Goal: Task Accomplishment & Management: Complete application form

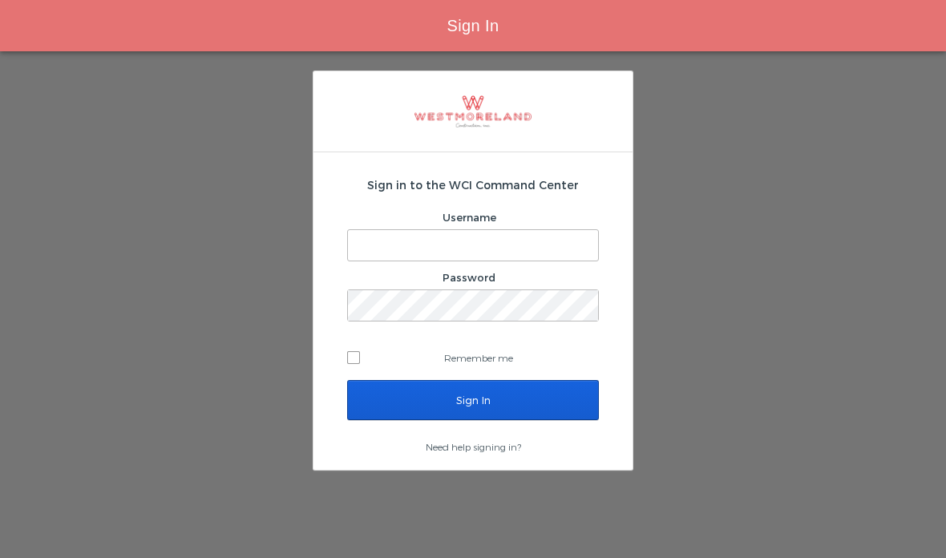
type input "[EMAIL_ADDRESS][PERSON_NAME][DOMAIN_NAME]"
click at [430, 402] on input "Sign In" at bounding box center [473, 400] width 252 height 40
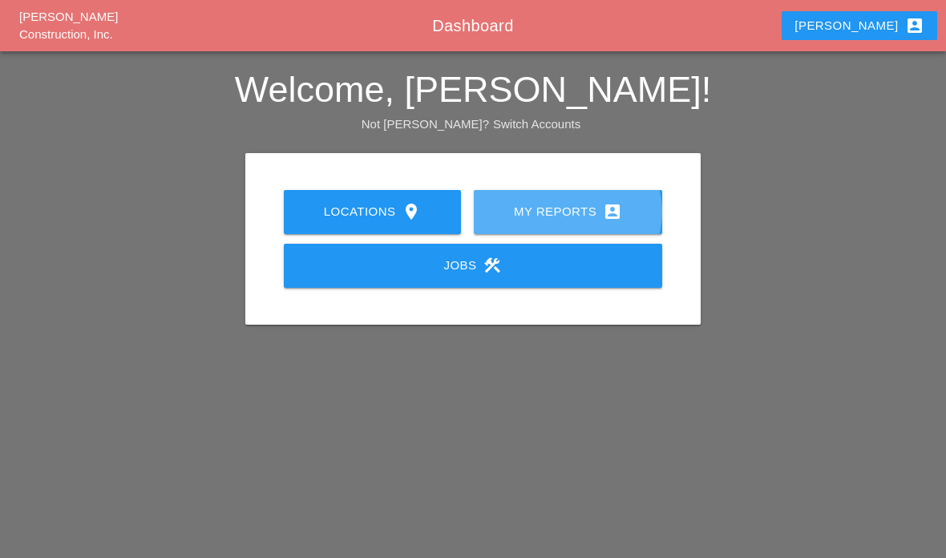
click at [518, 214] on div "My Reports account_box" at bounding box center [567, 211] width 137 height 19
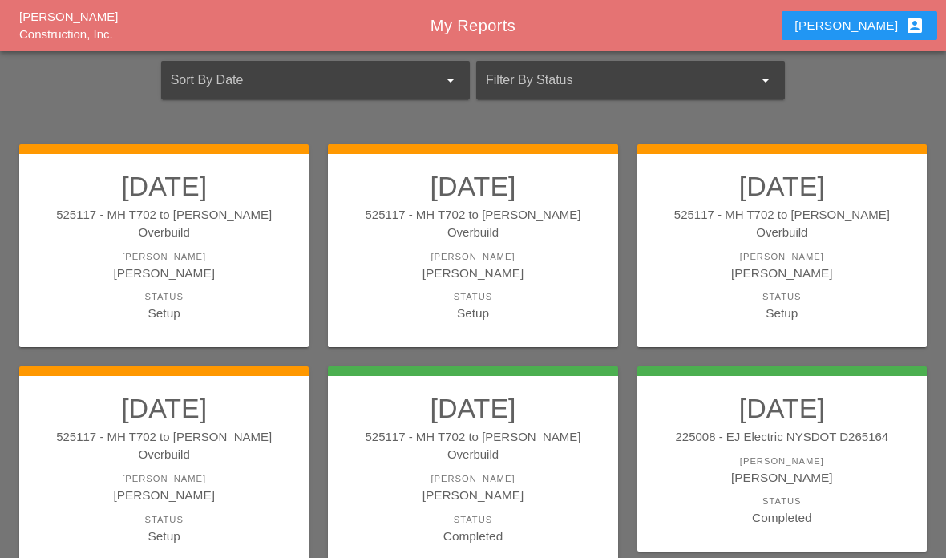
scroll to position [129, 0]
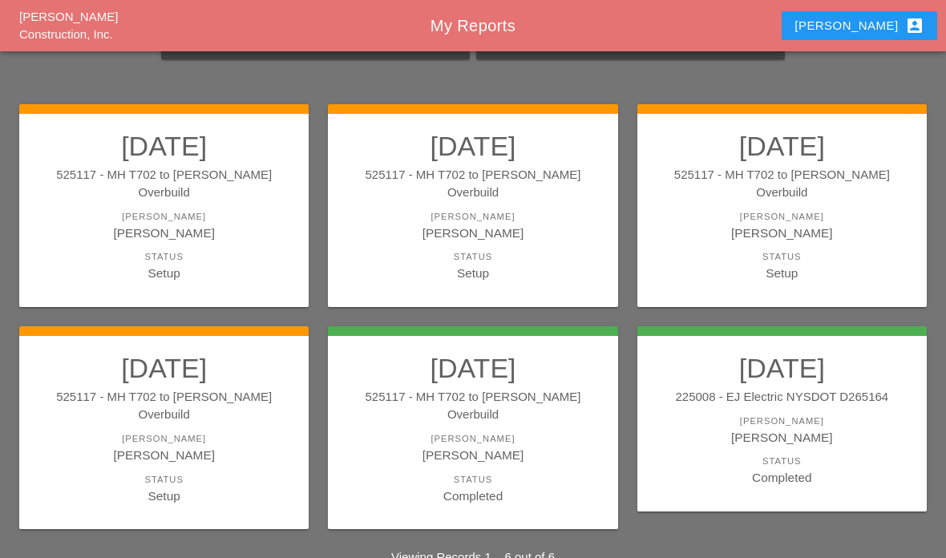
click at [199, 431] on link "08/26/2025 525117 - MH T702 to Boldyn MH Overbuild Foreman Gillie Etnel Status …" at bounding box center [163, 428] width 257 height 153
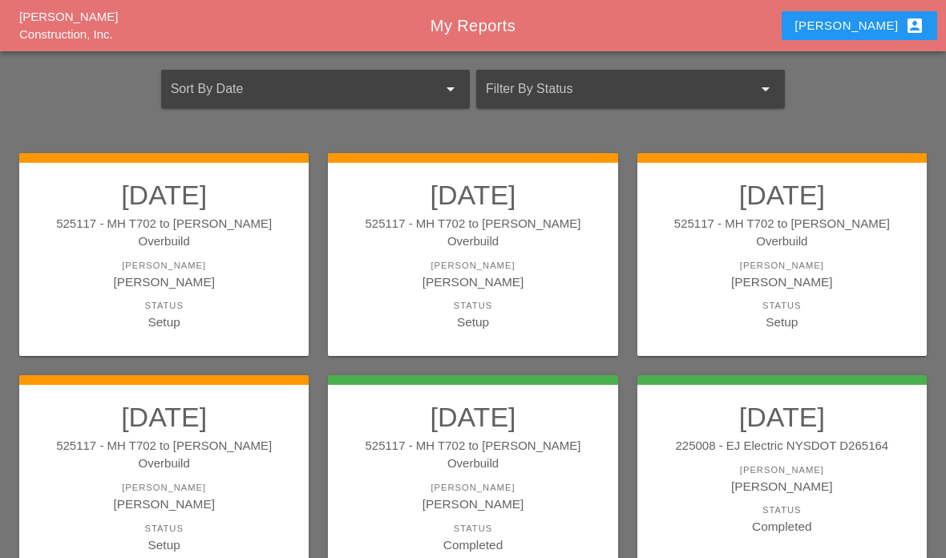
scroll to position [129, 0]
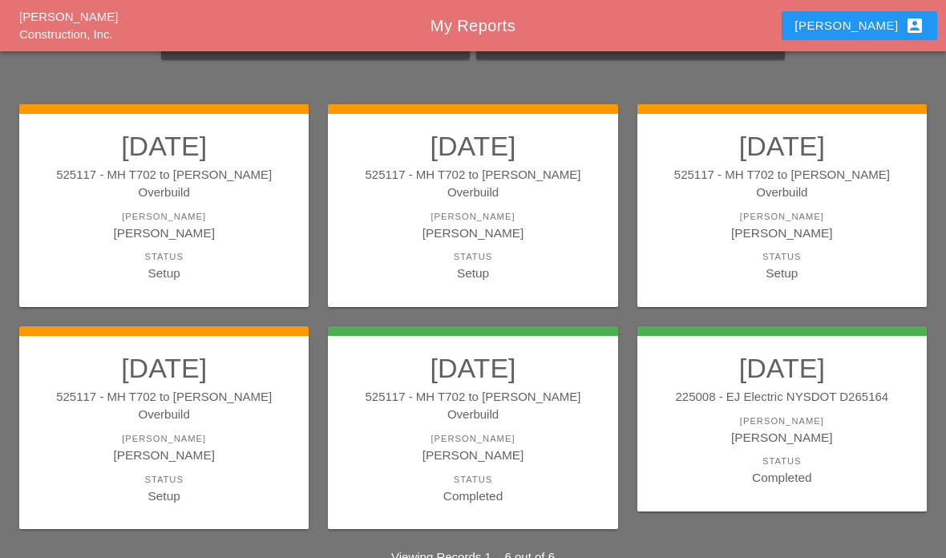
click at [391, 473] on div "Status" at bounding box center [472, 480] width 257 height 14
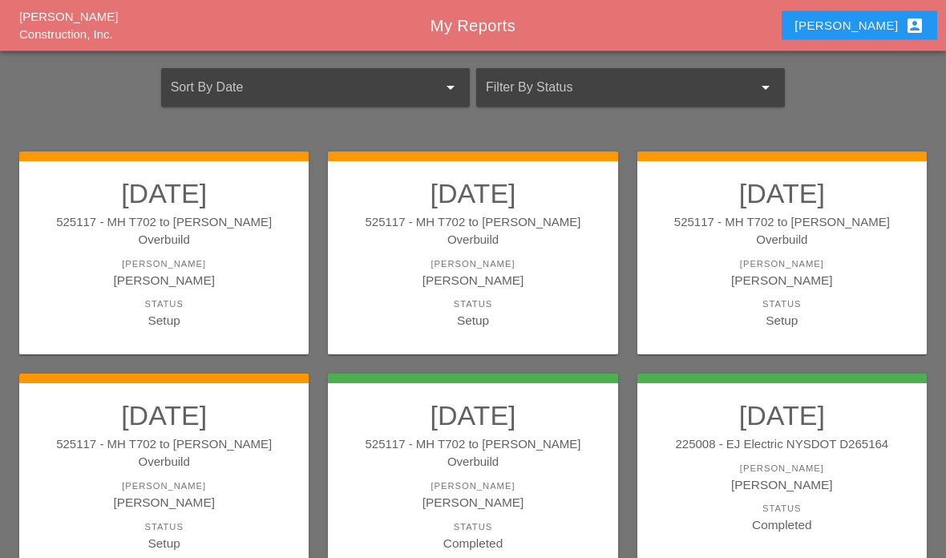
scroll to position [129, 0]
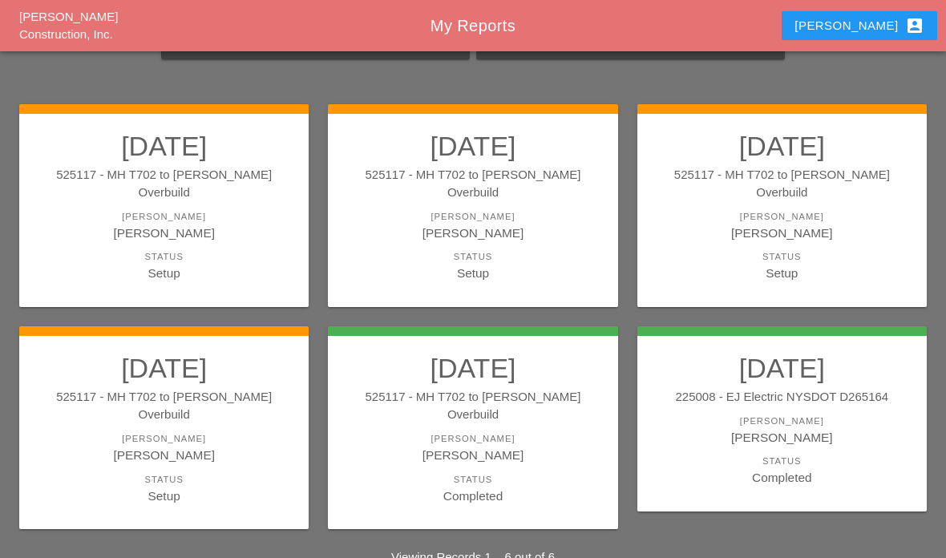
click at [124, 388] on div "525117 - MH T702 to [PERSON_NAME] Overbuild" at bounding box center [163, 406] width 257 height 36
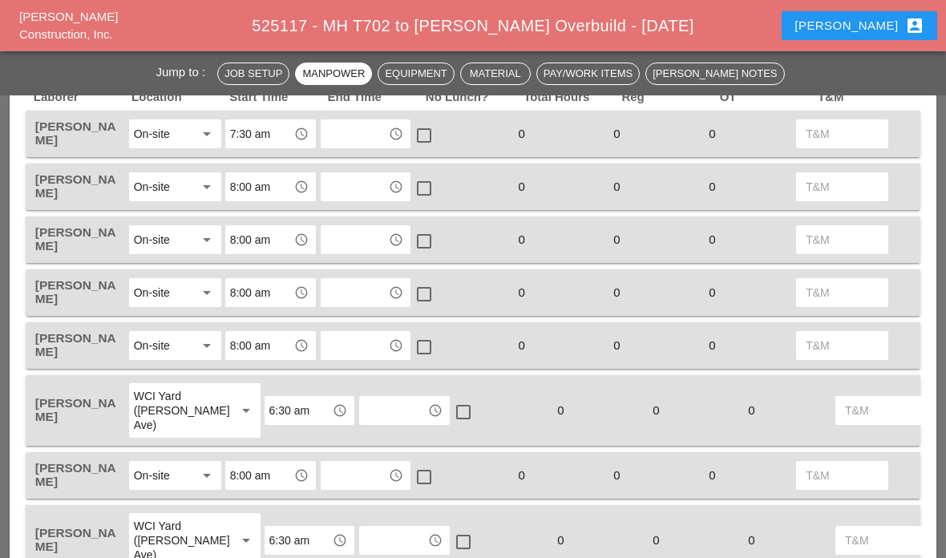
scroll to position [812, 0]
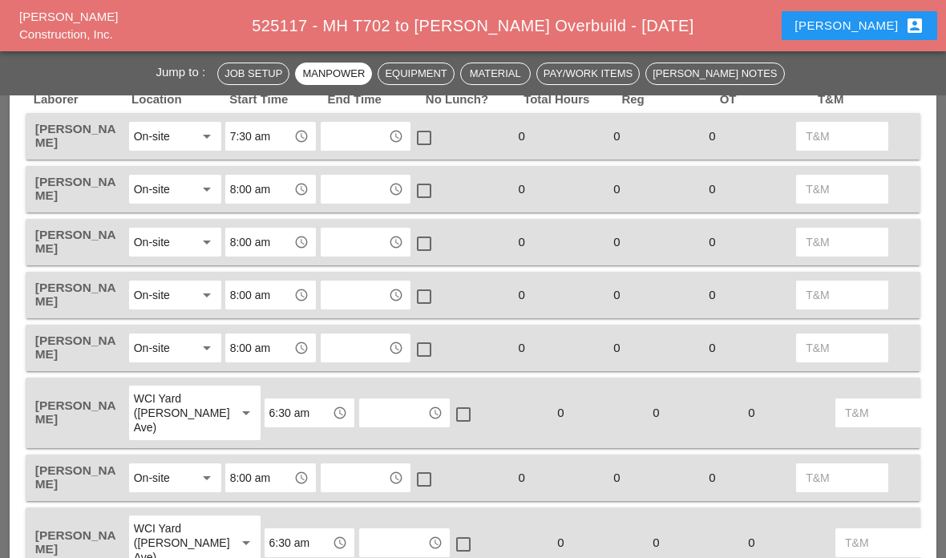
click at [365, 343] on input "text" at bounding box center [354, 348] width 59 height 26
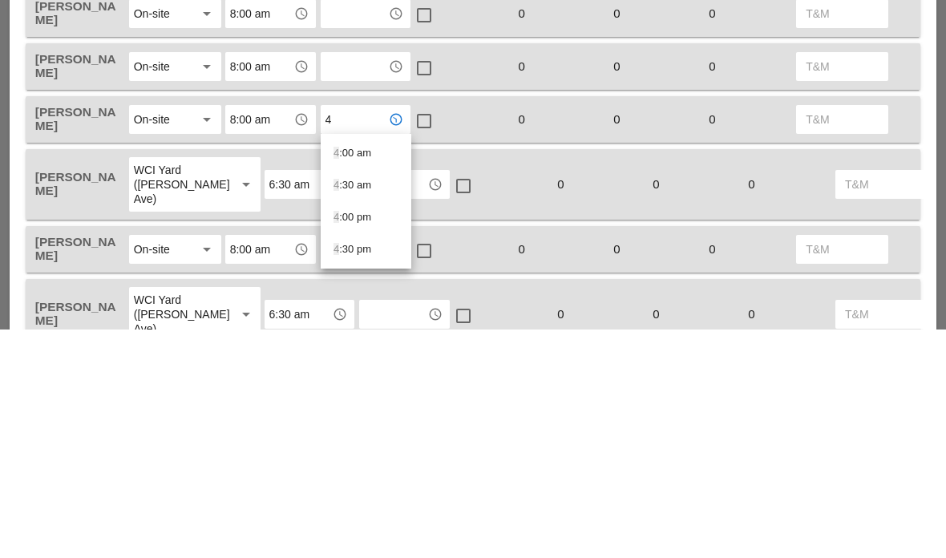
type input "4:"
click at [353, 436] on div "4: 00 pm" at bounding box center [365, 445] width 65 height 19
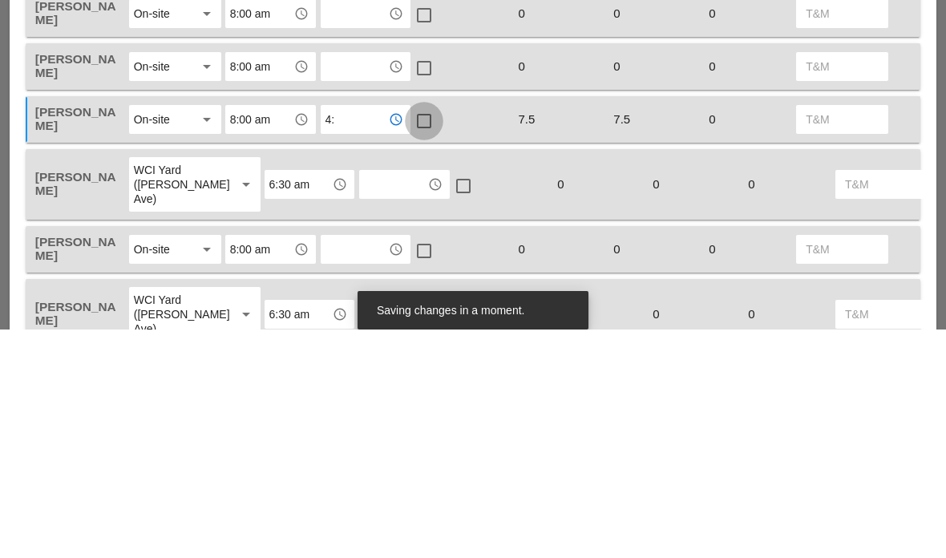
click at [423, 336] on div at bounding box center [423, 349] width 27 height 27
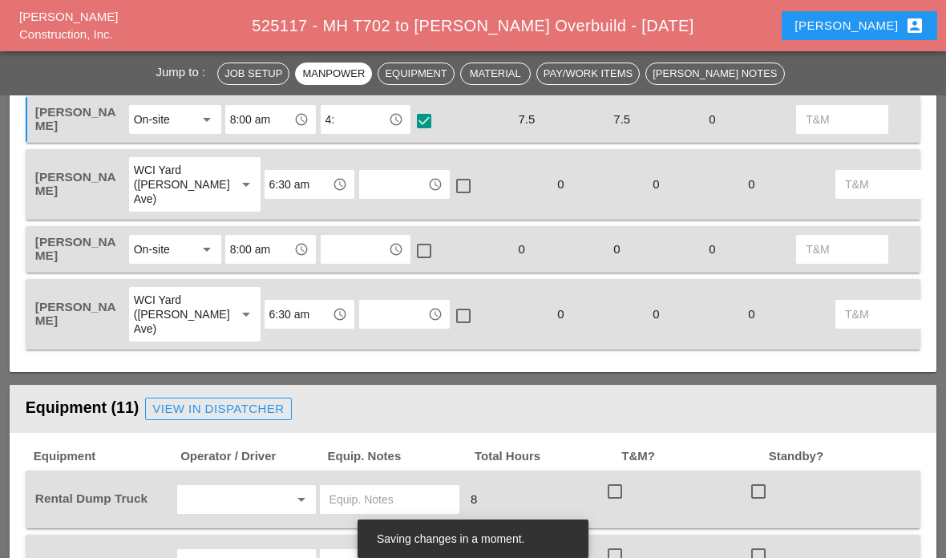
click at [364, 173] on input "text" at bounding box center [393, 185] width 59 height 26
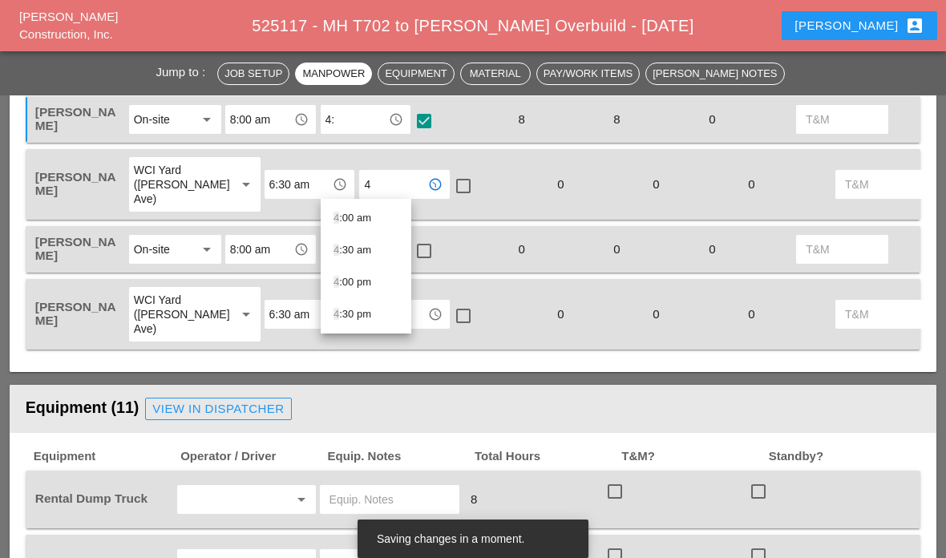
type input "4:"
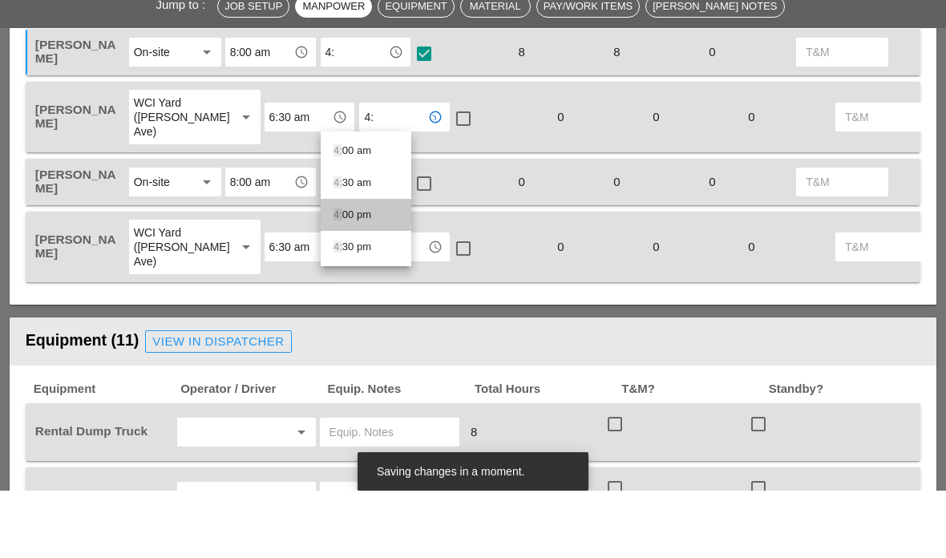
click at [374, 272] on div "4: 00 pm" at bounding box center [365, 281] width 65 height 19
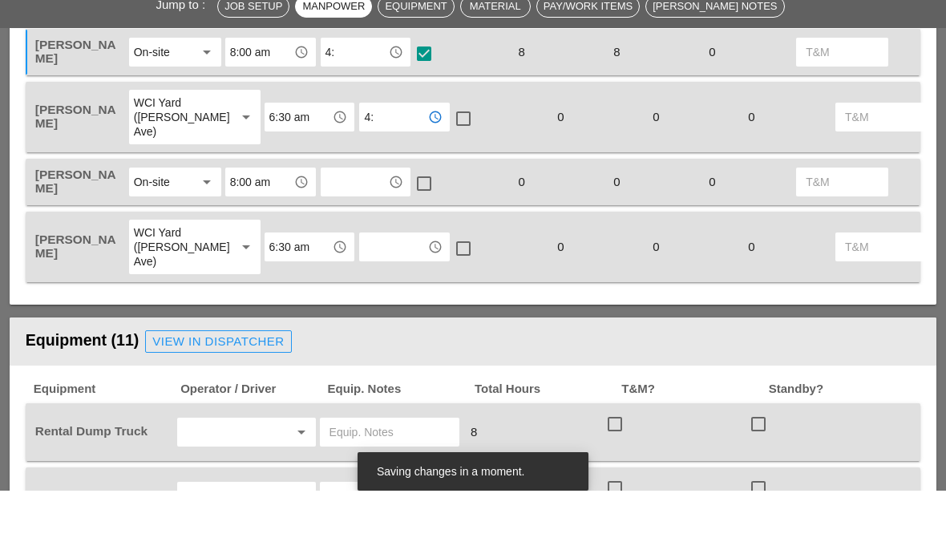
click at [348, 236] on input "text" at bounding box center [354, 249] width 59 height 26
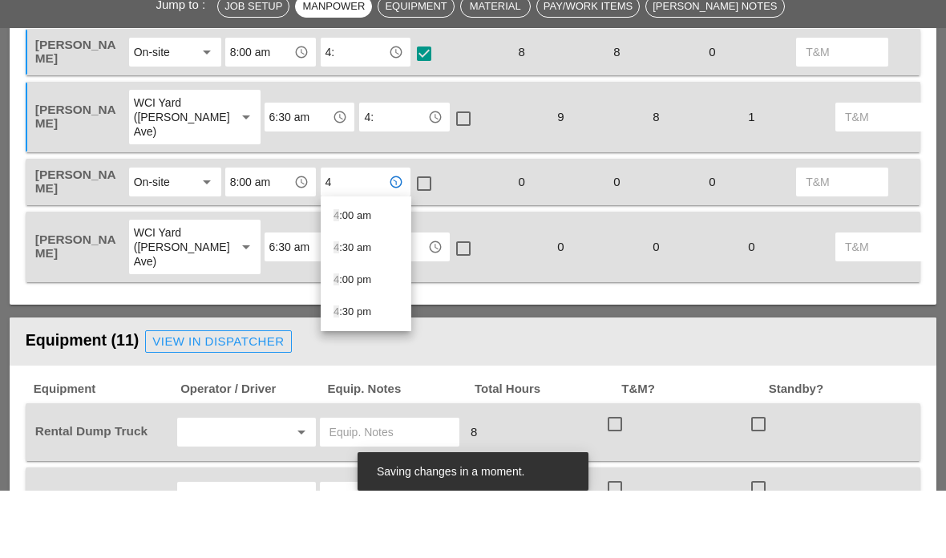
type input "4:"
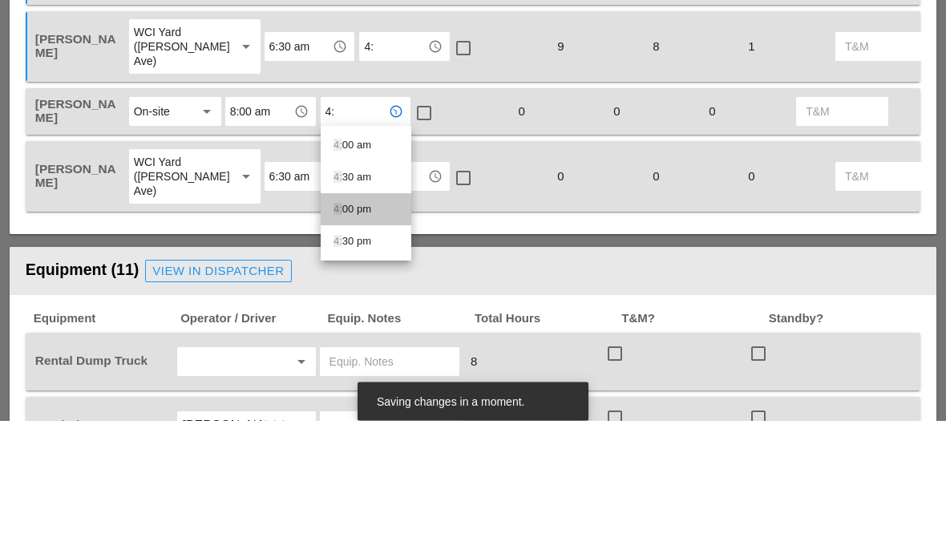
click at [367, 331] on div "4: 00 pm" at bounding box center [365, 347] width 65 height 32
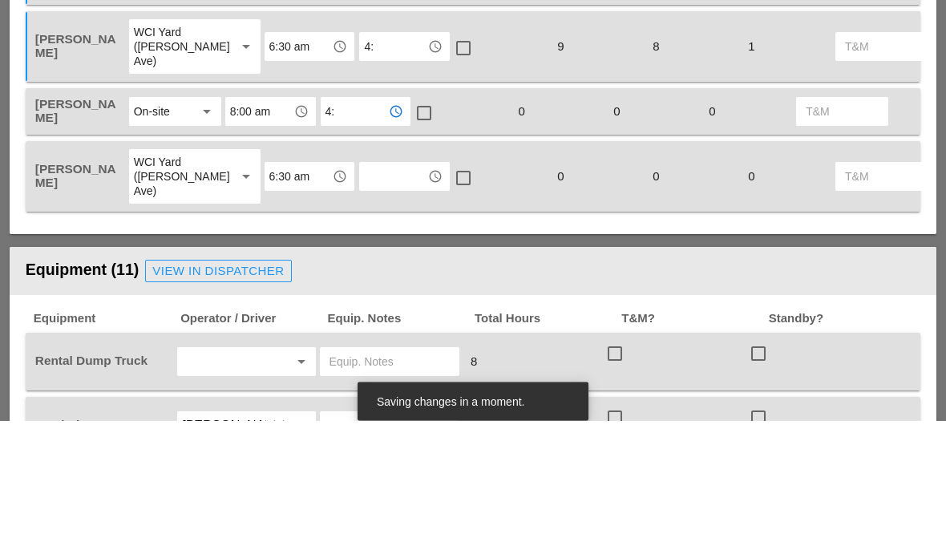
click at [364, 301] on input "text" at bounding box center [393, 314] width 59 height 26
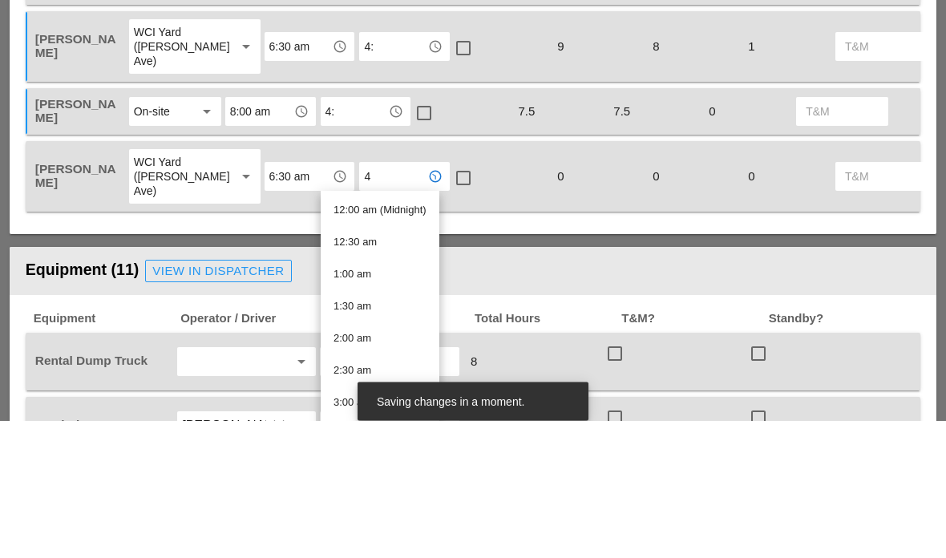
type input "4:"
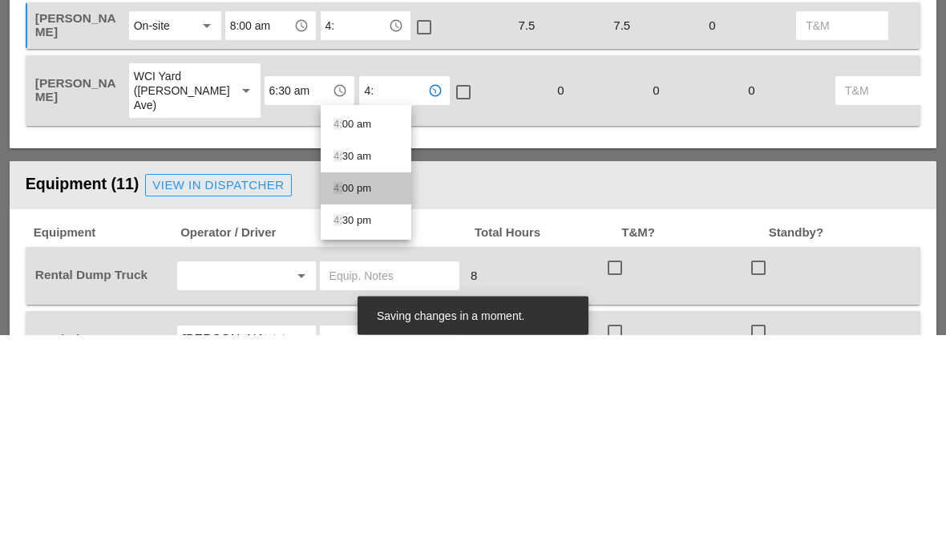
click at [360, 402] on div "4: 00 pm" at bounding box center [365, 411] width 65 height 19
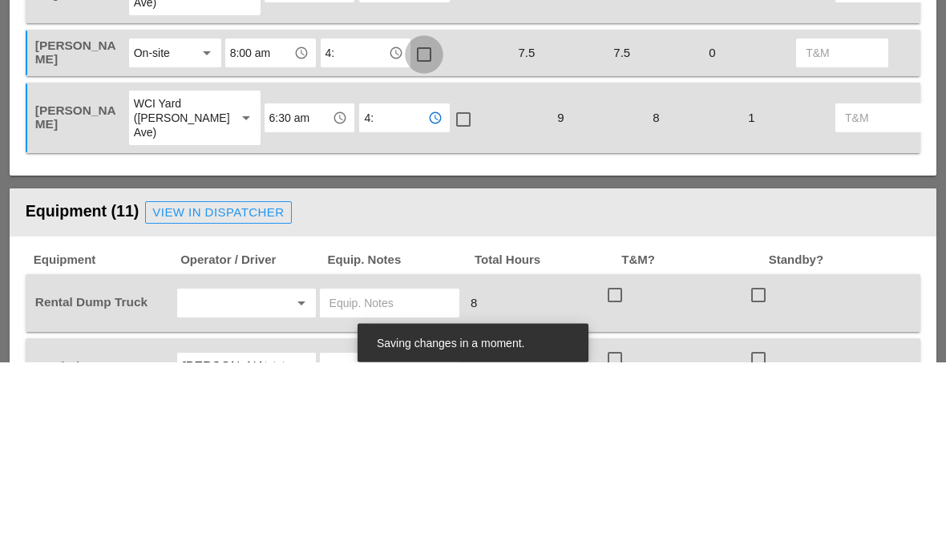
click at [420, 237] on div at bounding box center [423, 250] width 27 height 27
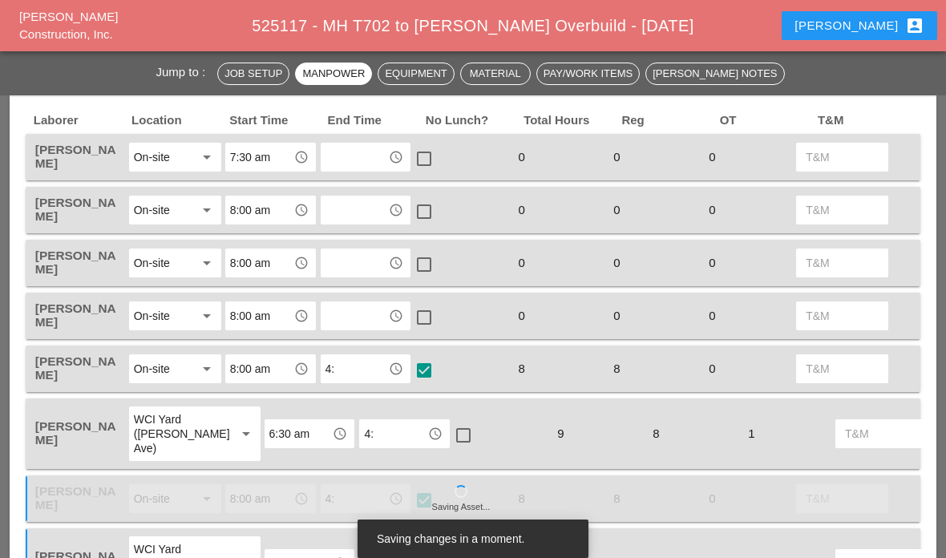
scroll to position [770, 0]
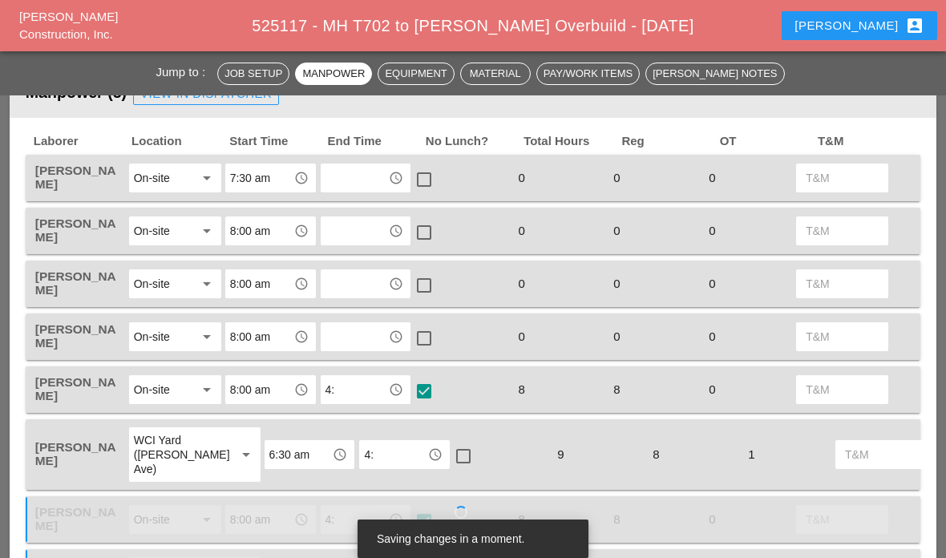
click at [361, 172] on input "text" at bounding box center [354, 178] width 59 height 26
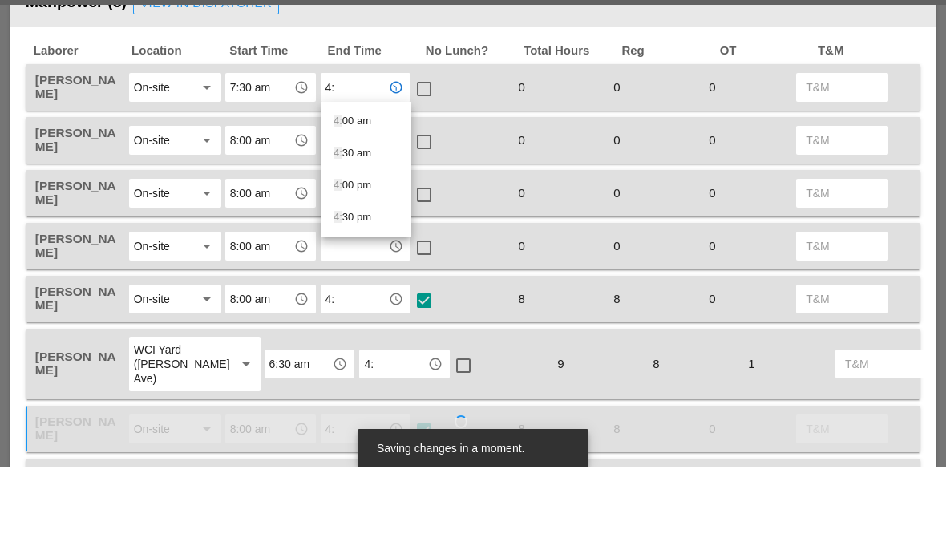
type input "4:0"
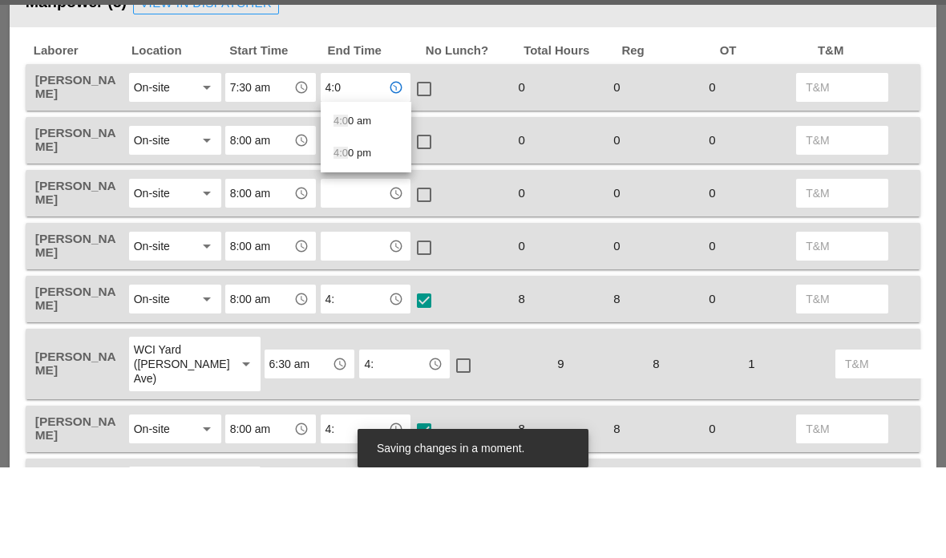
click at [362, 234] on div "4:0 0 pm" at bounding box center [365, 243] width 65 height 19
click at [357, 218] on input "text" at bounding box center [354, 231] width 59 height 26
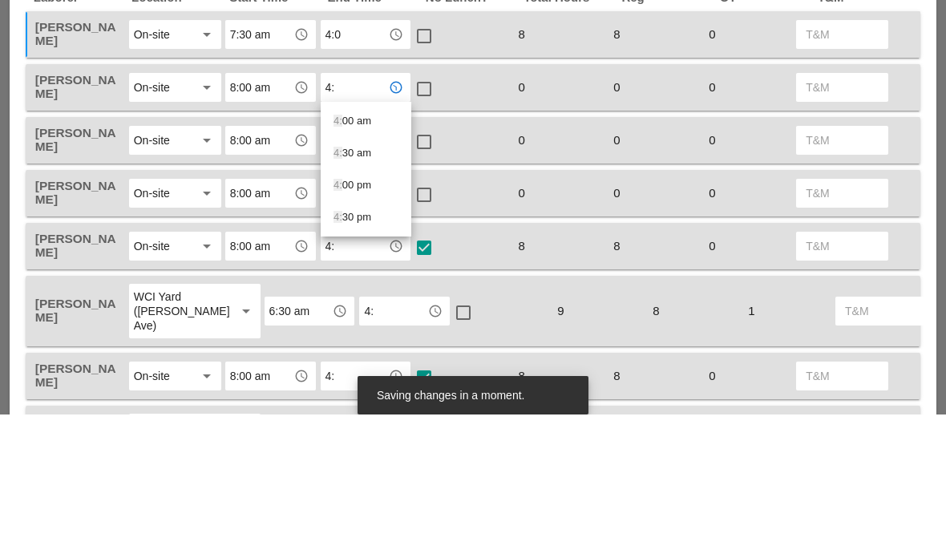
type input "4:0"
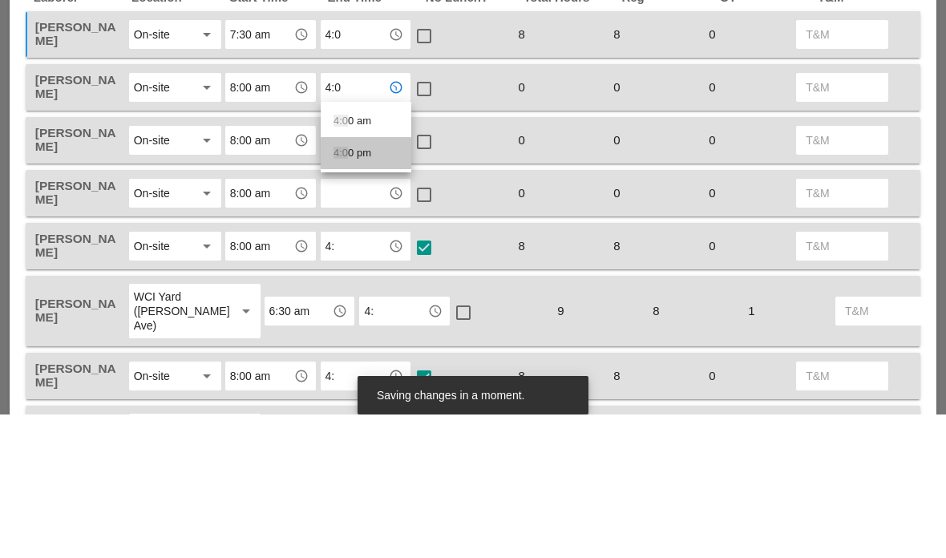
click at [347, 290] on span "4:0" at bounding box center [340, 296] width 14 height 12
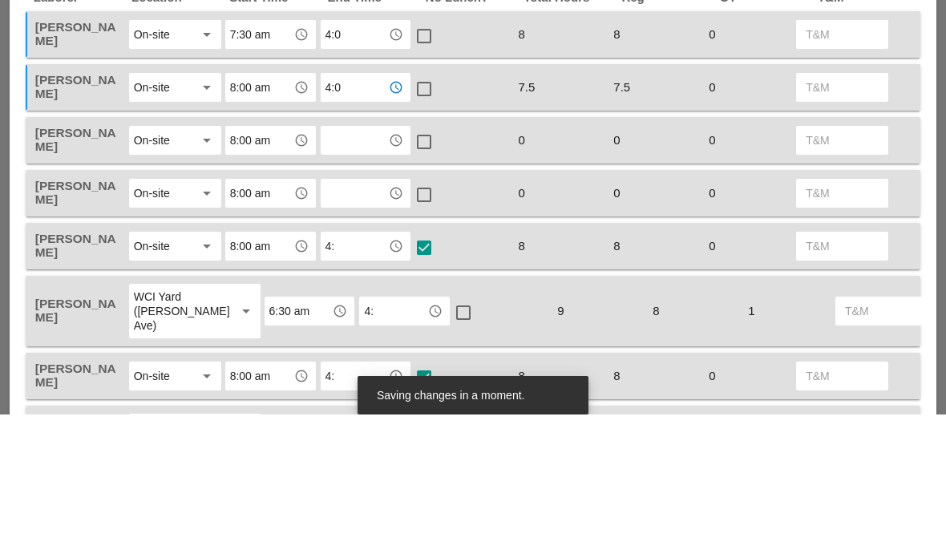
click at [350, 271] on input "text" at bounding box center [354, 284] width 59 height 26
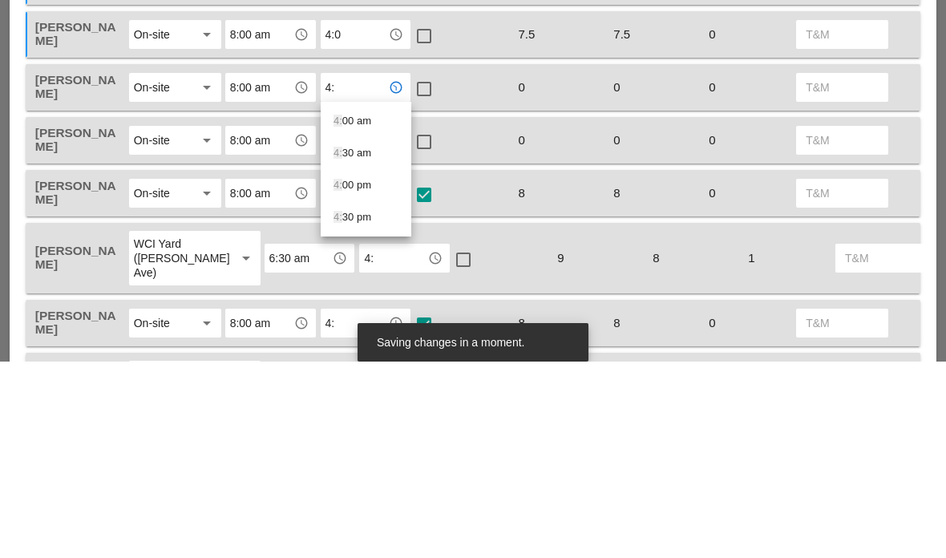
type input "4:0"
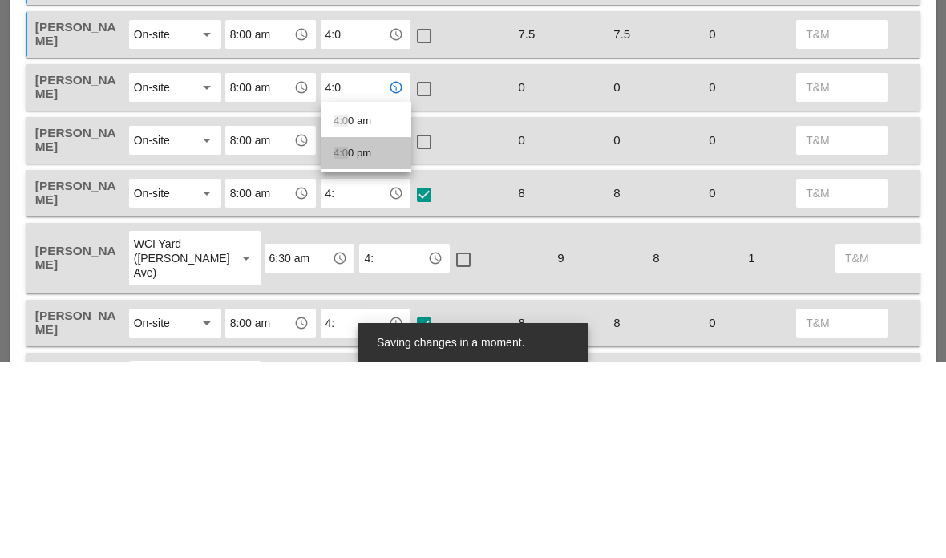
click at [350, 340] on div "4:0 0 pm" at bounding box center [365, 349] width 65 height 19
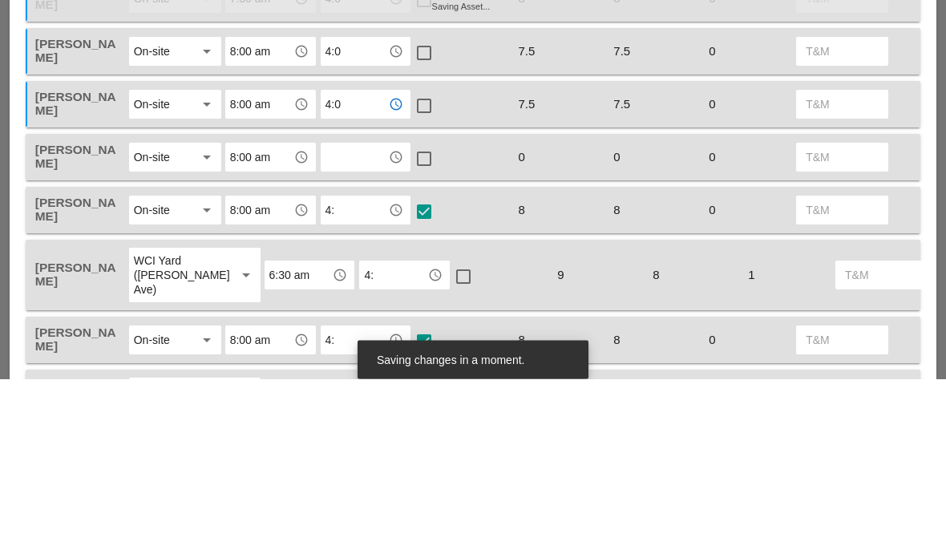
click at [361, 324] on input "text" at bounding box center [354, 337] width 59 height 26
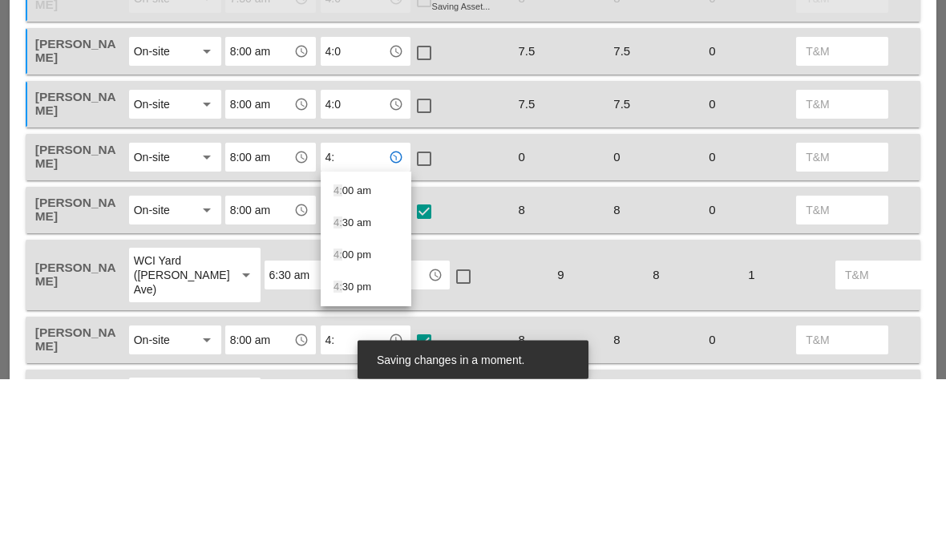
type input "4:0"
click at [353, 393] on div "4:0 0 pm" at bounding box center [365, 402] width 65 height 19
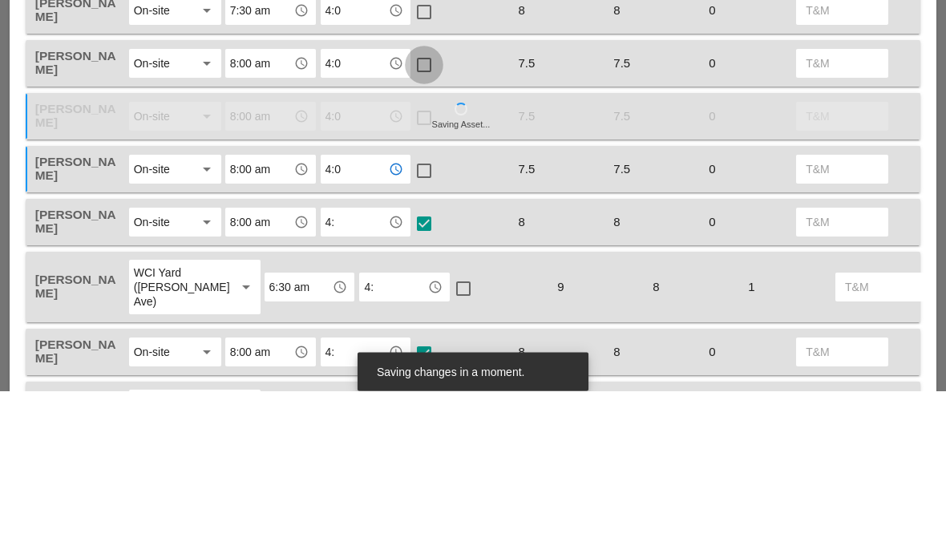
click at [426, 219] on div at bounding box center [423, 232] width 27 height 27
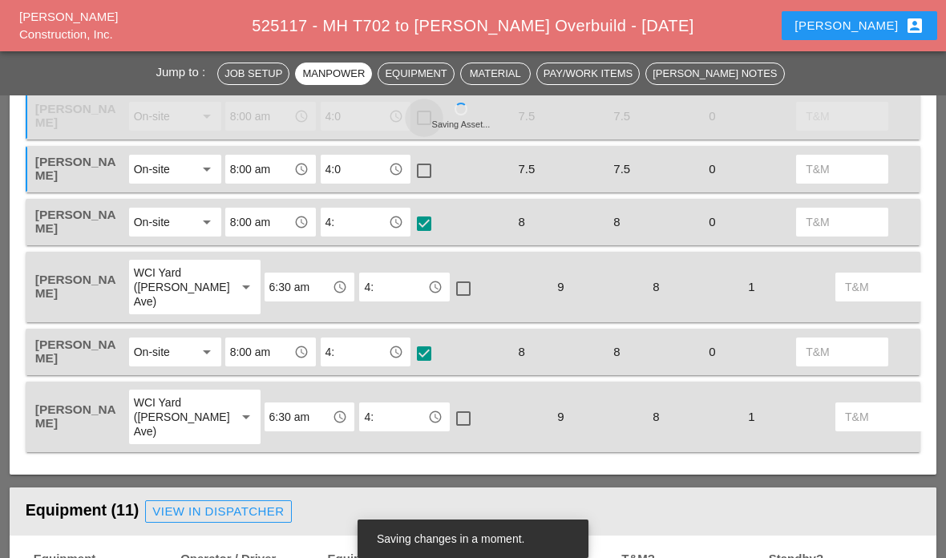
click at [431, 124] on div at bounding box center [423, 117] width 27 height 27
click at [422, 172] on div at bounding box center [423, 170] width 27 height 27
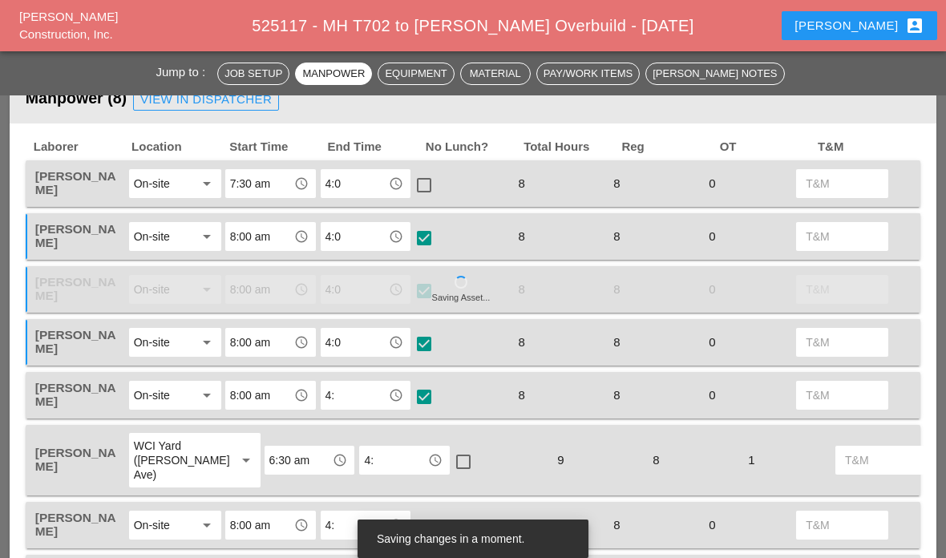
scroll to position [753, 0]
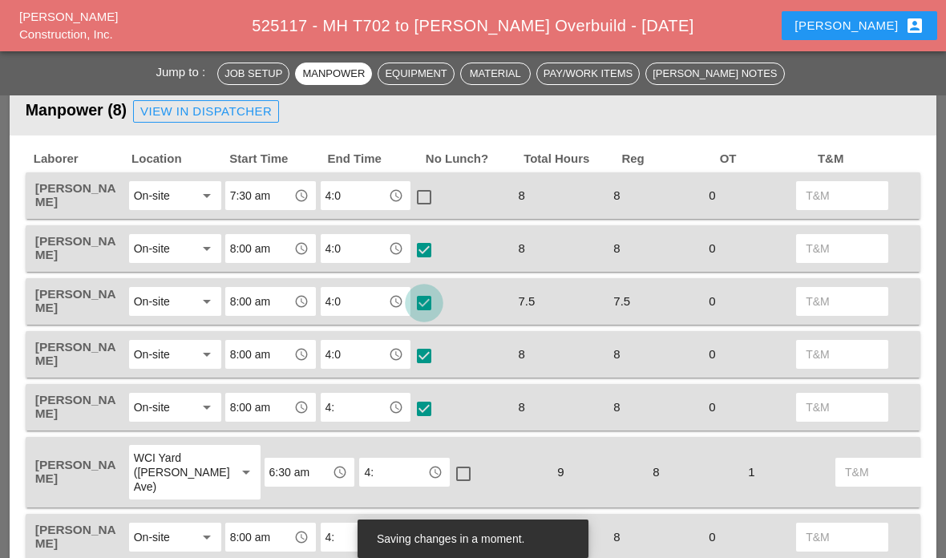
click at [436, 301] on div at bounding box center [423, 302] width 27 height 27
click at [422, 301] on div at bounding box center [423, 302] width 27 height 27
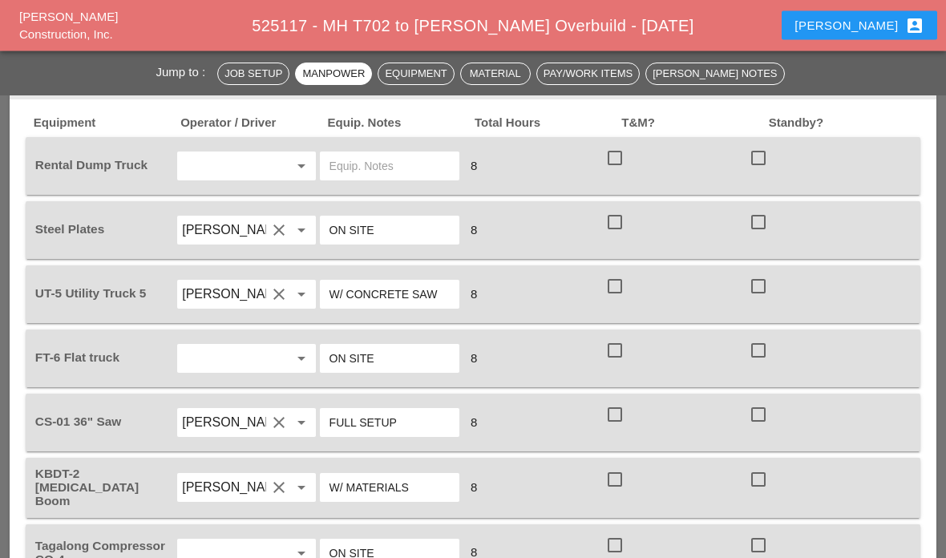
scroll to position [1374, 0]
click at [620, 165] on div at bounding box center [614, 157] width 27 height 27
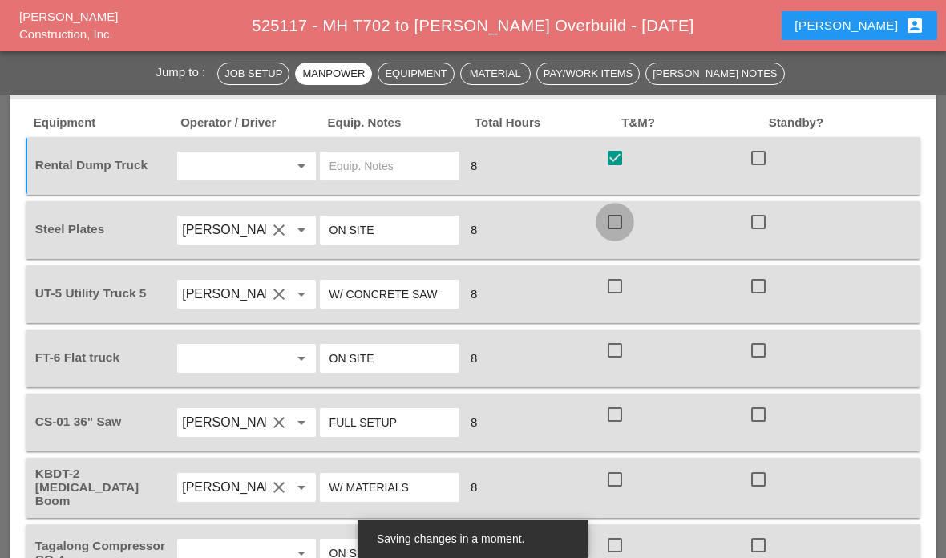
click at [619, 219] on div at bounding box center [614, 221] width 27 height 27
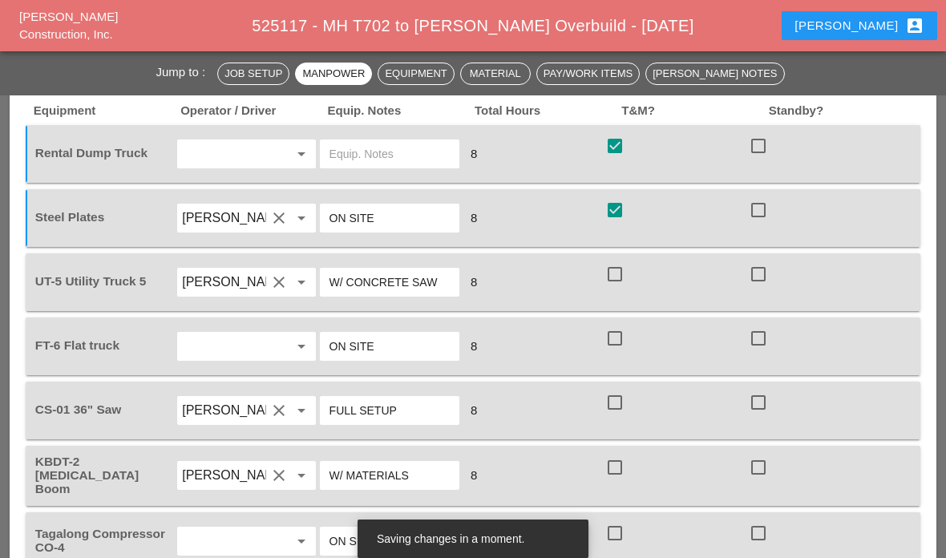
scroll to position [1389, 0]
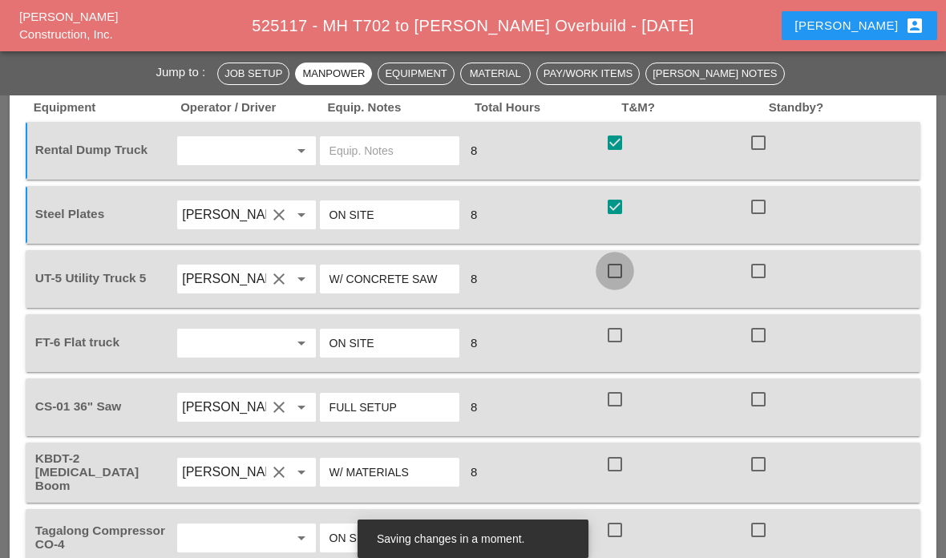
click at [620, 270] on div at bounding box center [614, 270] width 27 height 27
click at [620, 345] on div at bounding box center [614, 334] width 27 height 27
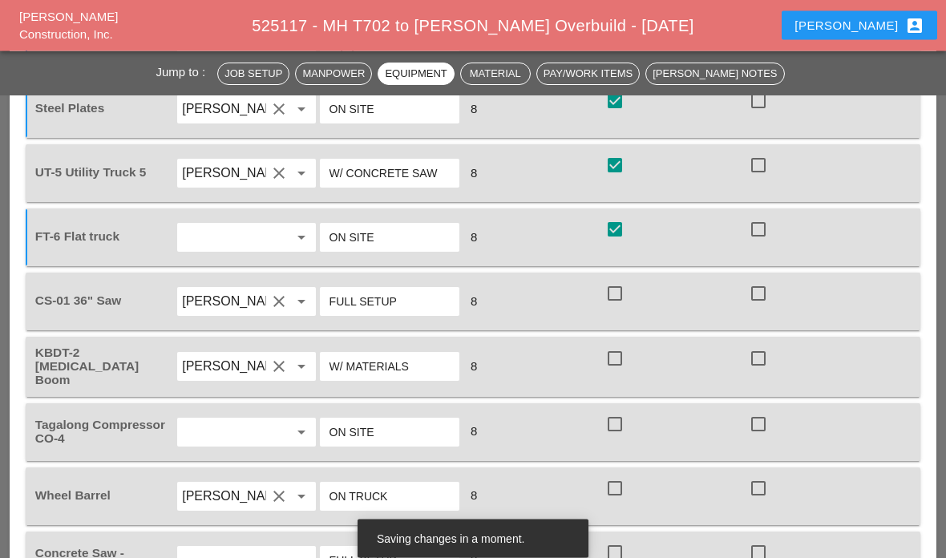
scroll to position [1495, 0]
click at [620, 297] on div at bounding box center [614, 293] width 27 height 27
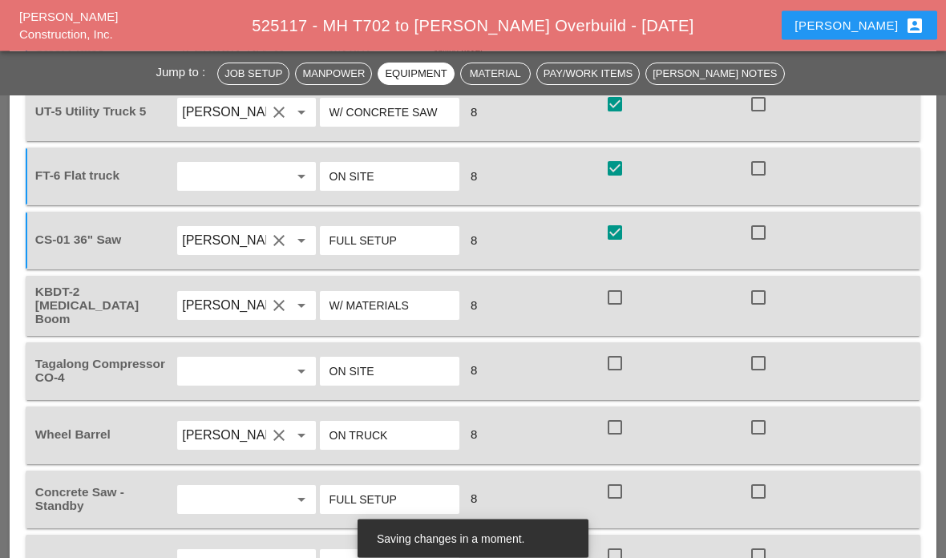
scroll to position [1556, 0]
click at [616, 297] on div at bounding box center [614, 297] width 27 height 27
click at [619, 362] on div at bounding box center [614, 362] width 27 height 27
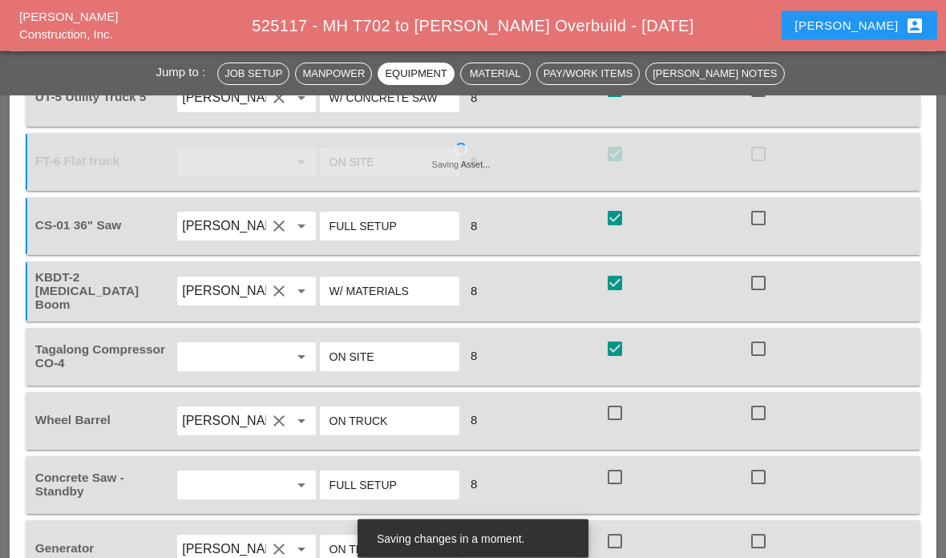
scroll to position [1653, 0]
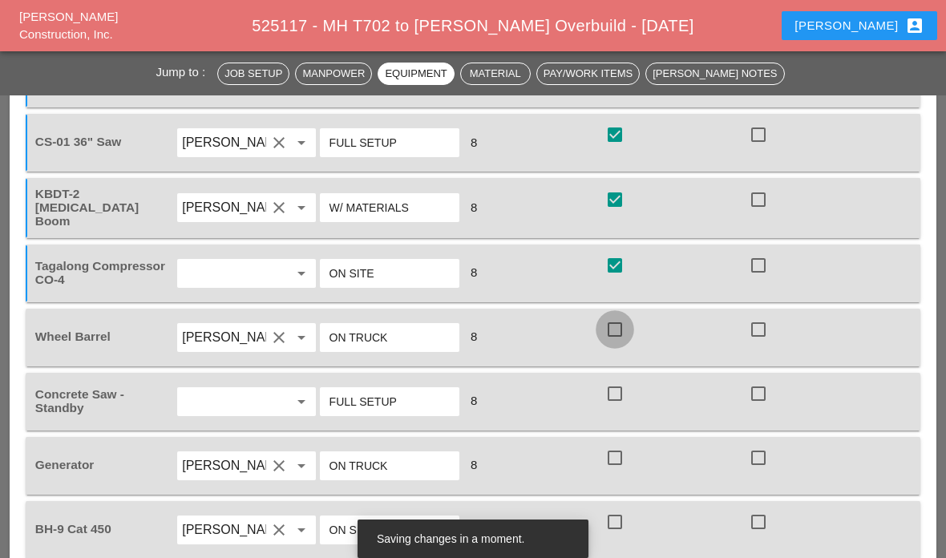
click at [620, 334] on div at bounding box center [614, 329] width 27 height 27
click at [761, 381] on div at bounding box center [758, 393] width 27 height 27
click at [629, 448] on div "check_box_outline_blank" at bounding box center [618, 457] width 26 height 19
click at [612, 519] on div at bounding box center [614, 521] width 27 height 27
click at [623, 444] on div at bounding box center [614, 457] width 27 height 27
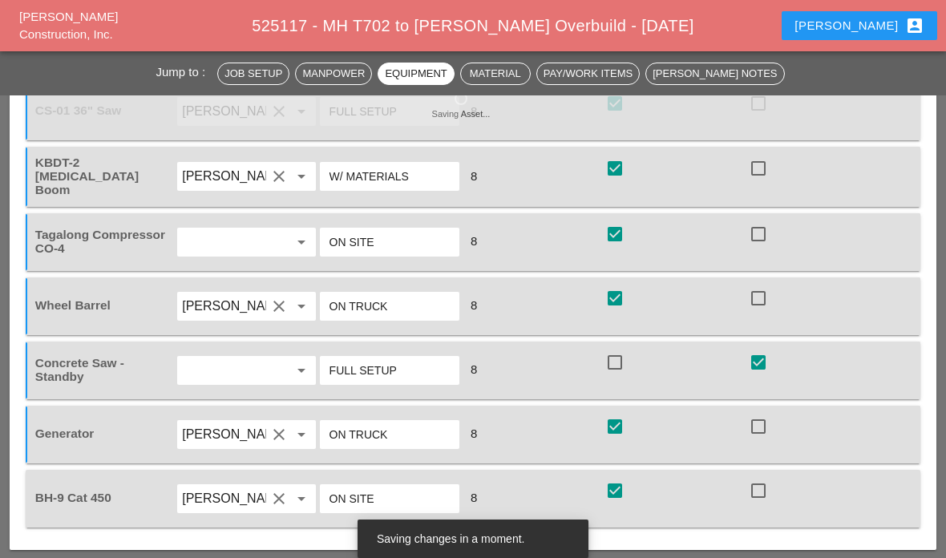
scroll to position [1728, 0]
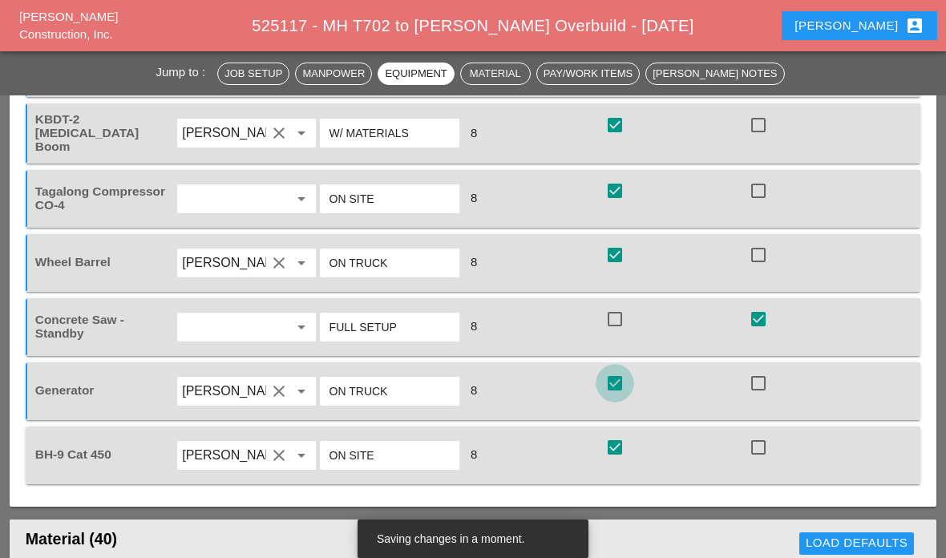
click at [623, 378] on div at bounding box center [614, 382] width 27 height 27
click at [762, 381] on div at bounding box center [758, 382] width 27 height 27
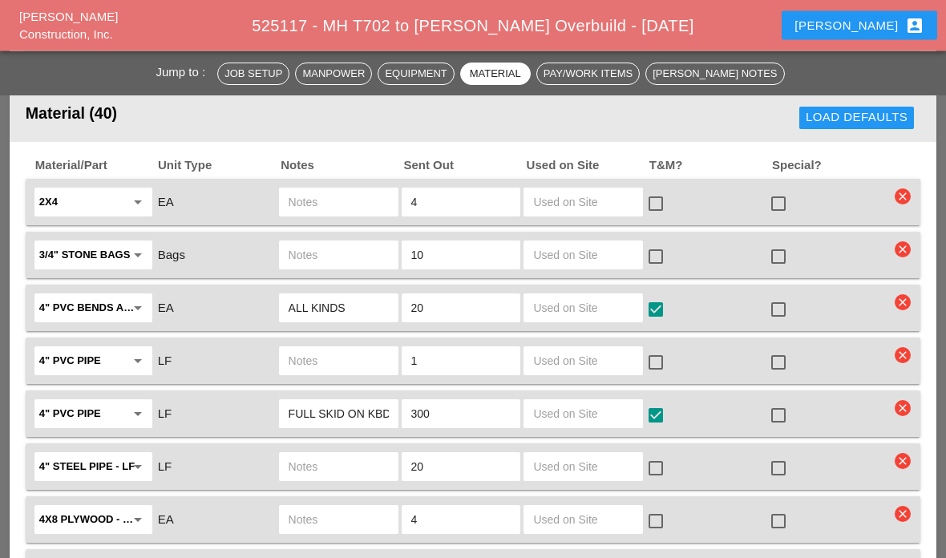
scroll to position [2178, 0]
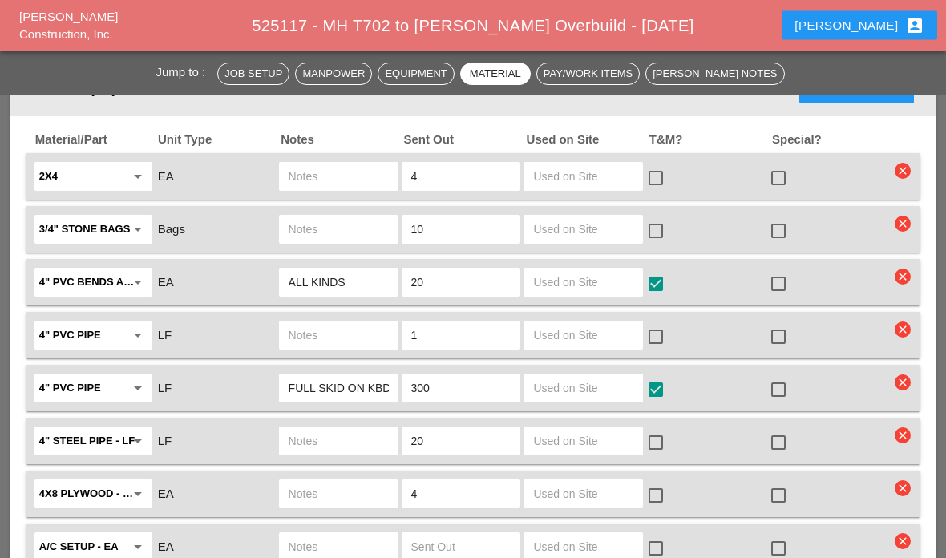
click at [574, 282] on input "text" at bounding box center [583, 283] width 100 height 26
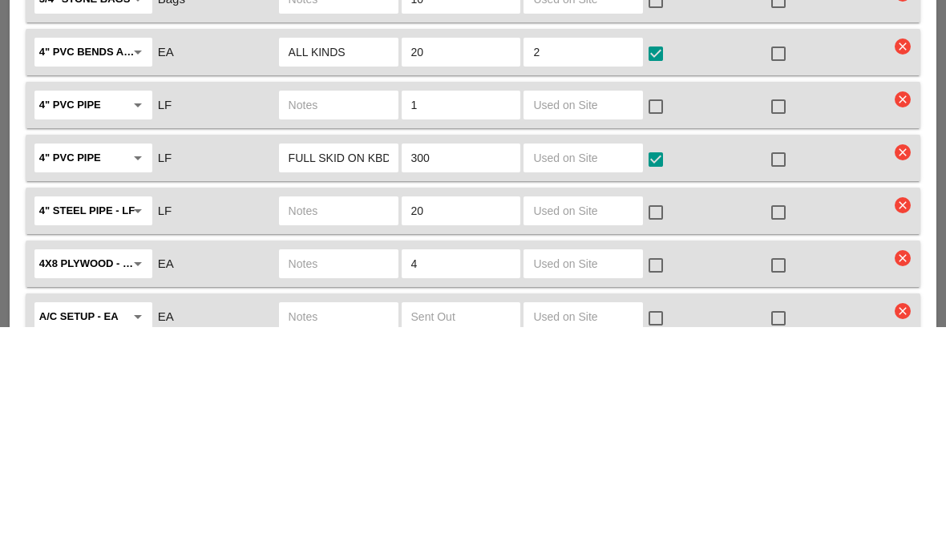
type input "2"
click at [589, 376] on input "text" at bounding box center [583, 389] width 100 height 26
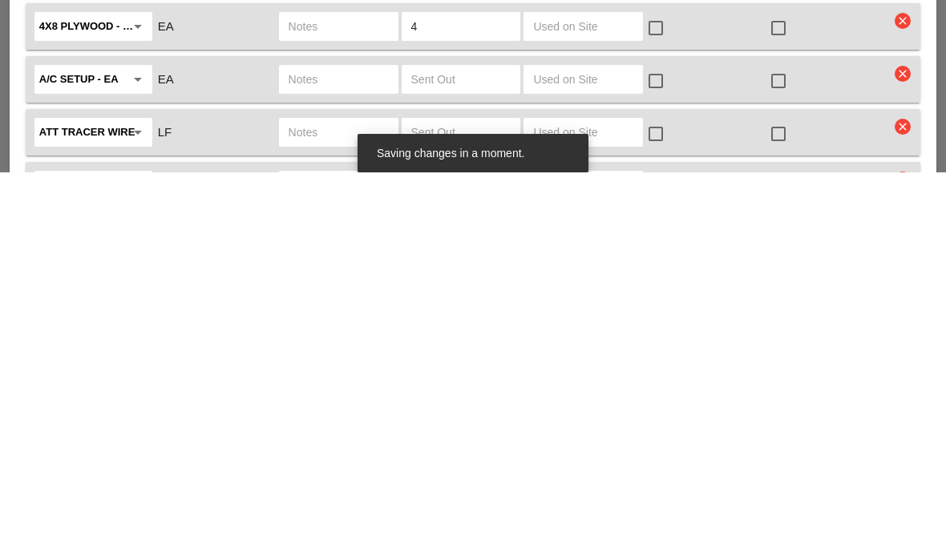
scroll to position [2262, 0]
type input "150"
click at [576, 503] on input "text" at bounding box center [583, 516] width 100 height 26
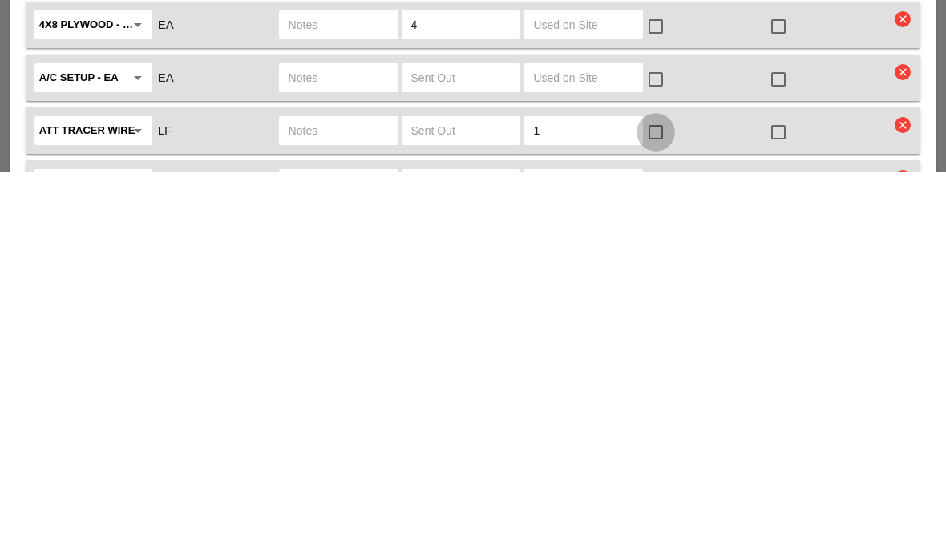
type input "1"
click at [652, 504] on div at bounding box center [655, 517] width 27 height 27
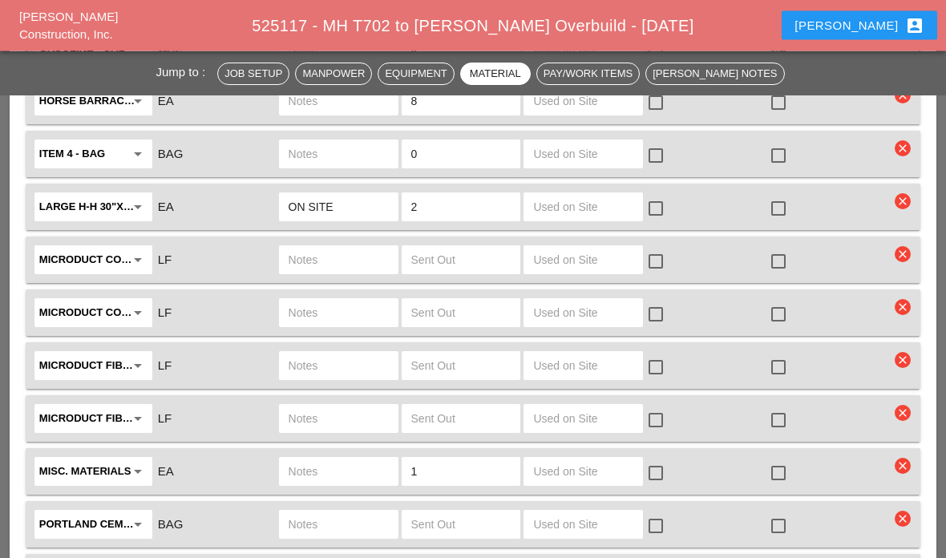
scroll to position [3312, 0]
click at [599, 214] on input "text" at bounding box center [583, 207] width 100 height 26
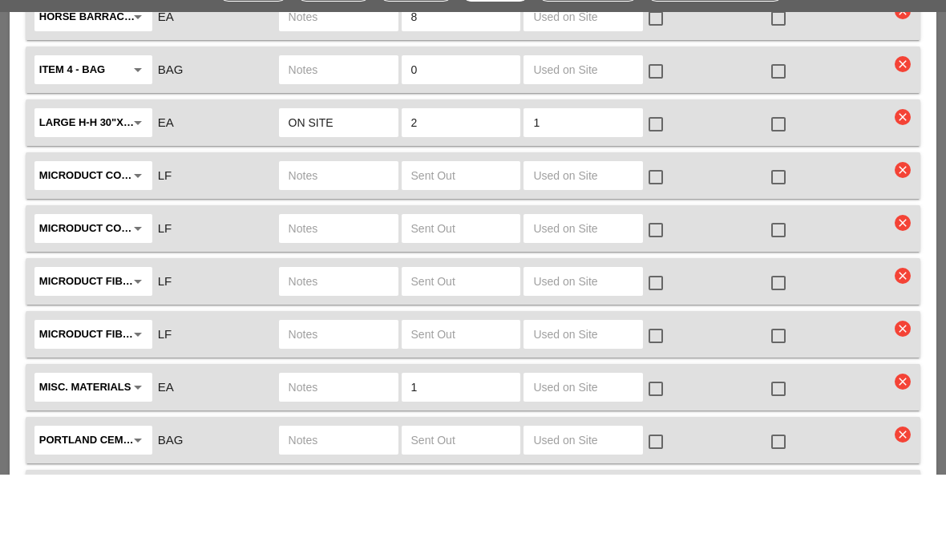
type input "1"
click at [654, 195] on div at bounding box center [655, 208] width 27 height 27
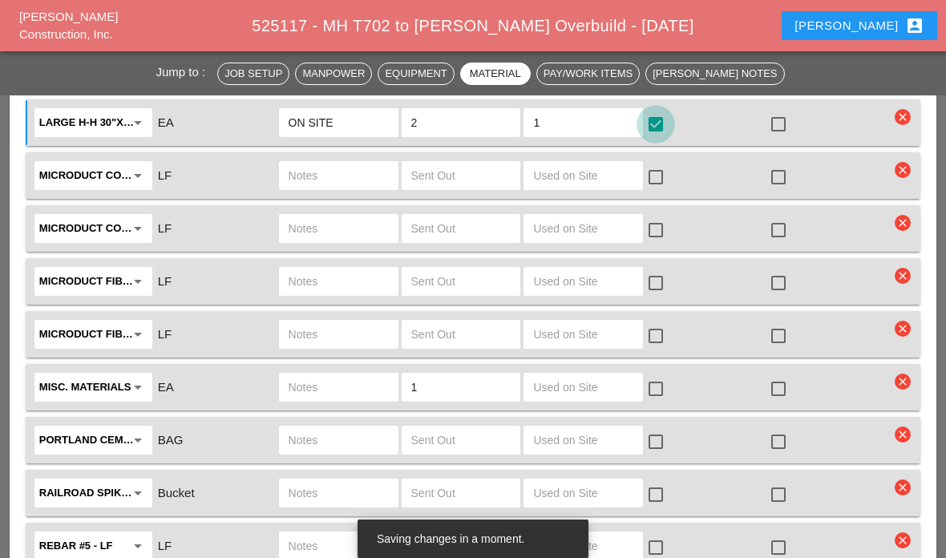
click at [666, 123] on div at bounding box center [655, 124] width 27 height 27
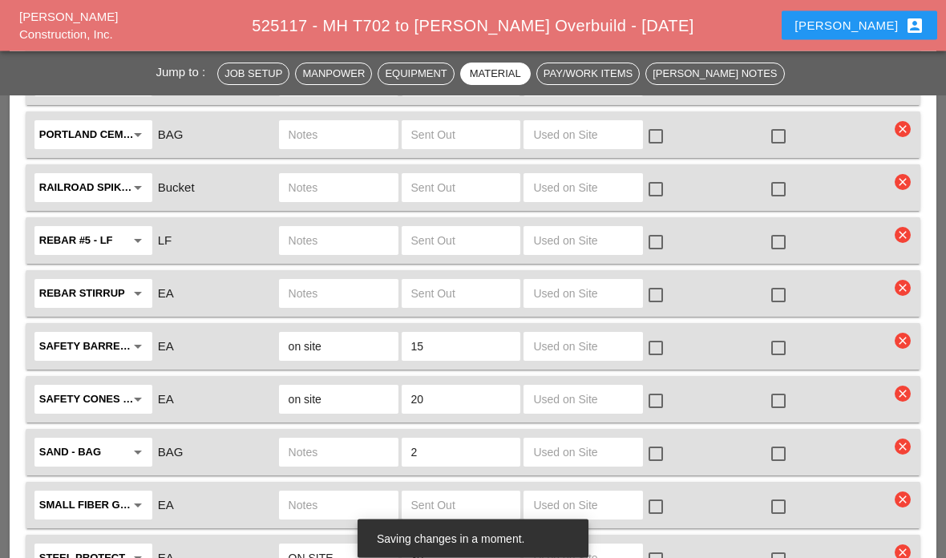
click at [589, 336] on input "text" at bounding box center [583, 347] width 100 height 26
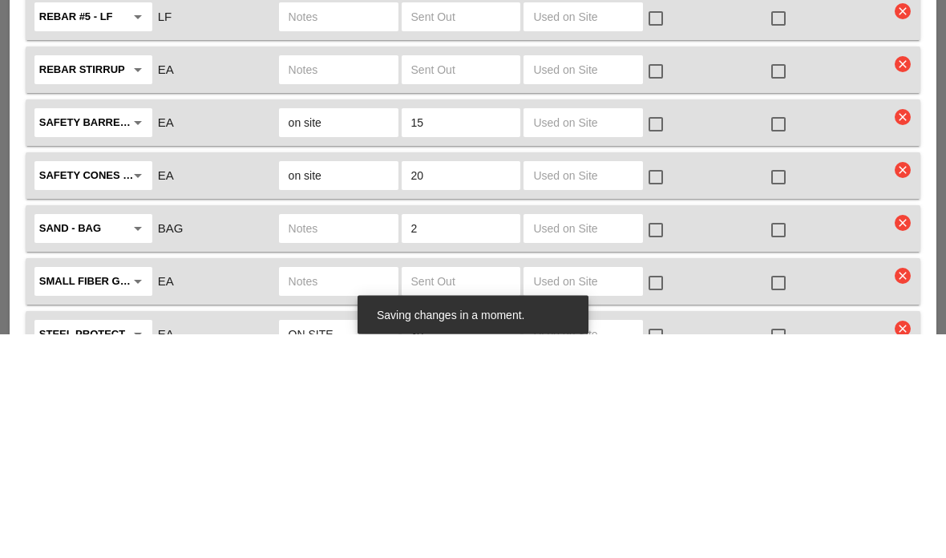
type input "0"
type input "10"
click at [578, 387] on input "text" at bounding box center [583, 400] width 100 height 26
type input "10"
click at [652, 388] on div at bounding box center [655, 401] width 27 height 27
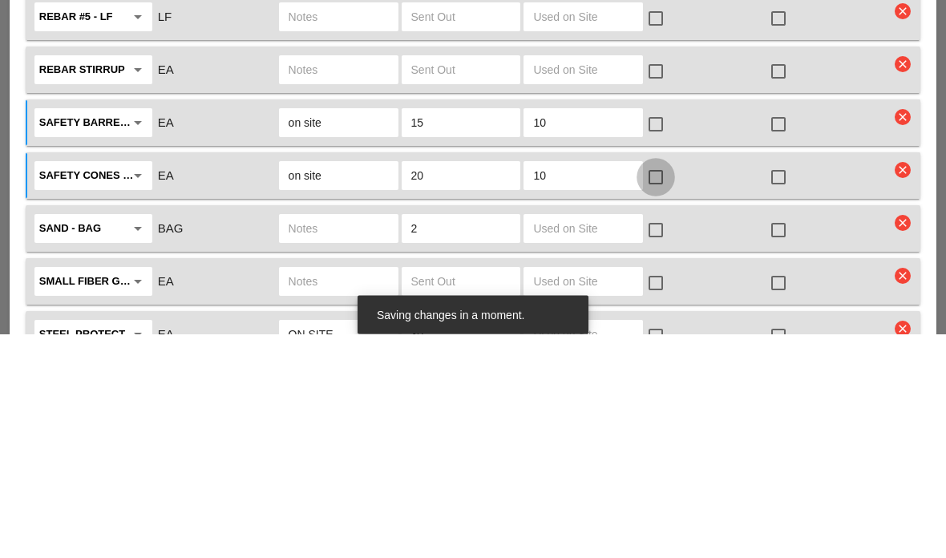
scroll to position [3925, 0]
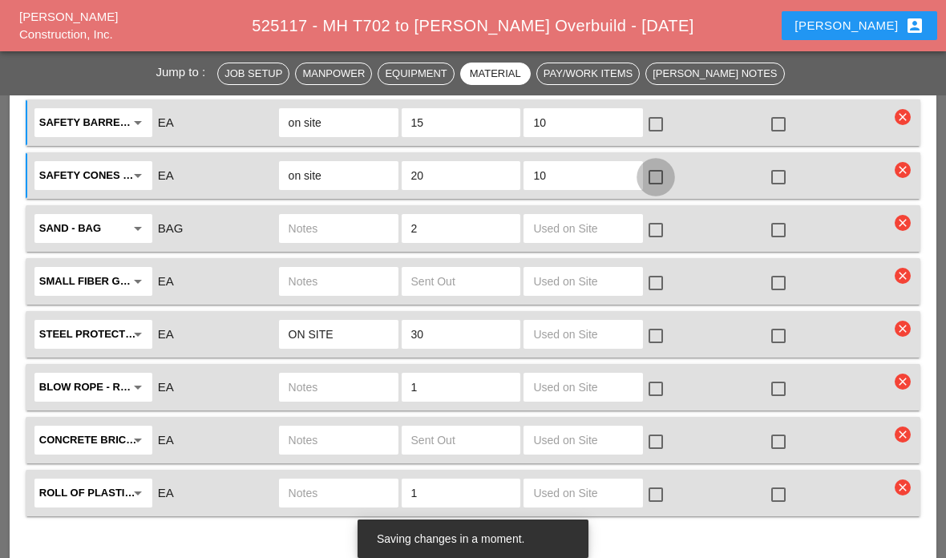
click at [660, 116] on div at bounding box center [655, 124] width 27 height 27
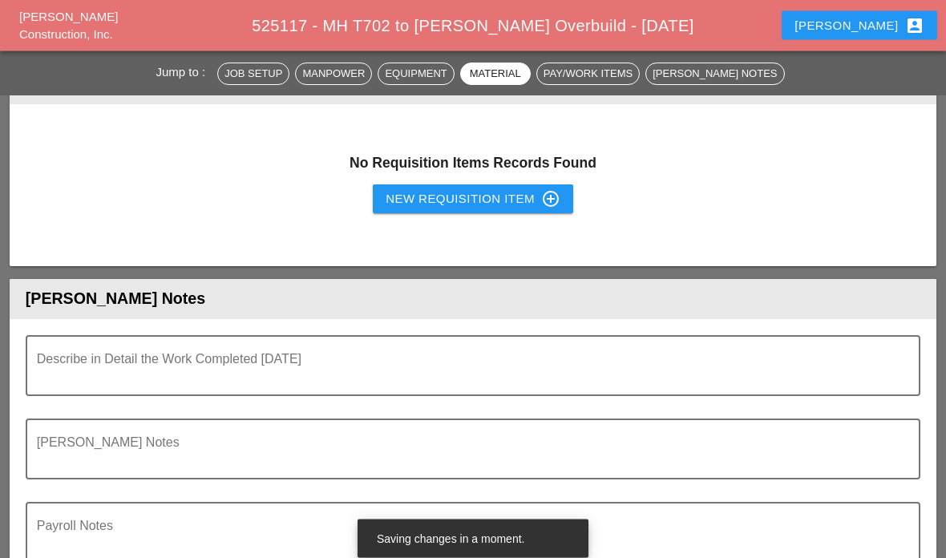
scroll to position [4475, 0]
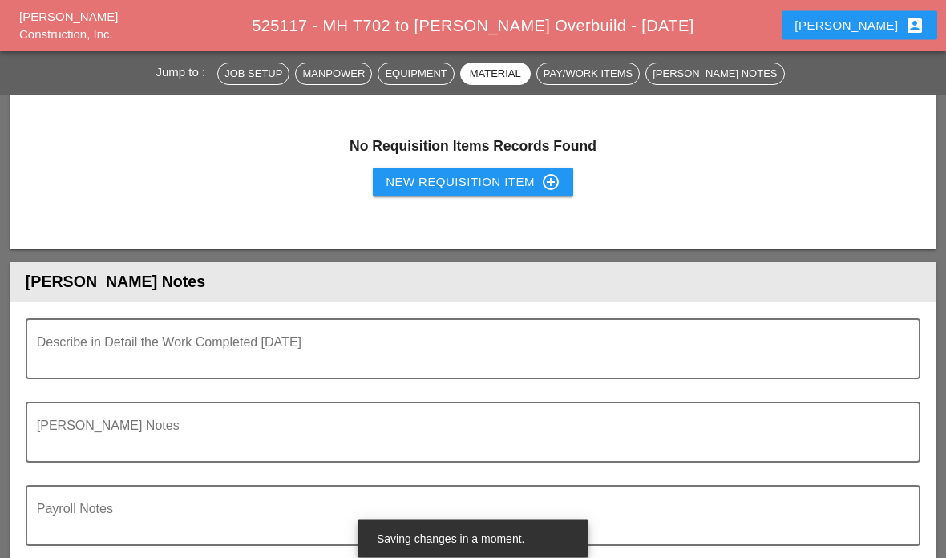
click at [591, 353] on textarea "Describe in Detail the Work Completed Today" at bounding box center [466, 359] width 859 height 38
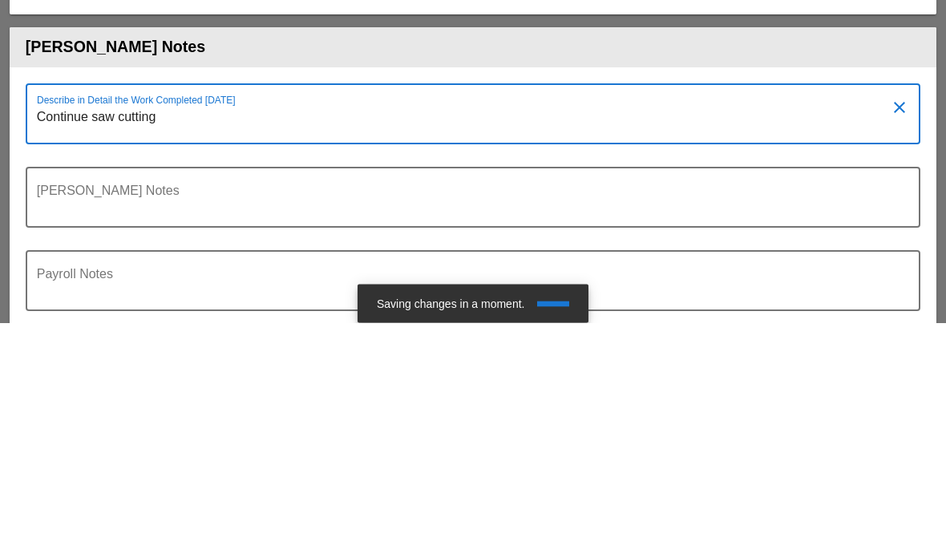
type textarea "Continue saw cutting"
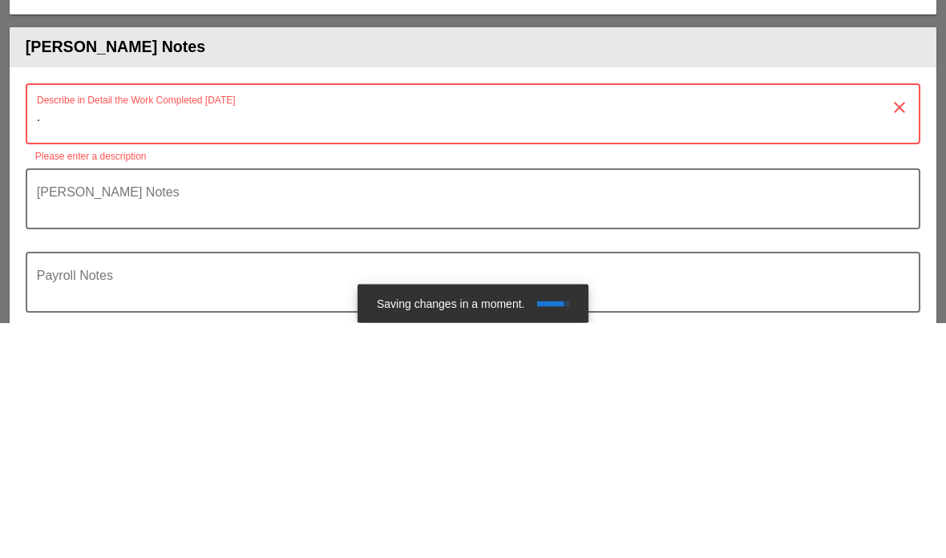
type textarea "."
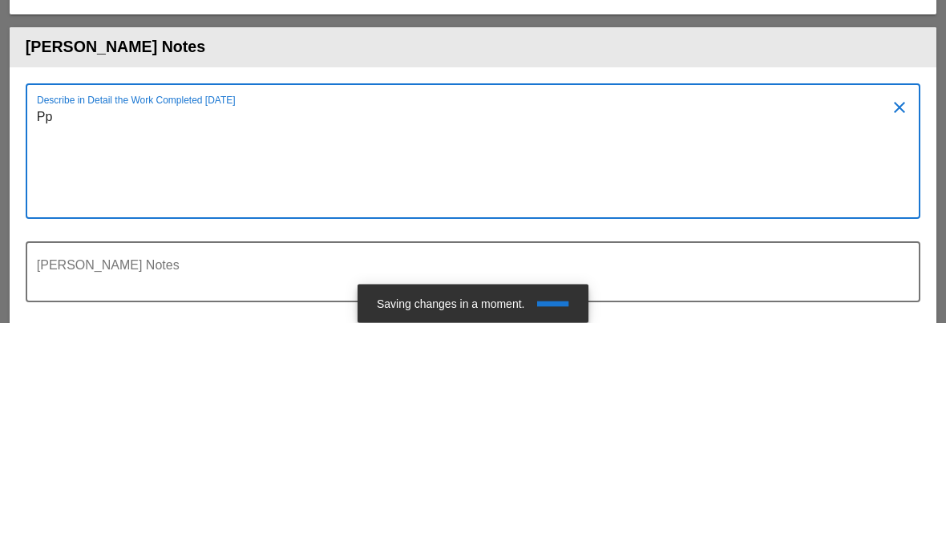
type textarea "P"
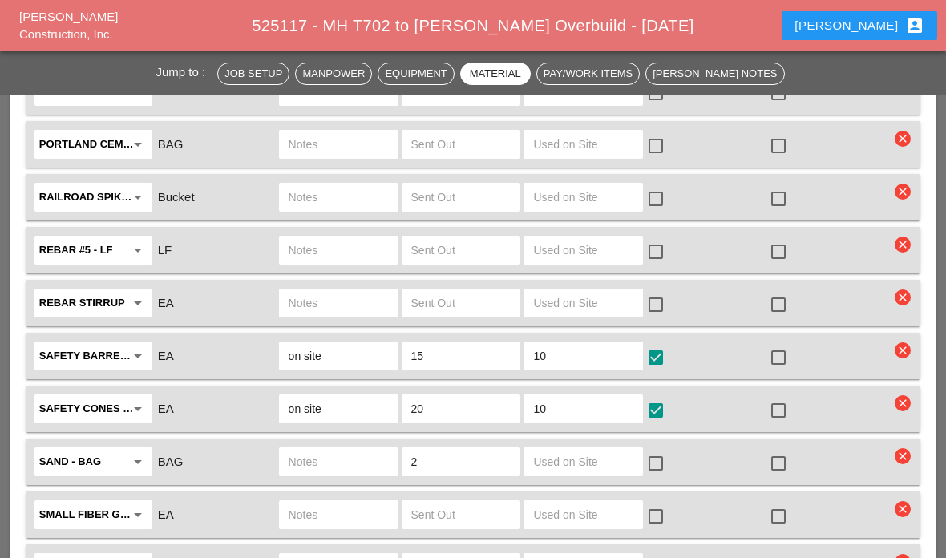
scroll to position [3687, 0]
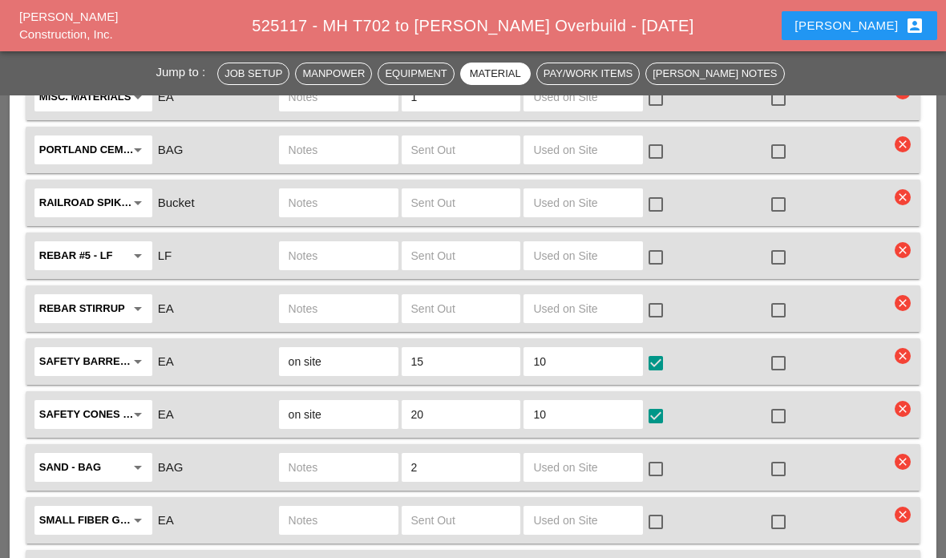
type textarea "Continue saw cutting. Continue mainline excavation. Complete manhole Poe . exca…"
click at [178, 143] on span "BAG" at bounding box center [171, 150] width 26 height 14
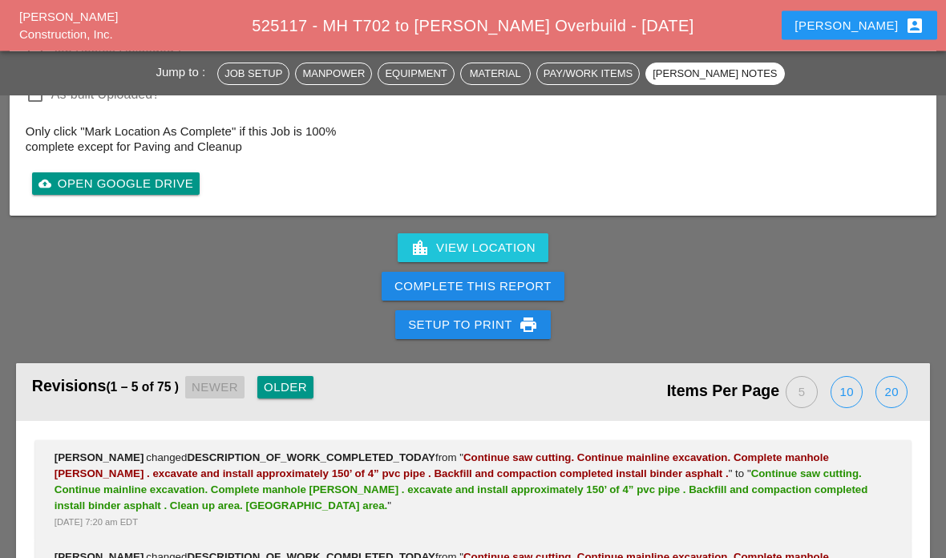
scroll to position [5076, 0]
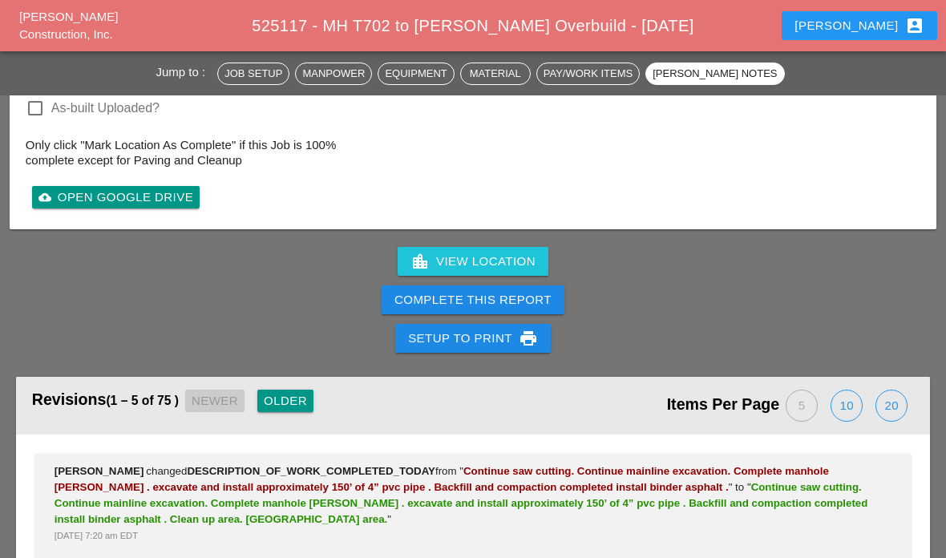
click at [511, 297] on div "Complete This Report" at bounding box center [472, 300] width 157 height 18
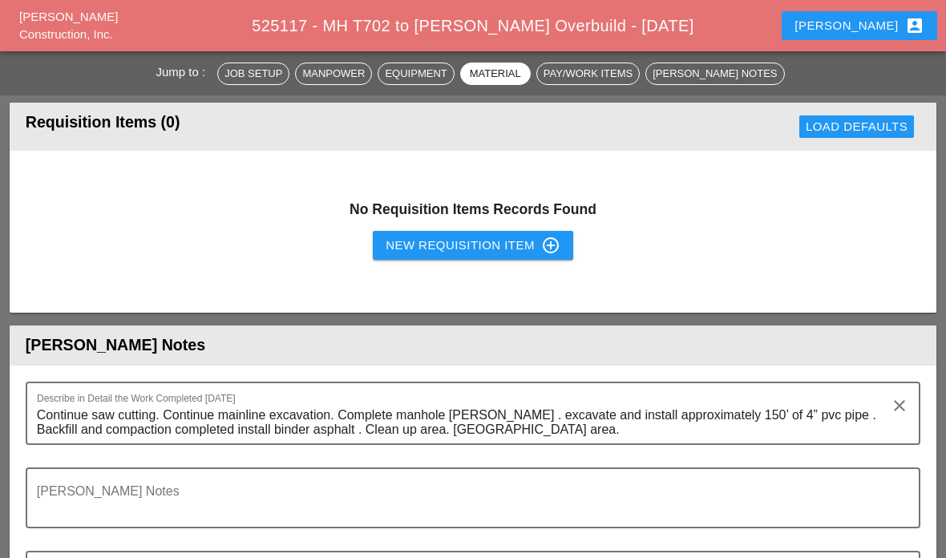
scroll to position [4792, 0]
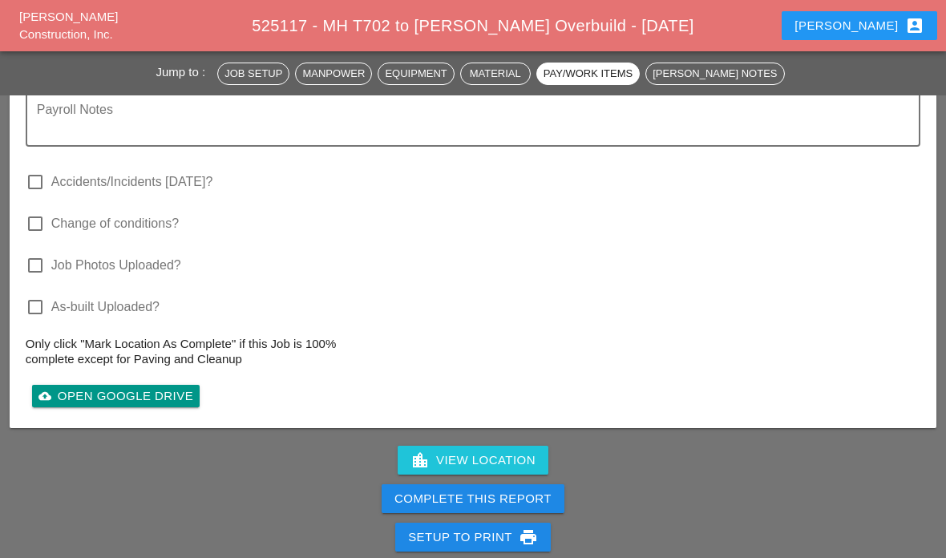
scroll to position [5029, 0]
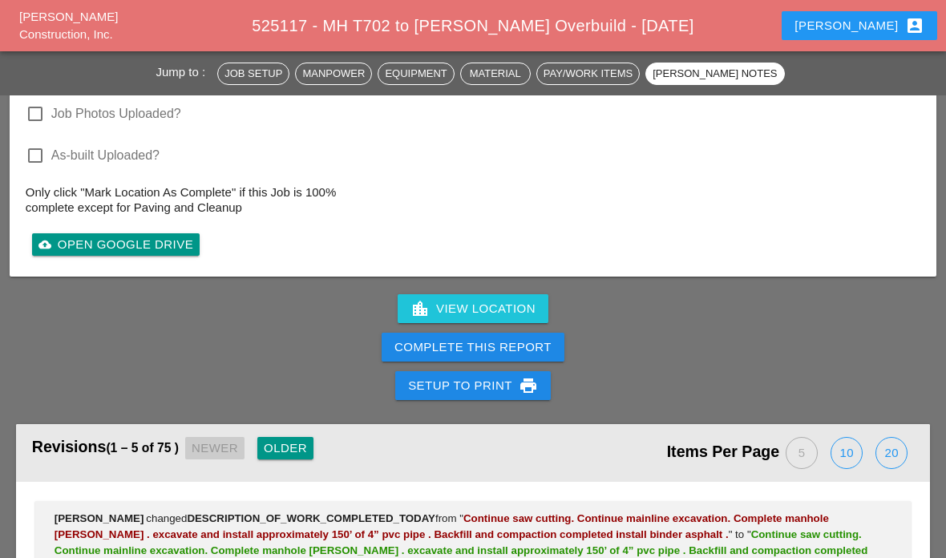
click at [502, 338] on div "Complete This Report" at bounding box center [472, 347] width 157 height 18
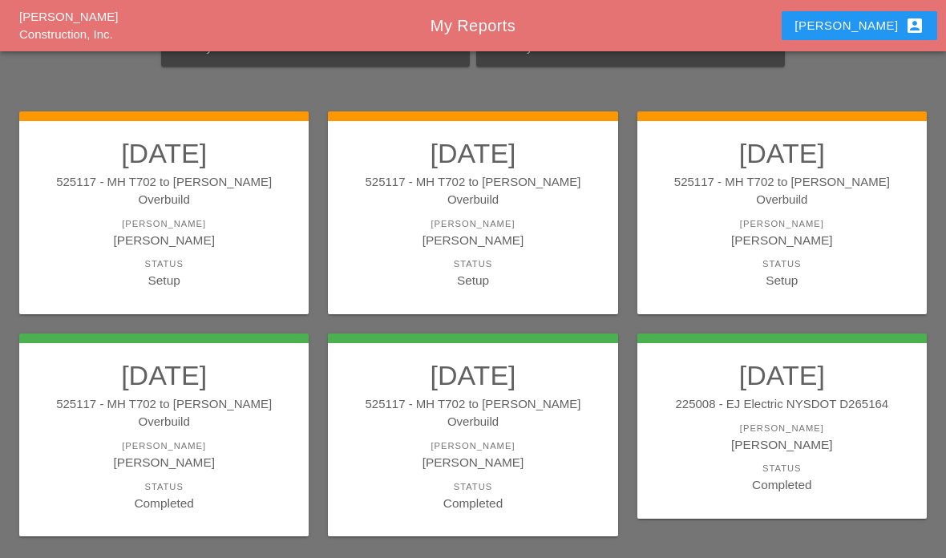
scroll to position [123, 0]
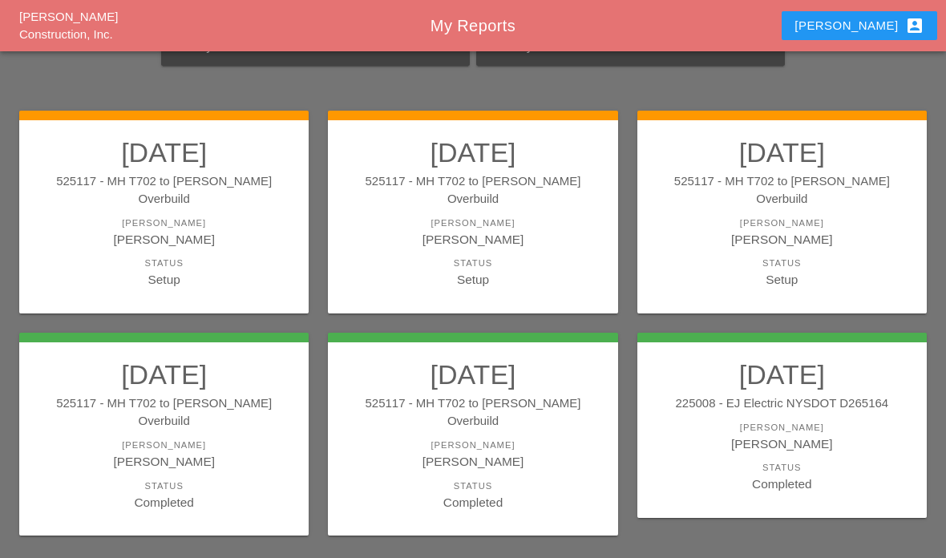
click at [745, 256] on div "Status" at bounding box center [781, 263] width 257 height 14
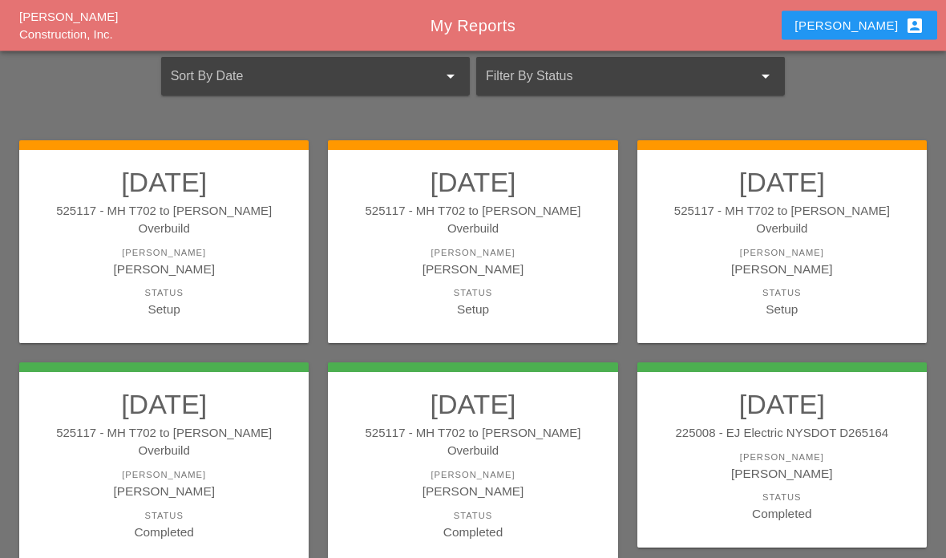
scroll to position [129, 0]
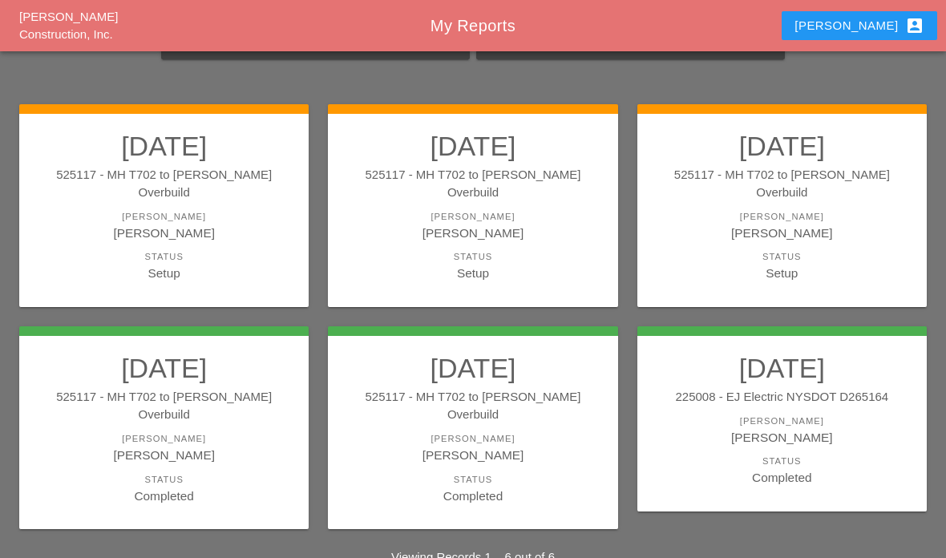
click at [550, 486] on div "Completed" at bounding box center [472, 495] width 257 height 18
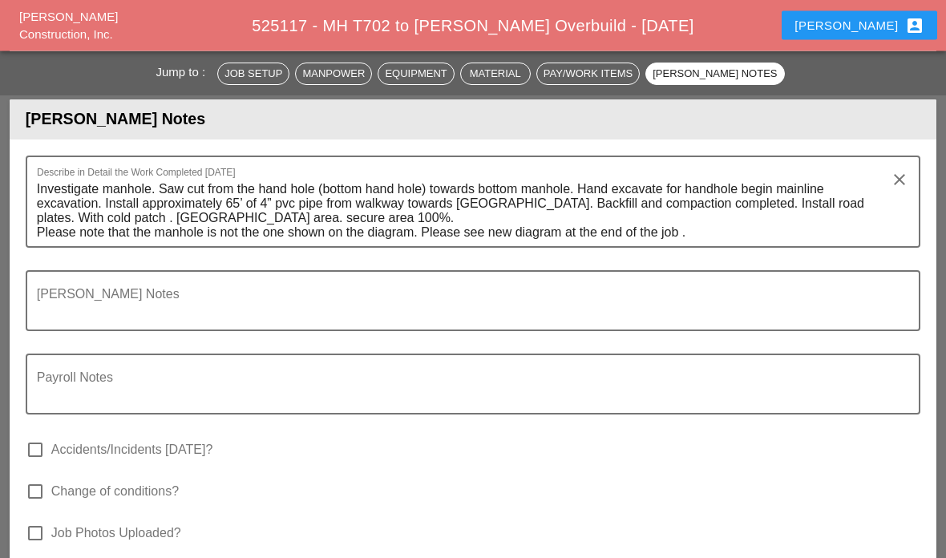
scroll to position [4565, 0]
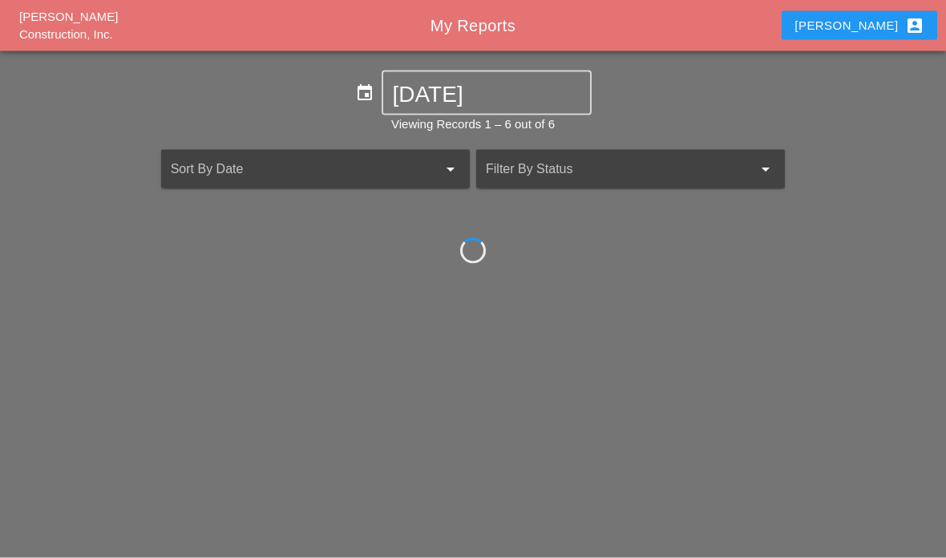
scroll to position [64, 0]
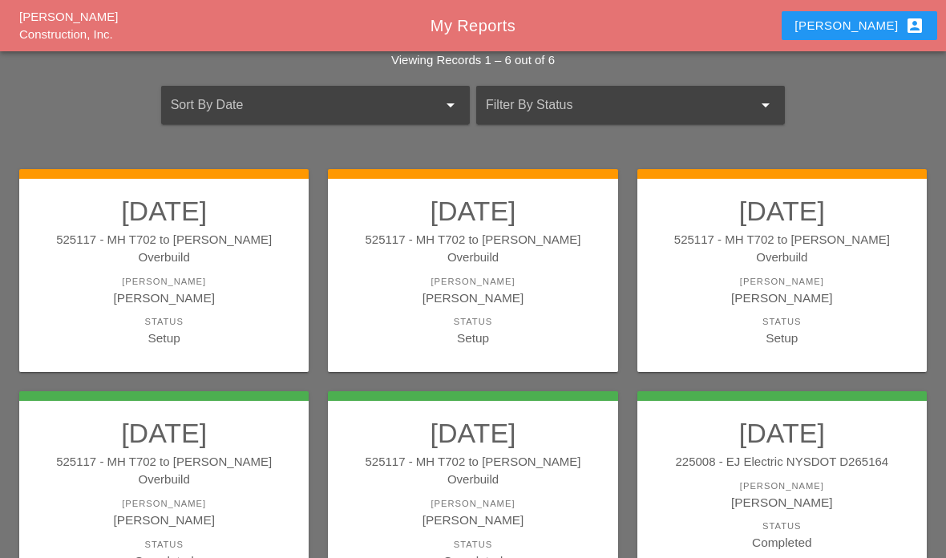
click at [797, 293] on link "08/27/2025 525117 - MH T702 to Boldyn MH Overbuild Foreman Gillie Etnel Status …" at bounding box center [781, 271] width 257 height 153
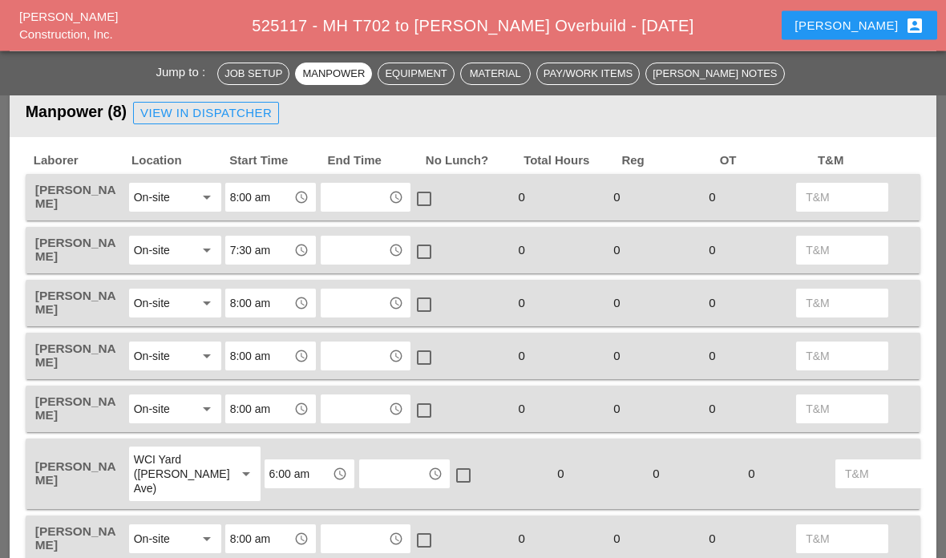
scroll to position [660, 0]
click at [359, 208] on input "text" at bounding box center [354, 200] width 59 height 26
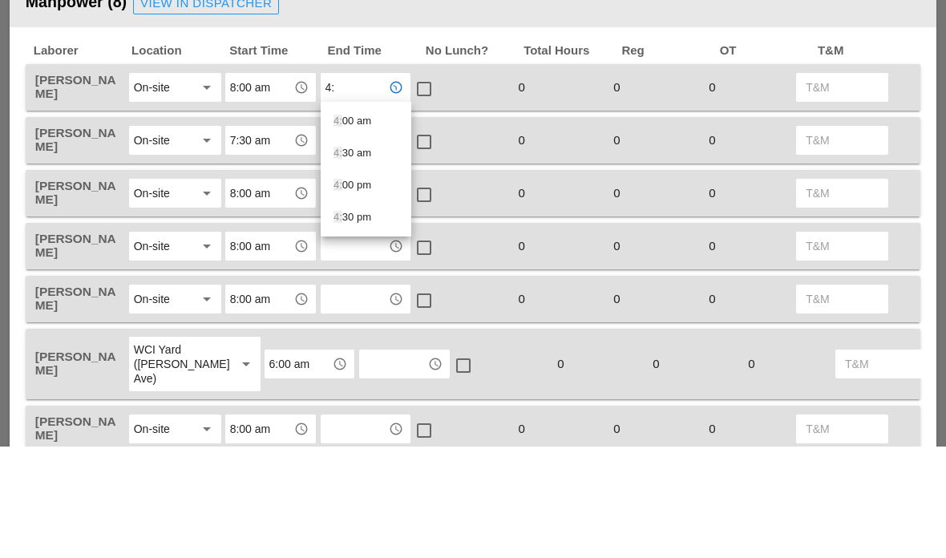
type input "4:0"
click at [355, 256] on div "4:0 0 pm" at bounding box center [365, 265] width 65 height 19
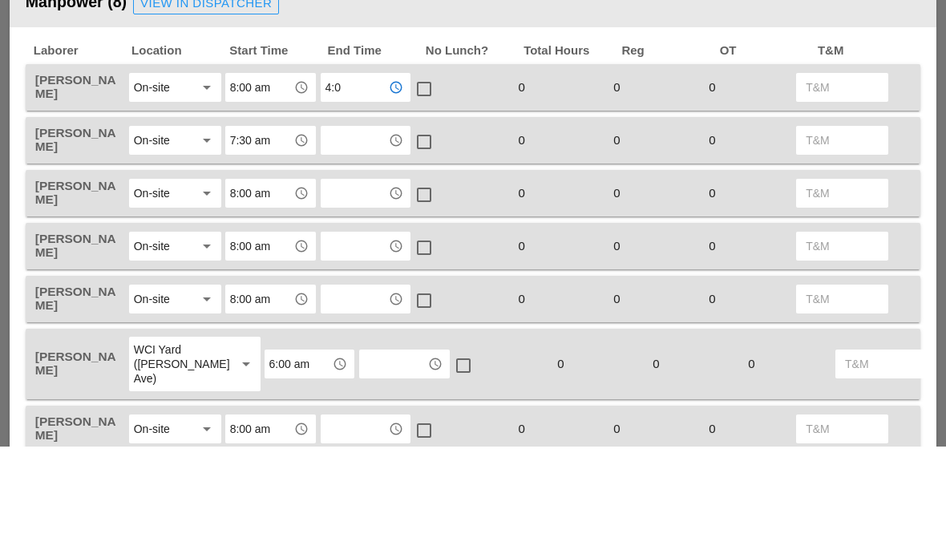
click at [360, 240] on input "text" at bounding box center [354, 253] width 59 height 26
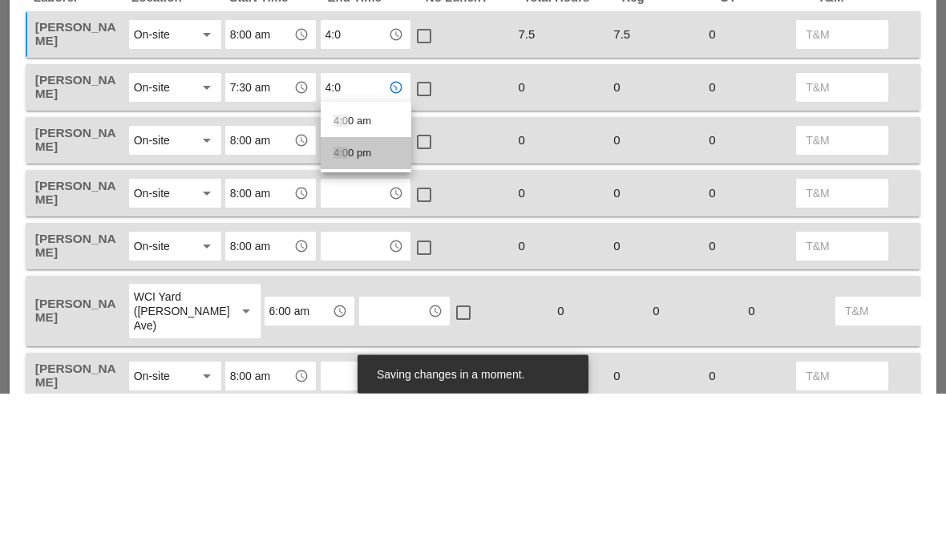
click at [353, 309] on div "4:0 0 pm" at bounding box center [365, 318] width 65 height 19
type input "4:00 pm"
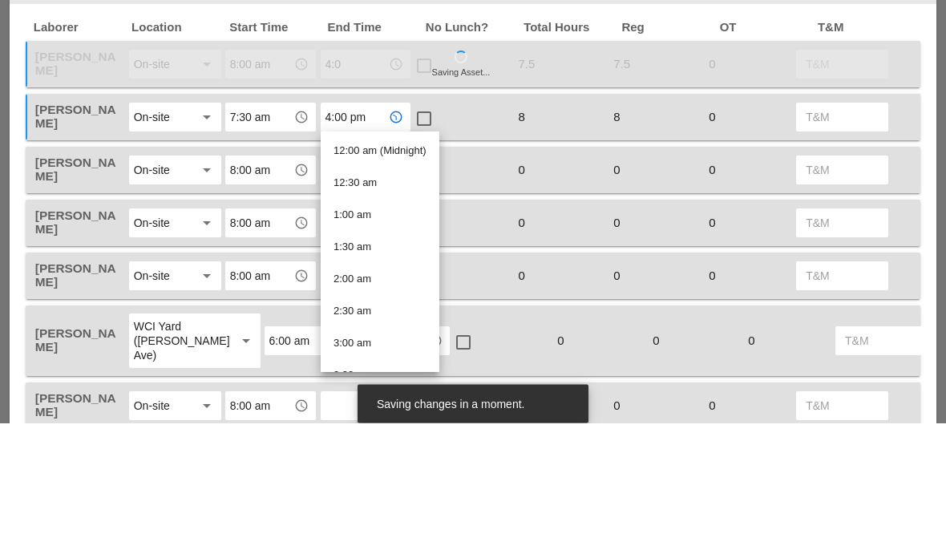
click at [247, 293] on input "8:00 am" at bounding box center [259, 306] width 59 height 26
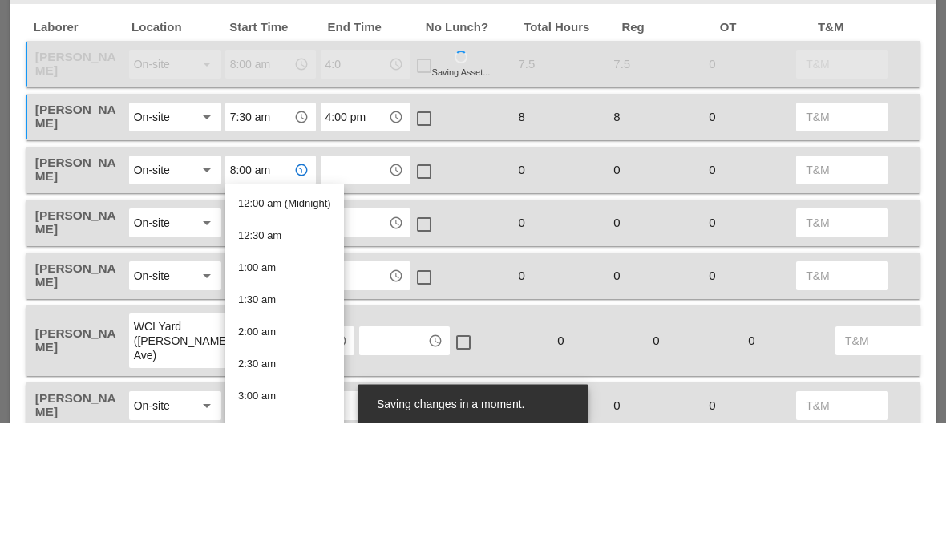
click at [351, 293] on input "text" at bounding box center [354, 306] width 59 height 26
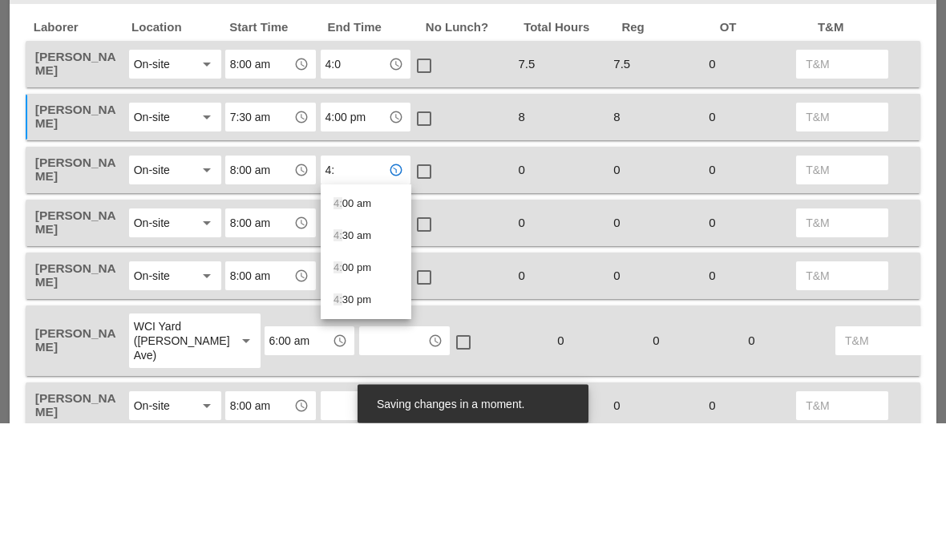
type input "4:0"
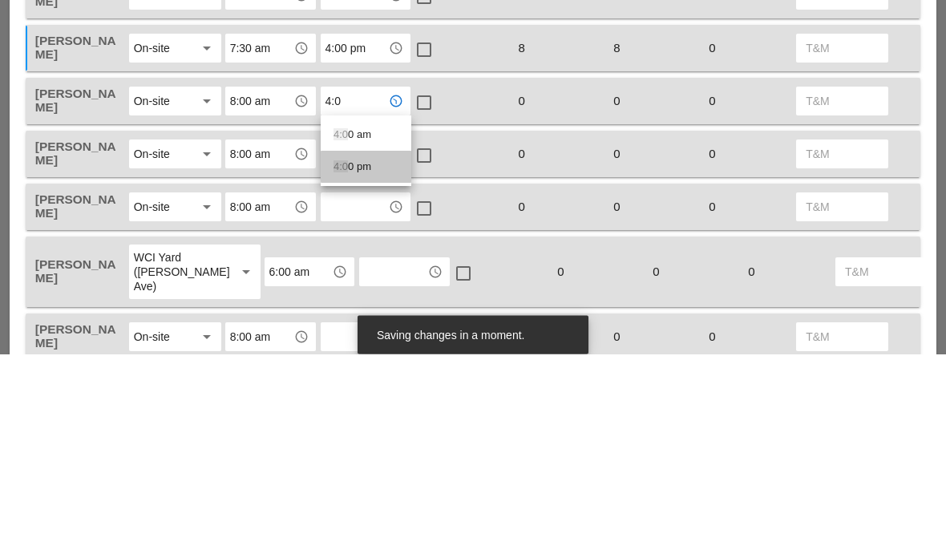
click at [358, 361] on div "4:0 0 pm" at bounding box center [365, 370] width 65 height 19
click at [365, 345] on input "text" at bounding box center [354, 358] width 59 height 26
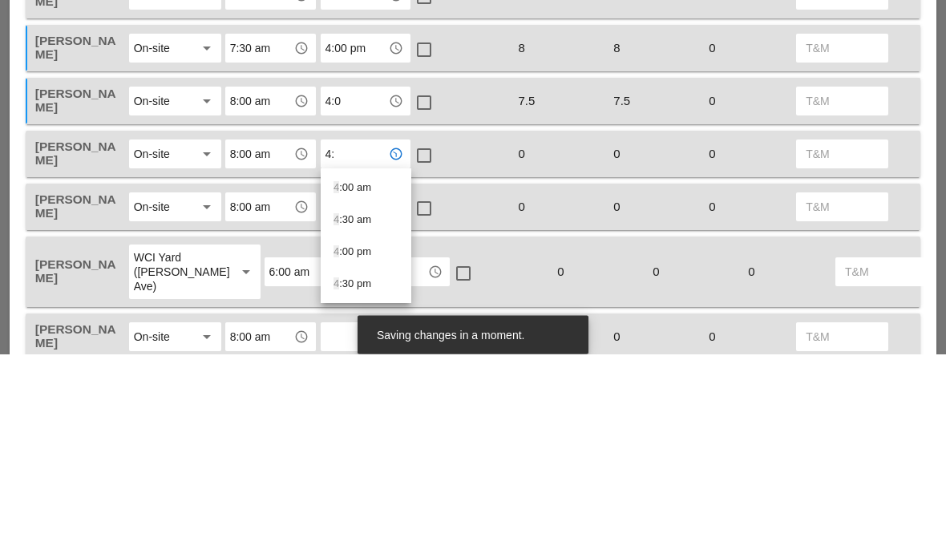
type input "4:0"
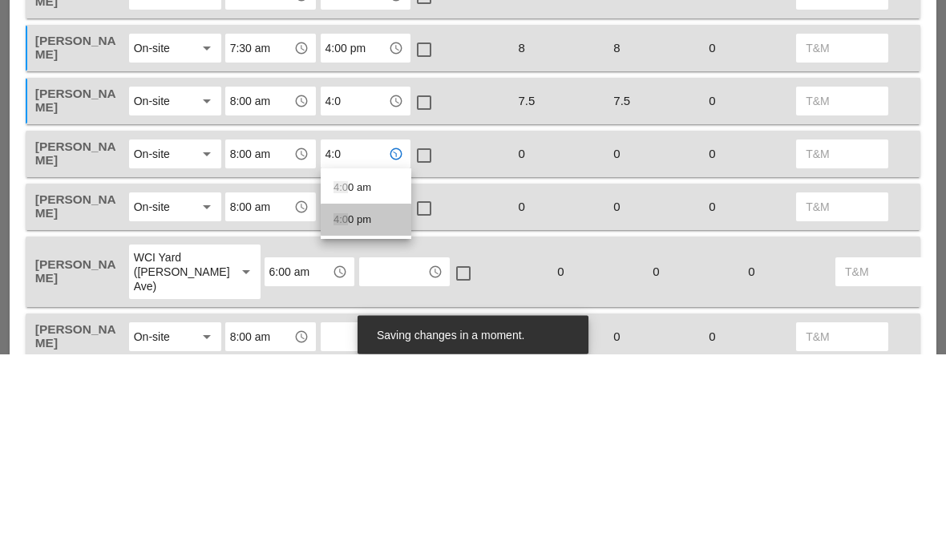
click at [359, 414] on div "4:0 0 pm" at bounding box center [365, 423] width 65 height 19
click at [358, 398] on input "text" at bounding box center [354, 411] width 59 height 26
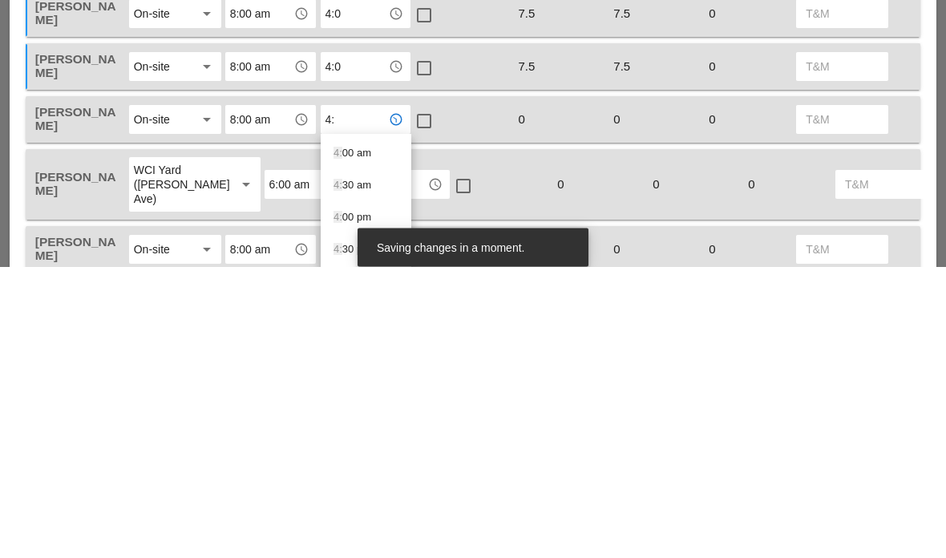
type input "4:0"
click at [350, 467] on div "4:0 0 pm" at bounding box center [365, 476] width 65 height 19
click at [364, 463] on input "text" at bounding box center [393, 476] width 59 height 26
type input "4:0"
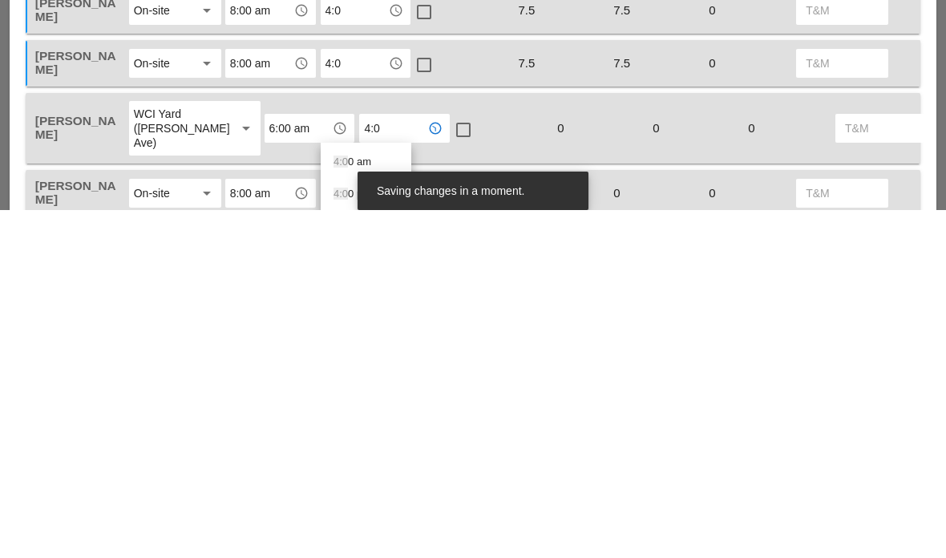
click at [357, 532] on div "4:0 0 pm" at bounding box center [365, 541] width 65 height 19
click at [358, 528] on input "text" at bounding box center [354, 541] width 59 height 26
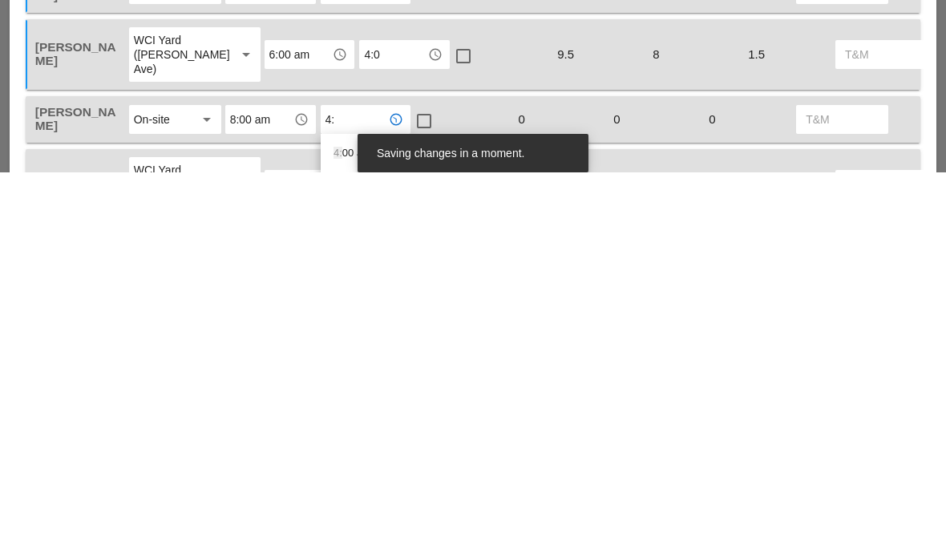
type input "4:0"
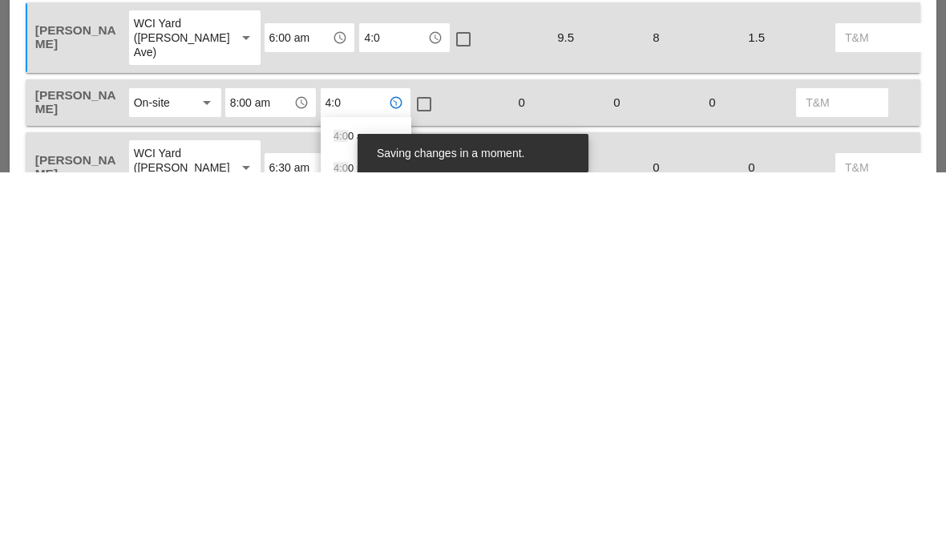
scroll to position [715, 0]
click at [355, 542] on div "4:0 0 pm" at bounding box center [365, 551] width 65 height 19
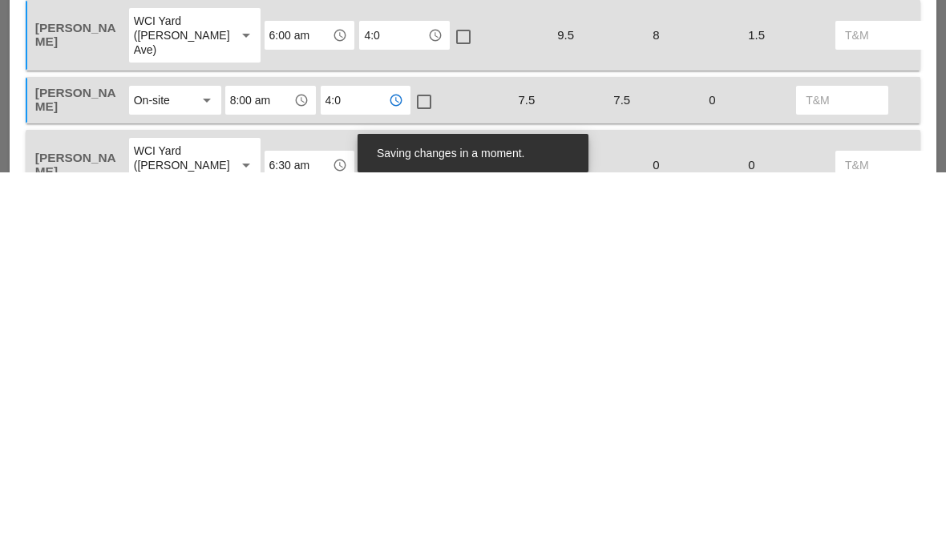
click at [364, 538] on input "text" at bounding box center [393, 551] width 59 height 26
type input "4:0"
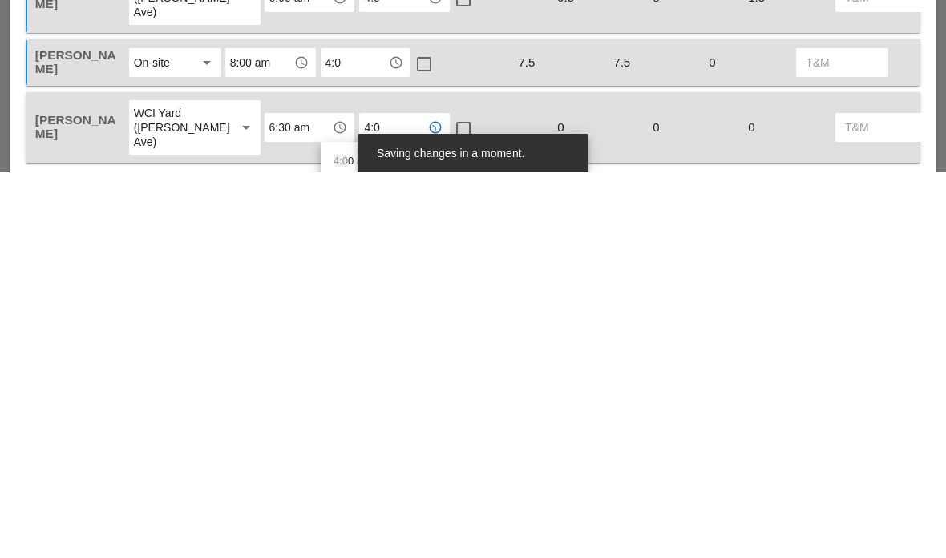
scroll to position [770, 0]
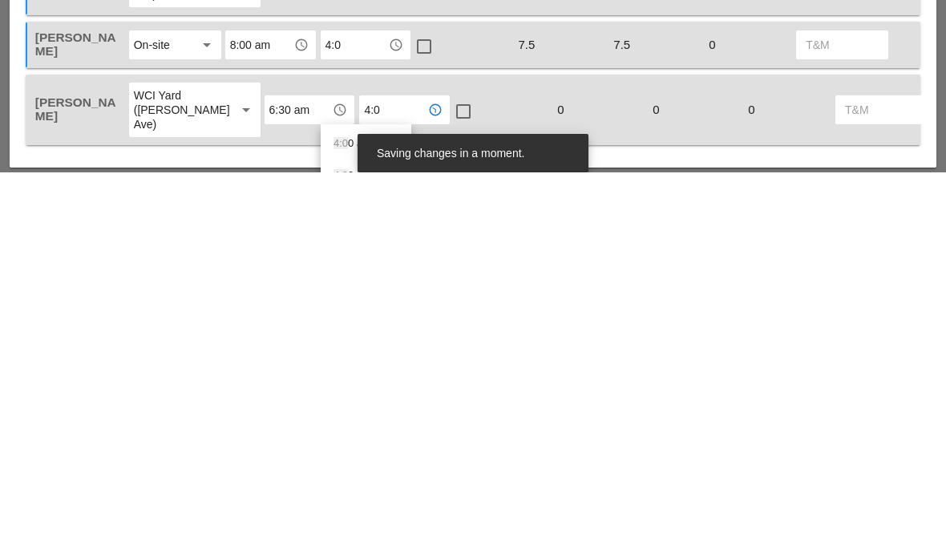
click at [347, 555] on span "4:0" at bounding box center [340, 561] width 14 height 12
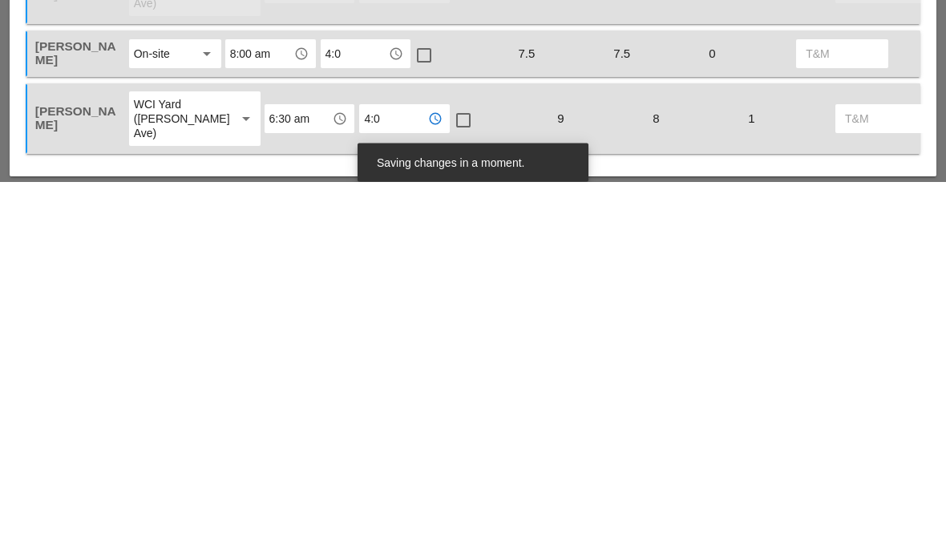
click at [420, 414] on div "check_box_outline_blank" at bounding box center [460, 431] width 95 height 34
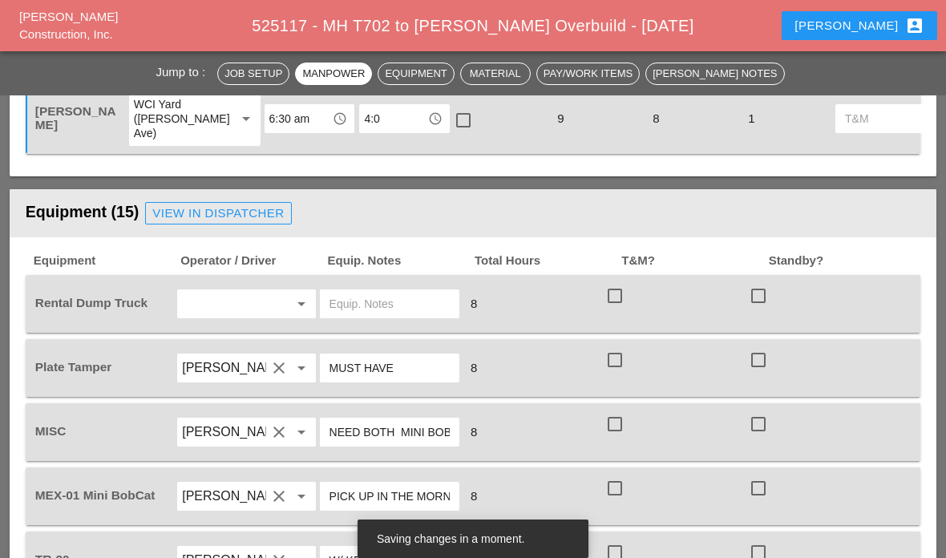
click at [433, 63] on button "Equipment" at bounding box center [415, 74] width 76 height 22
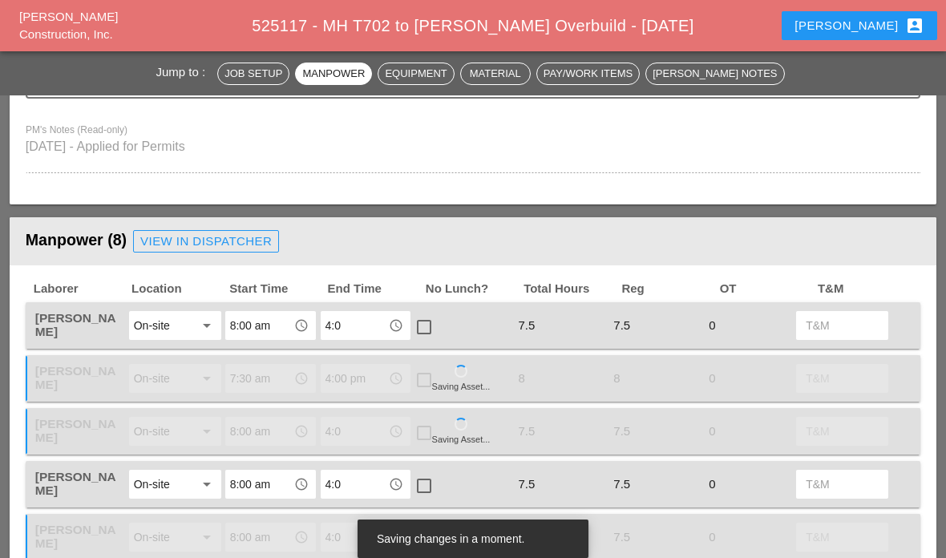
scroll to position [524, 0]
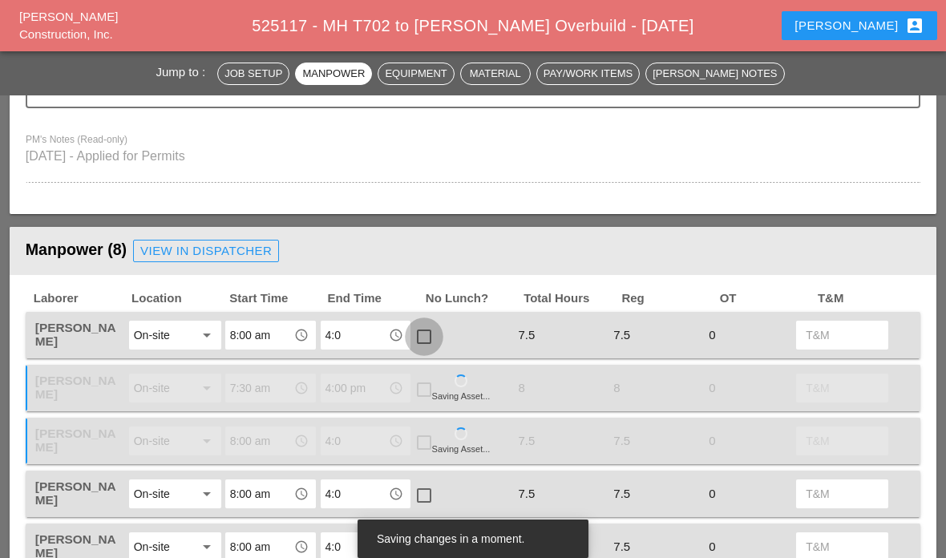
click at [430, 334] on div at bounding box center [423, 336] width 27 height 27
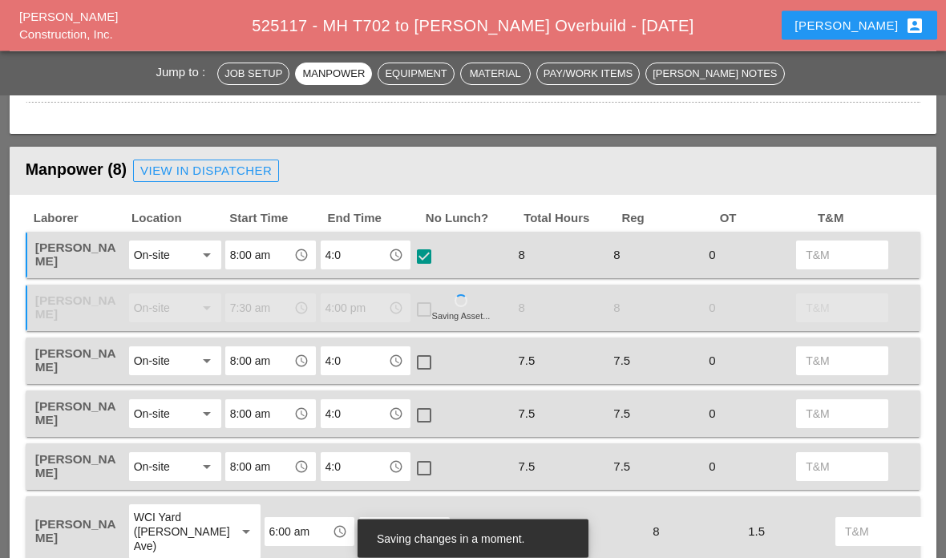
scroll to position [604, 0]
click at [422, 360] on div at bounding box center [423, 362] width 27 height 27
click at [427, 412] on div at bounding box center [423, 415] width 27 height 27
click at [427, 353] on div at bounding box center [423, 362] width 27 height 27
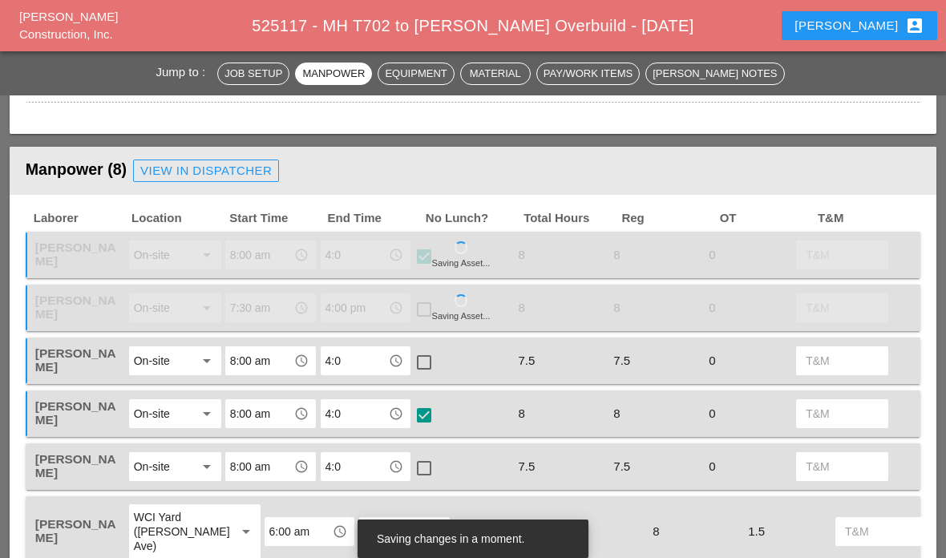
click at [428, 356] on div at bounding box center [423, 362] width 27 height 27
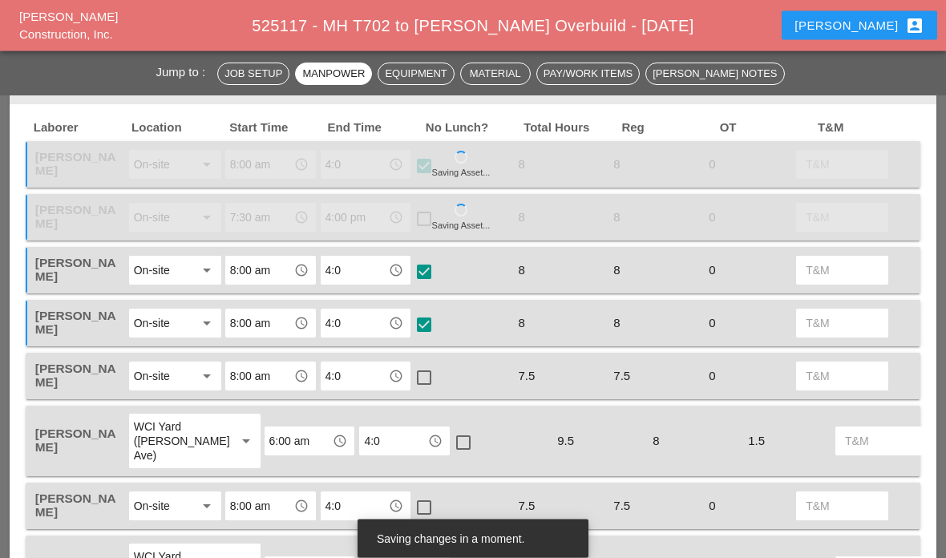
scroll to position [697, 0]
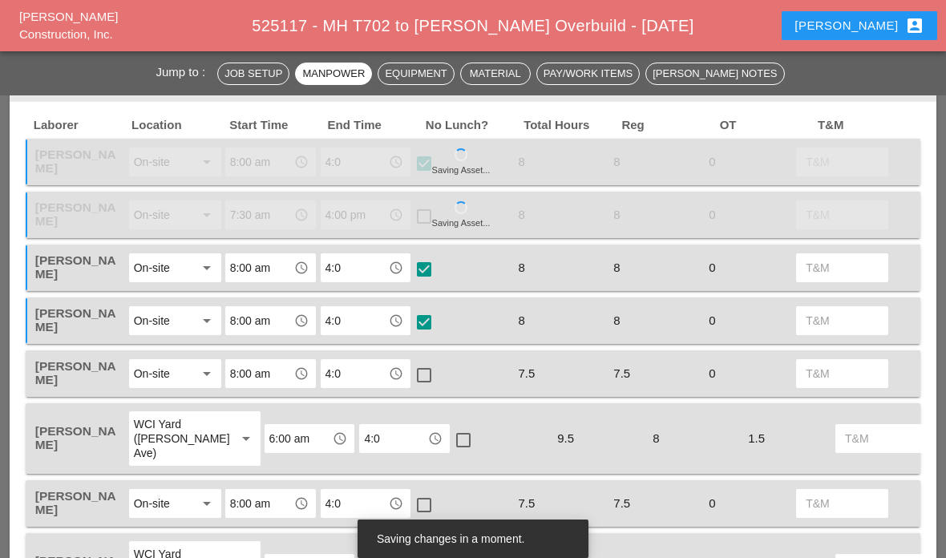
click at [422, 369] on div at bounding box center [423, 374] width 27 height 27
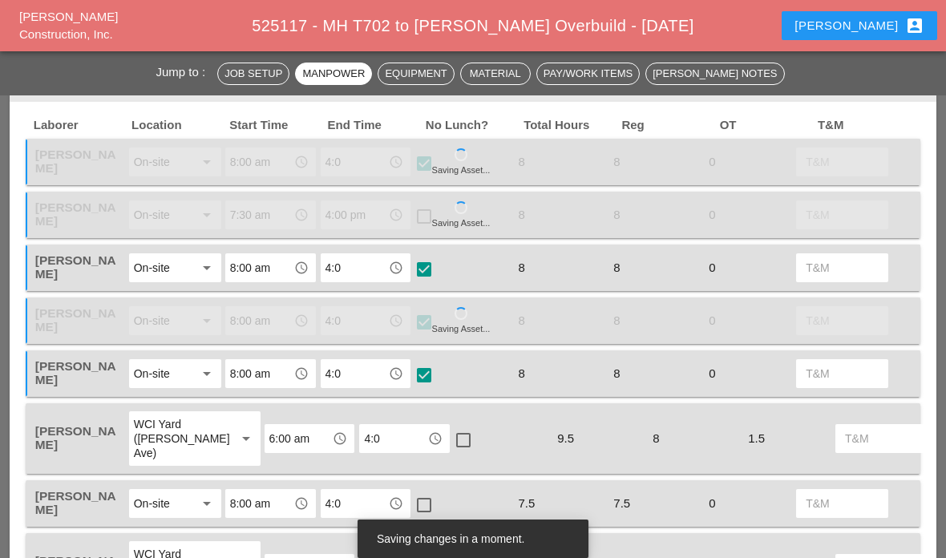
scroll to position [781, 0]
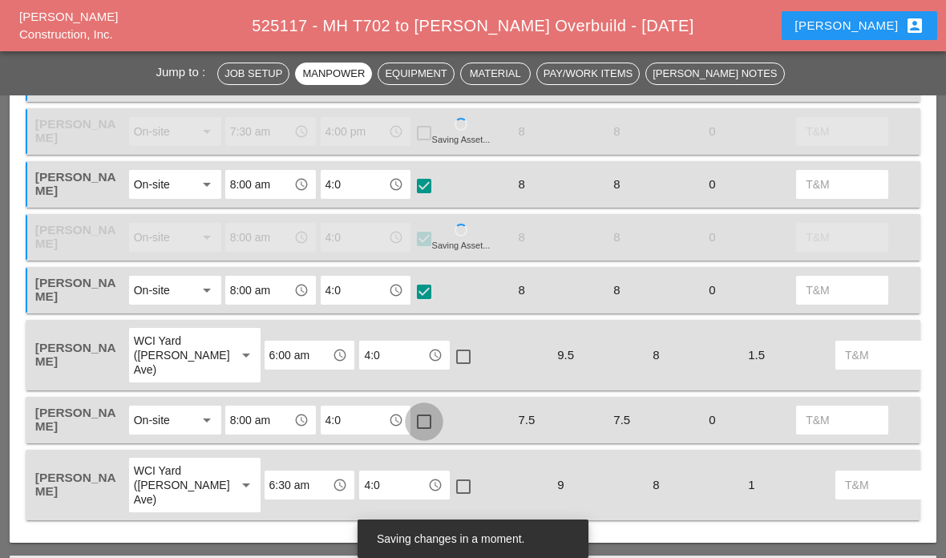
click at [426, 420] on div at bounding box center [423, 421] width 27 height 27
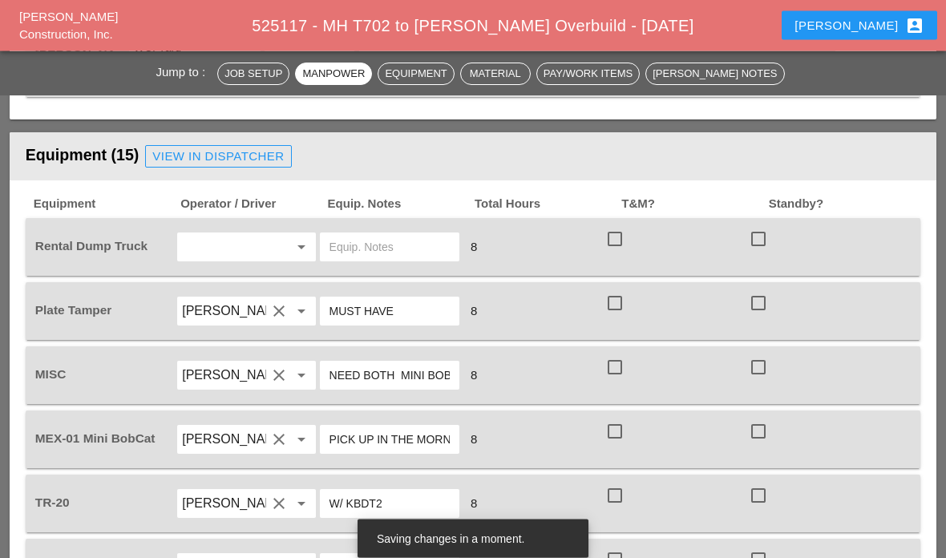
scroll to position [1204, 0]
click at [612, 237] on div at bounding box center [614, 238] width 27 height 27
click at [615, 305] on div at bounding box center [614, 302] width 27 height 27
click at [615, 365] on div at bounding box center [614, 366] width 27 height 27
click at [606, 441] on div "check_box_outline_blank" at bounding box center [618, 441] width 26 height 38
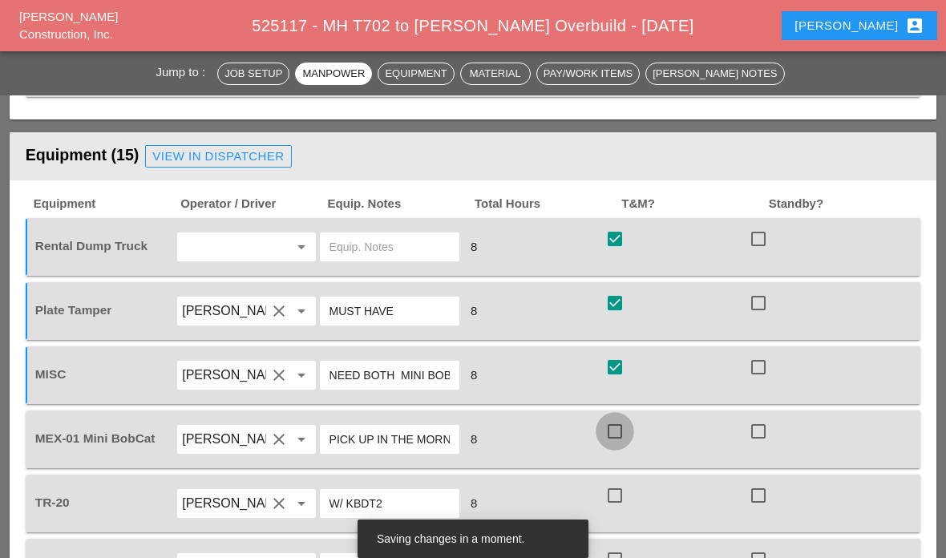
click at [619, 423] on div at bounding box center [614, 431] width 27 height 27
click at [619, 501] on div at bounding box center [614, 495] width 27 height 27
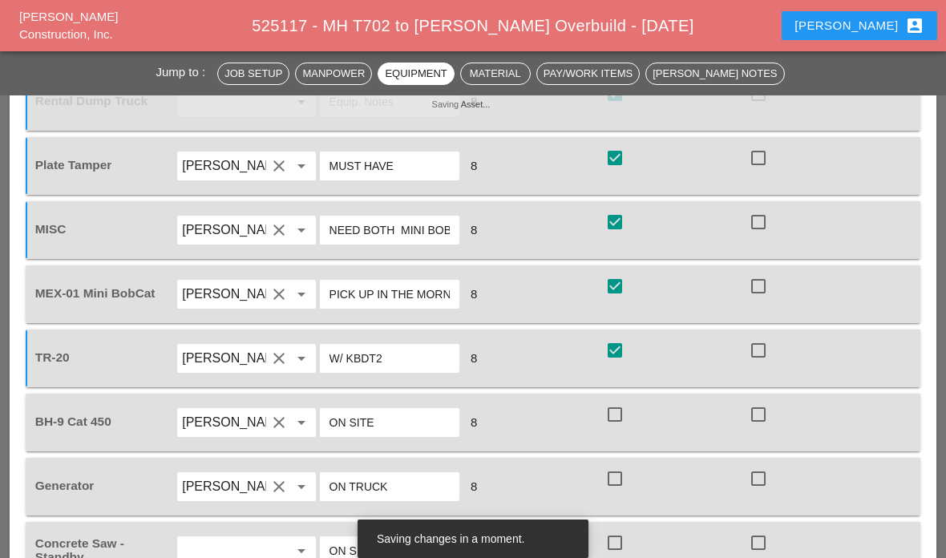
scroll to position [1385, 0]
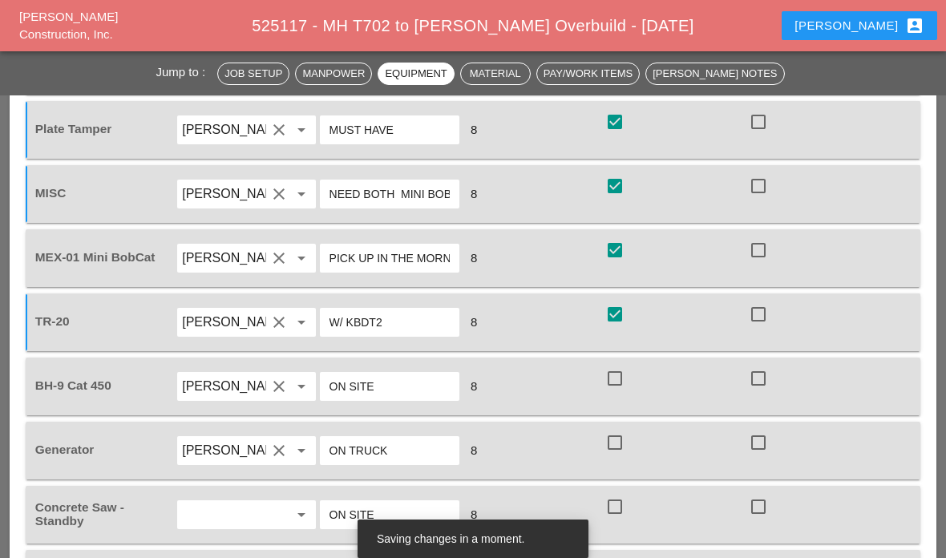
click at [616, 381] on div at bounding box center [614, 378] width 27 height 27
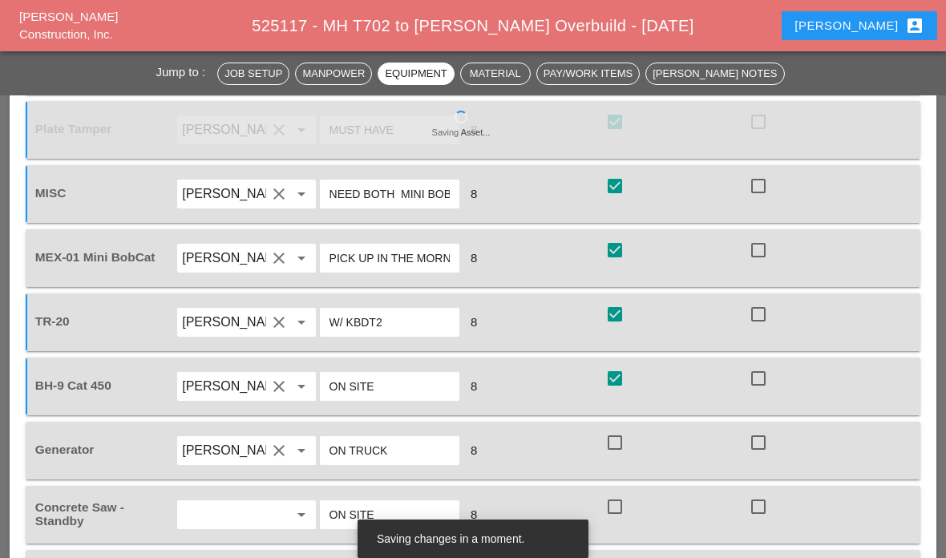
click at [745, 444] on div at bounding box center [758, 442] width 27 height 27
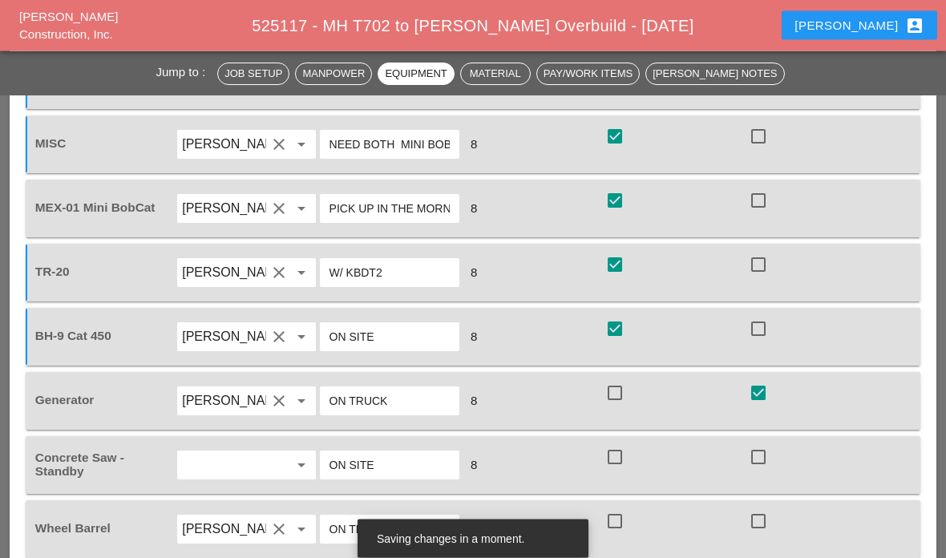
scroll to position [1487, 0]
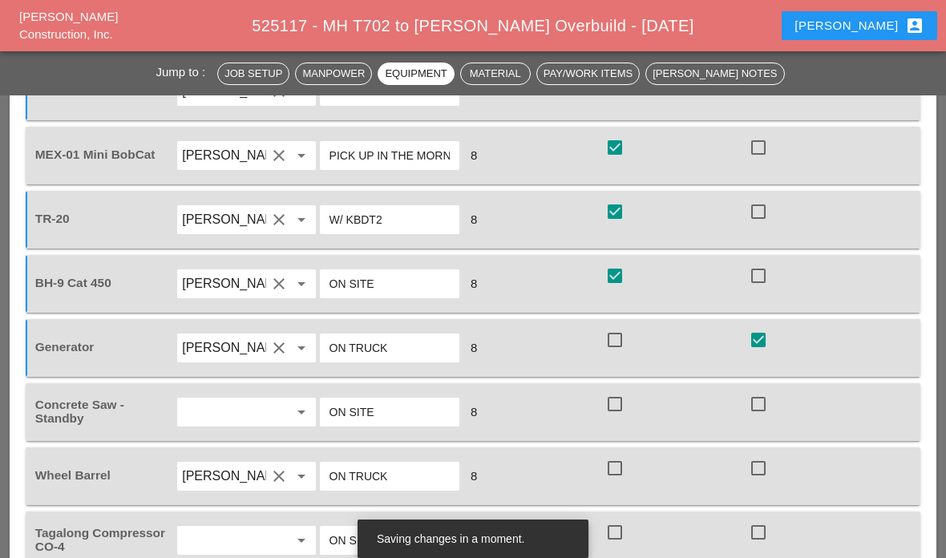
click at [751, 406] on div at bounding box center [758, 403] width 27 height 27
click at [608, 401] on div at bounding box center [614, 403] width 27 height 27
click at [607, 408] on div at bounding box center [614, 403] width 27 height 27
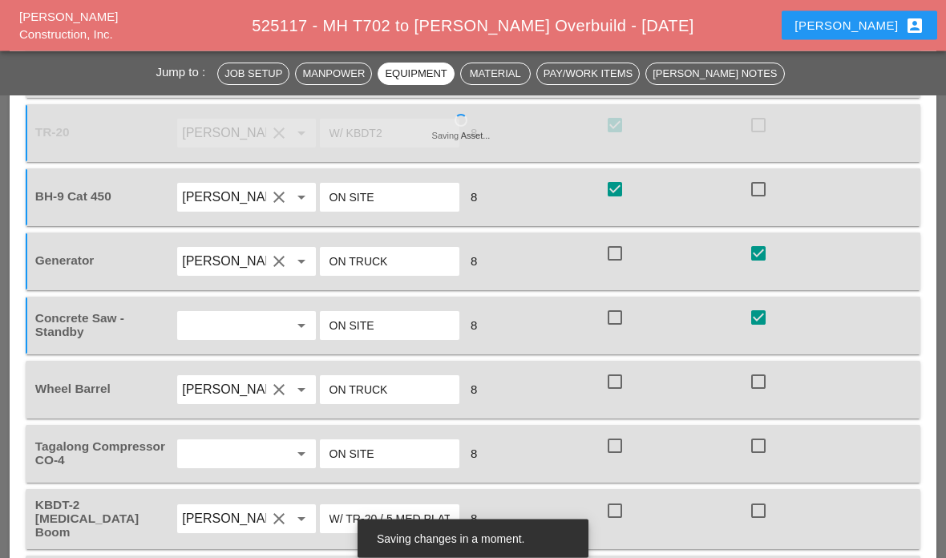
scroll to position [1574, 0]
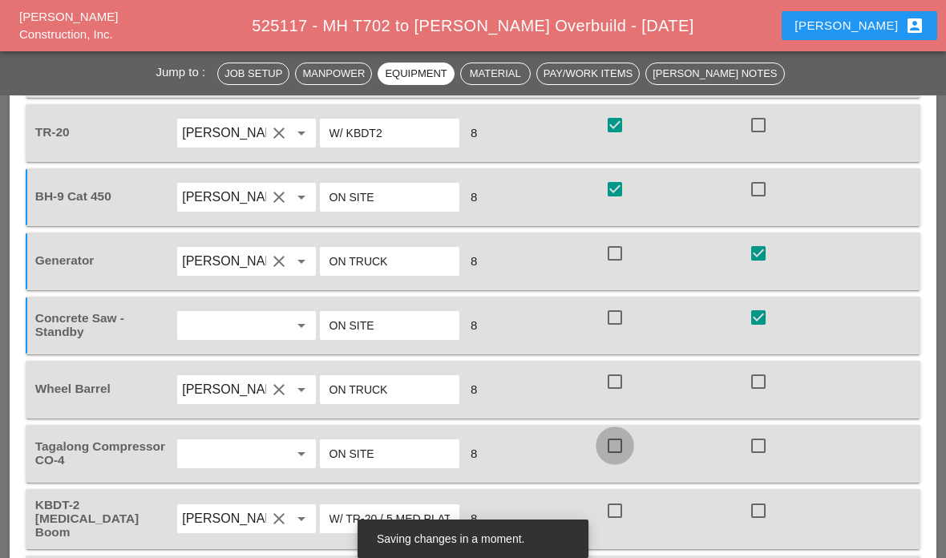
click at [617, 449] on div at bounding box center [614, 445] width 27 height 27
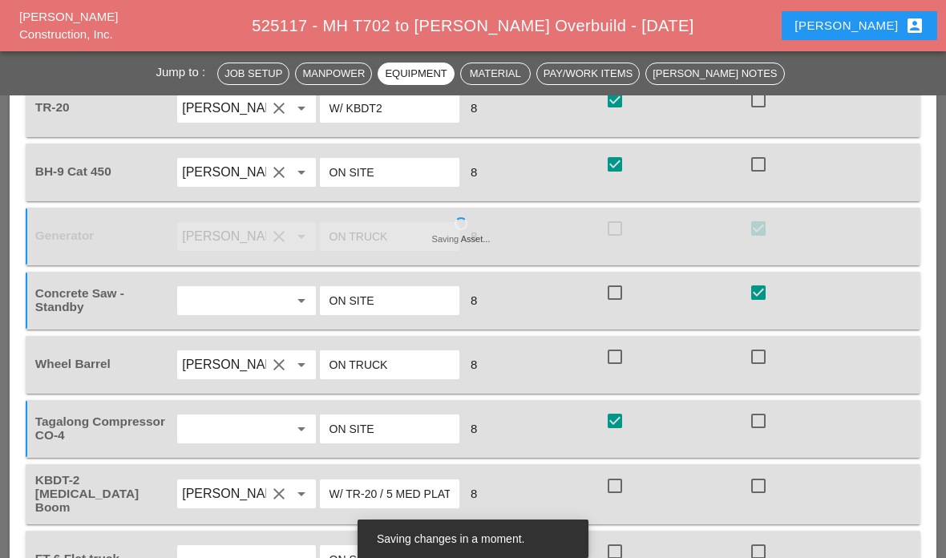
scroll to position [1682, 0]
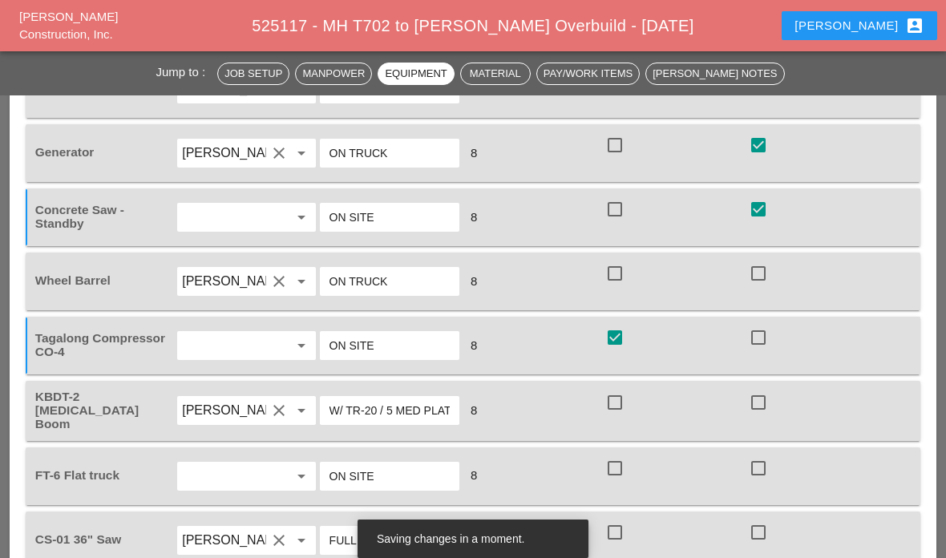
click at [616, 526] on div at bounding box center [614, 532] width 27 height 27
click at [619, 474] on div at bounding box center [614, 467] width 27 height 27
click at [620, 404] on div at bounding box center [614, 402] width 27 height 27
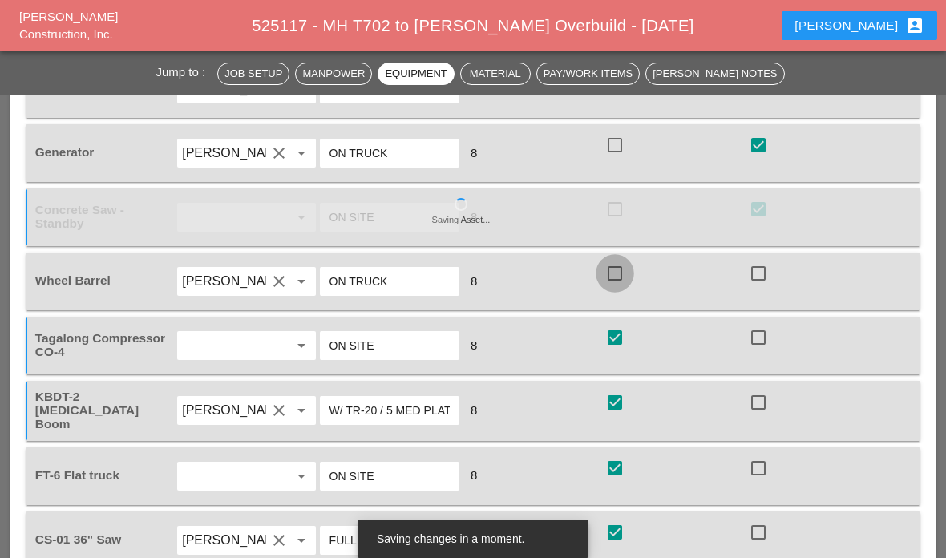
click at [616, 264] on div at bounding box center [614, 273] width 27 height 27
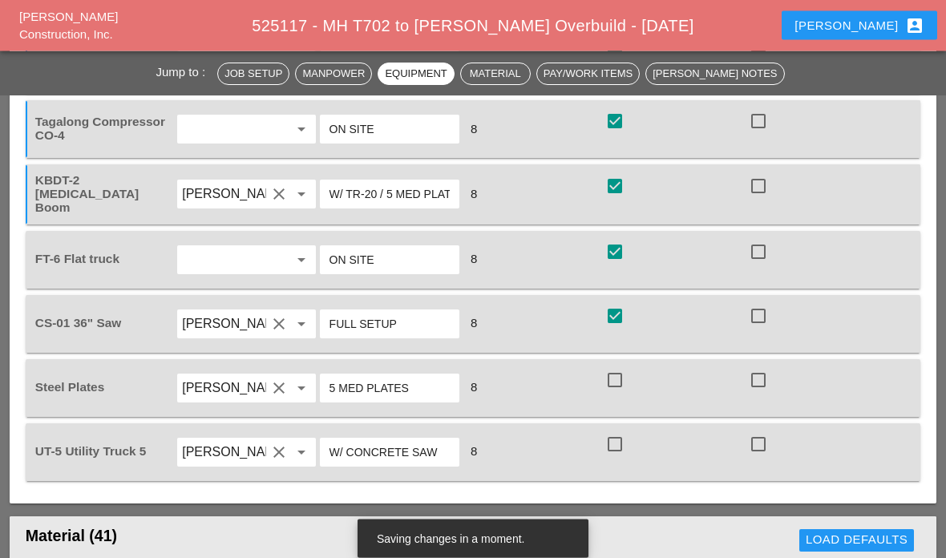
scroll to position [1899, 0]
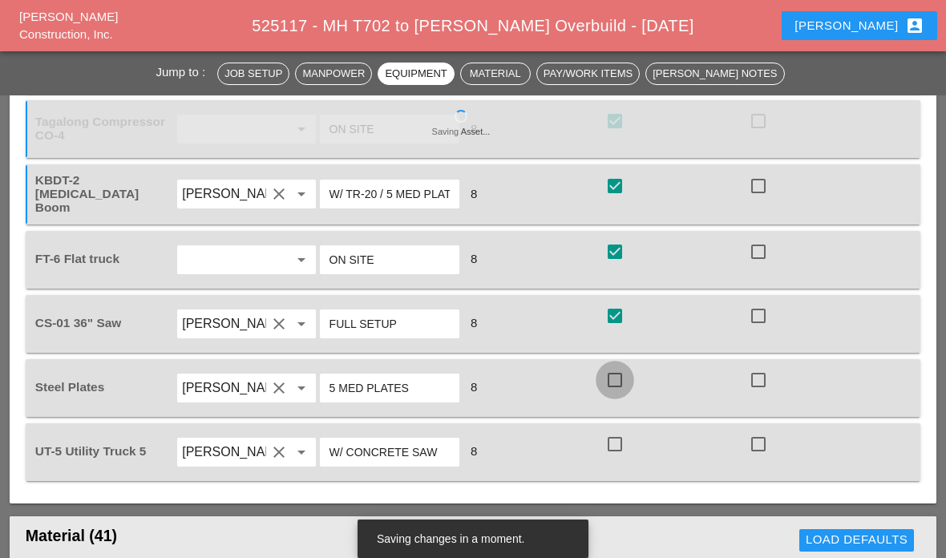
click at [613, 381] on div at bounding box center [614, 379] width 27 height 27
click at [623, 470] on div "UT-5 Utility Truck 5 Santiago Suarez clear arrow_drop_down W/ CONCRETE SAW 8 ch…" at bounding box center [473, 452] width 894 height 58
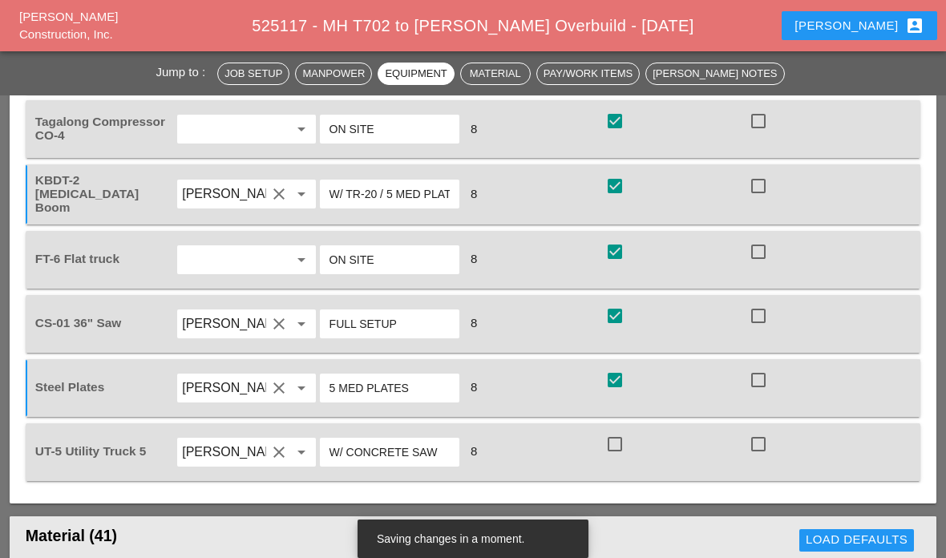
click at [619, 446] on div at bounding box center [614, 443] width 27 height 27
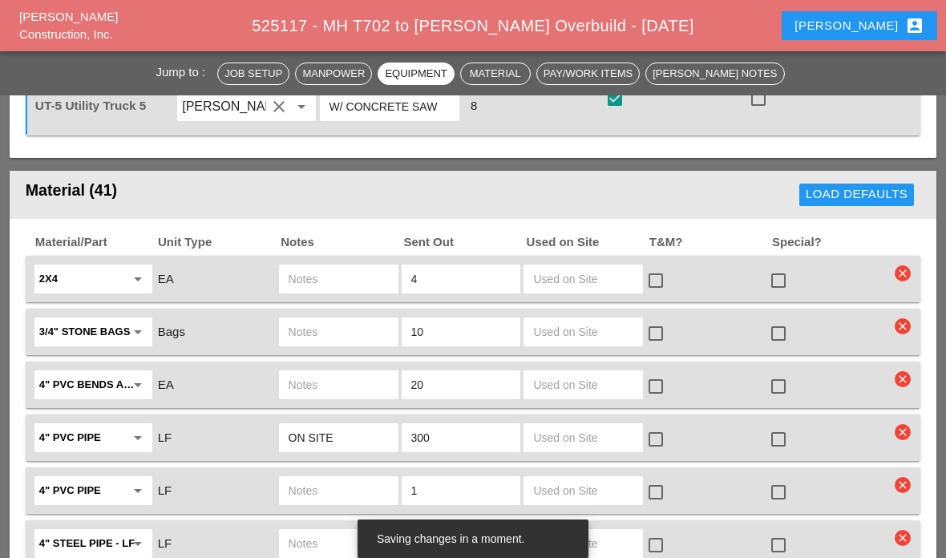
scroll to position [2267, 0]
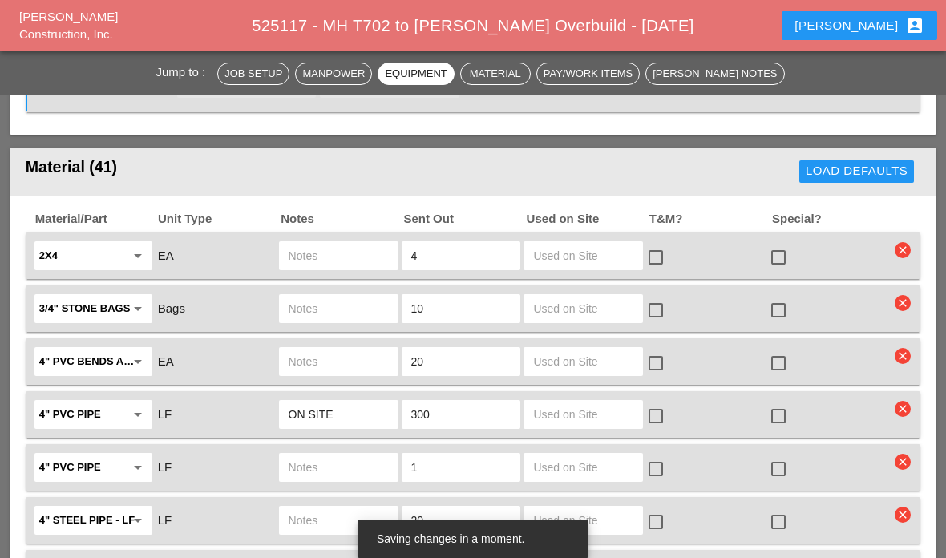
click at [583, 418] on input "text" at bounding box center [583, 415] width 100 height 26
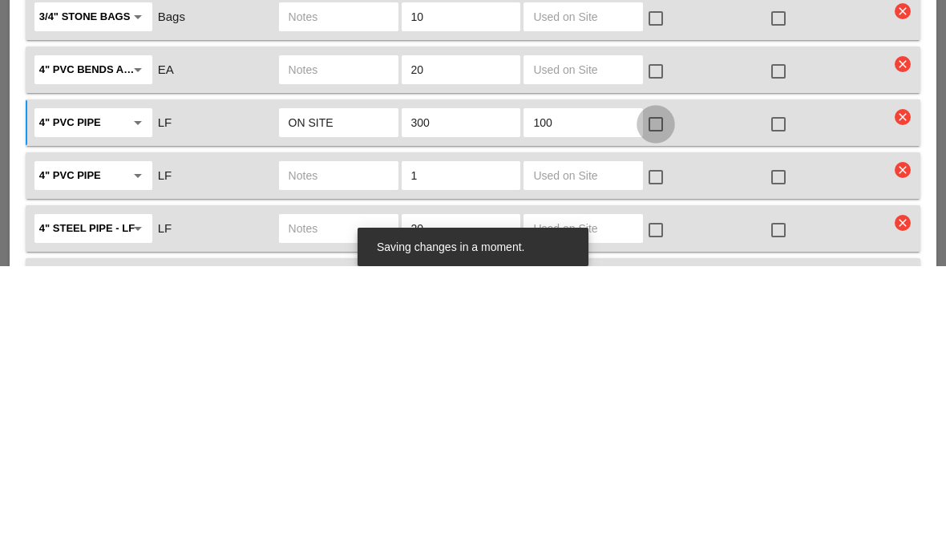
type input "100"
click at [662, 402] on div at bounding box center [655, 415] width 27 height 27
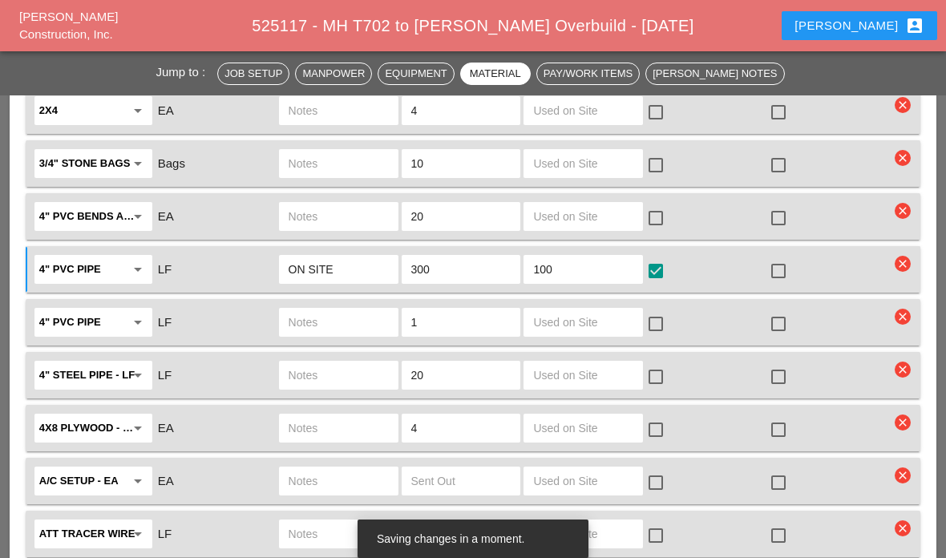
scroll to position [2409, 0]
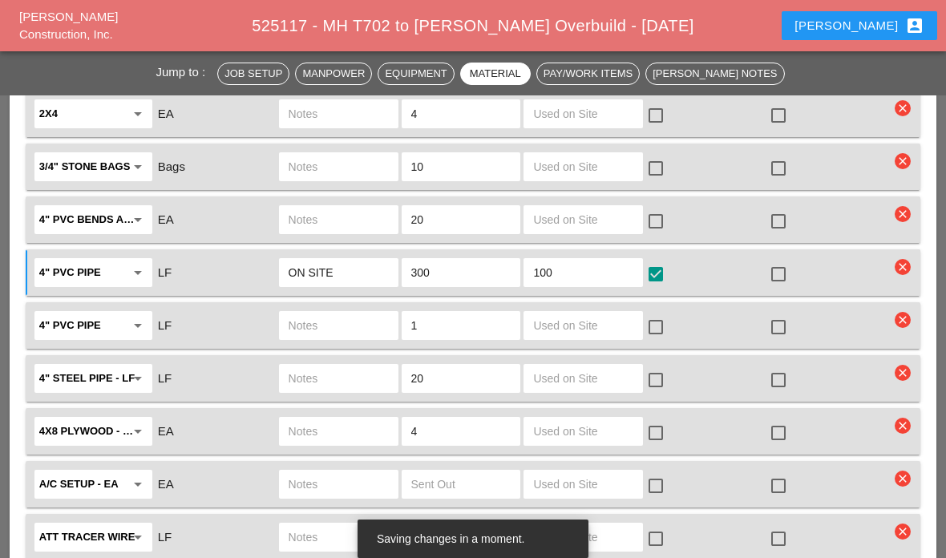
click at [598, 210] on input "text" at bounding box center [583, 220] width 100 height 26
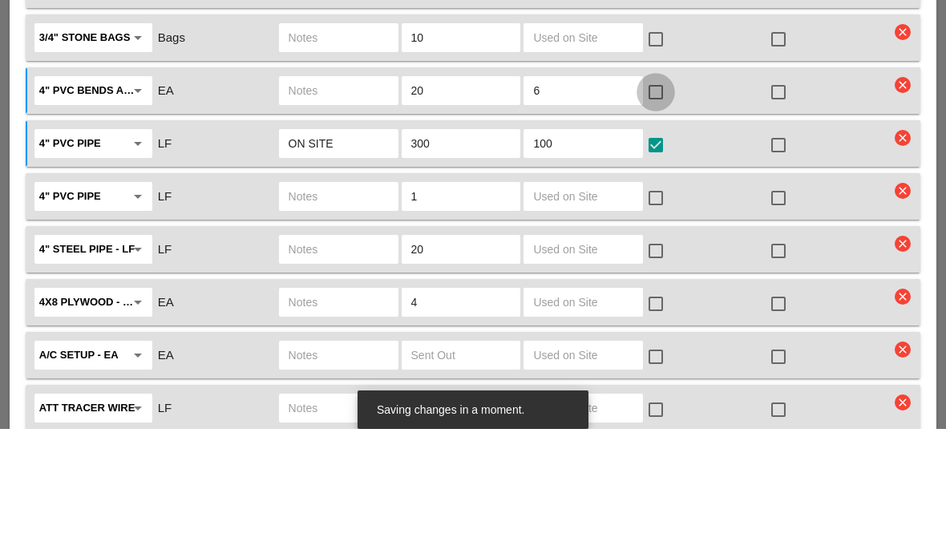
type input "6"
click at [649, 208] on div at bounding box center [655, 221] width 27 height 27
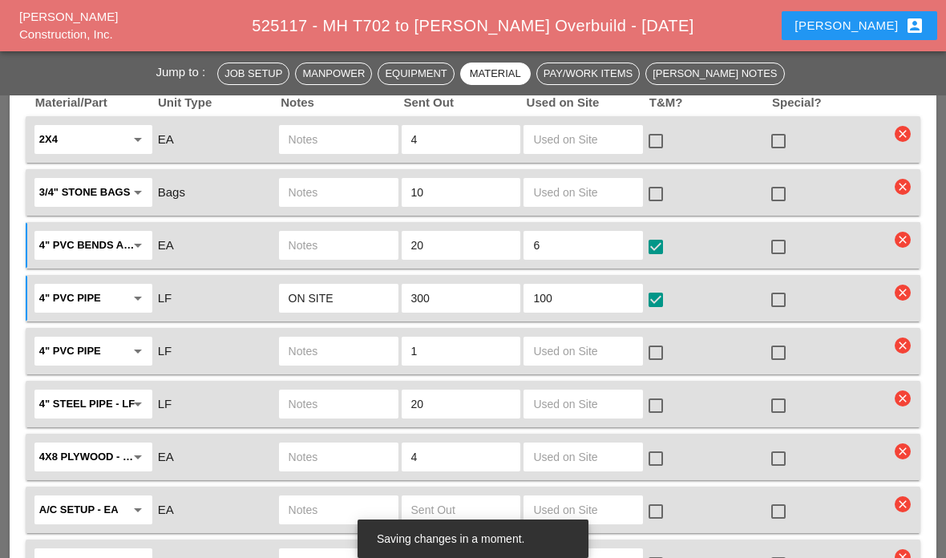
scroll to position [2384, 0]
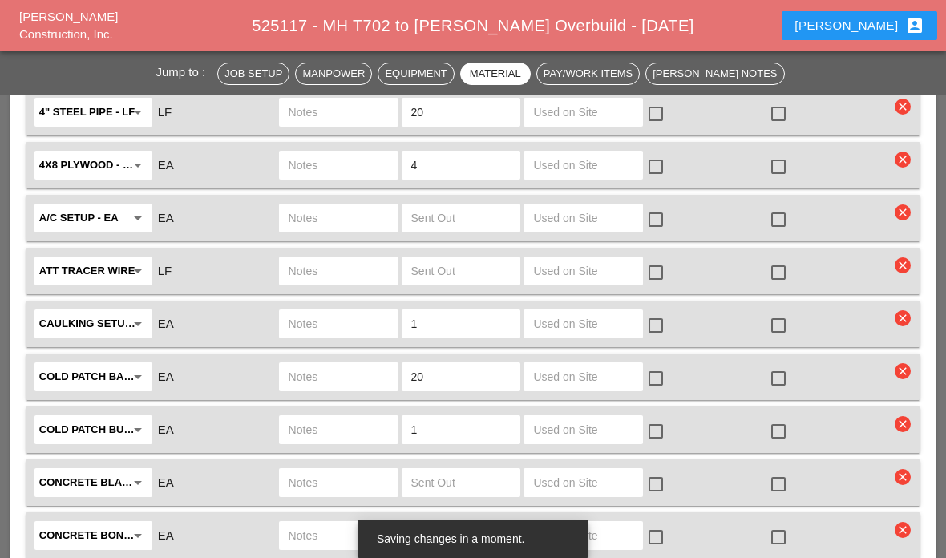
click at [607, 265] on input "text" at bounding box center [583, 271] width 100 height 26
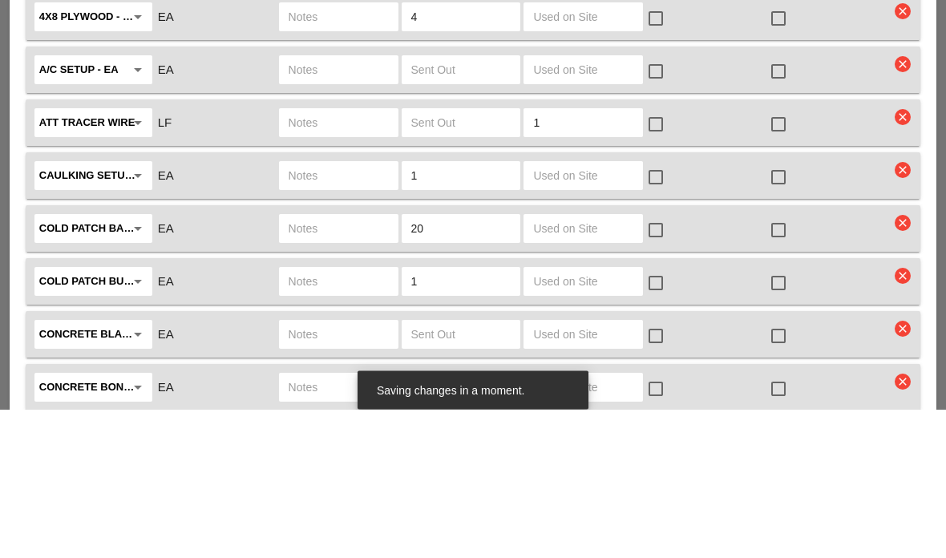
type input "1"
click at [658, 260] on div at bounding box center [655, 273] width 27 height 27
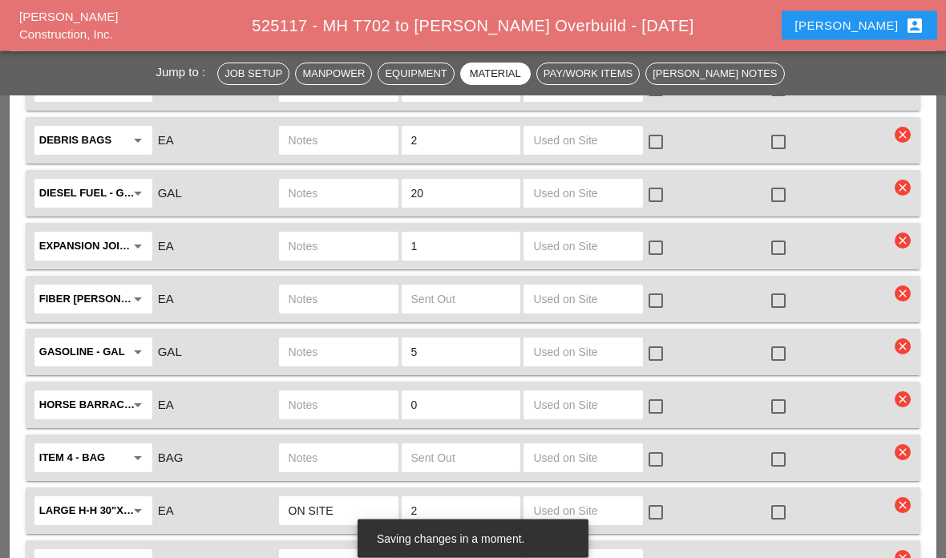
scroll to position [3175, 0]
click at [568, 454] on input "text" at bounding box center [583, 459] width 100 height 26
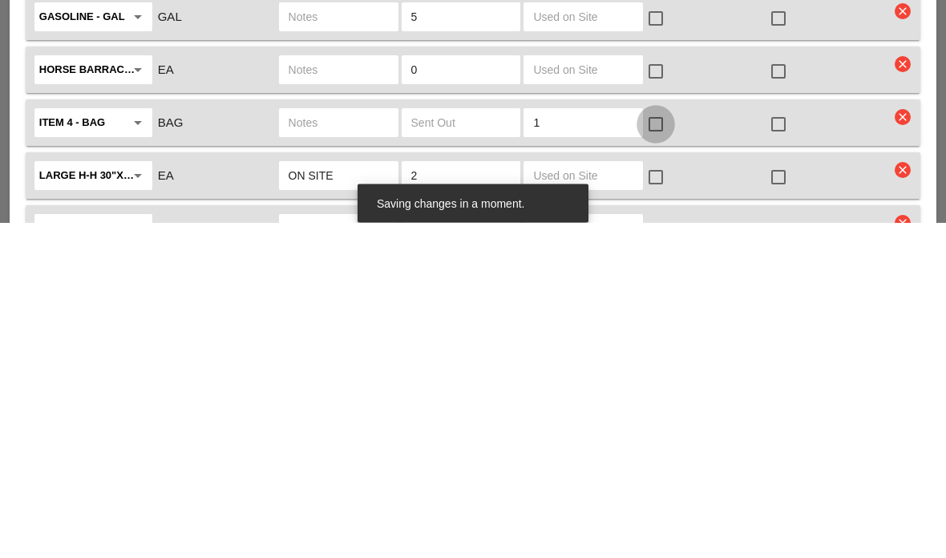
type input "1"
click at [666, 446] on div at bounding box center [655, 459] width 27 height 27
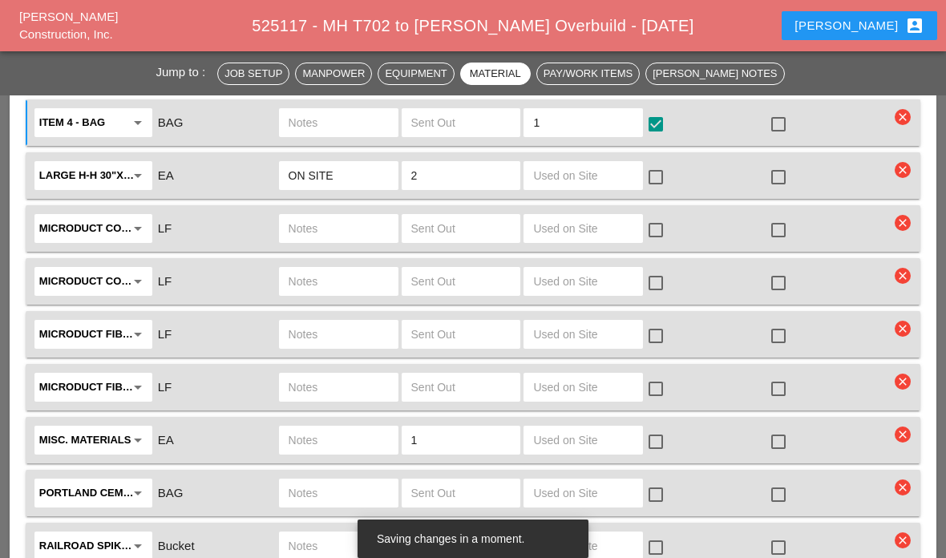
click at [575, 182] on input "text" at bounding box center [583, 176] width 100 height 26
type input "1"
click at [647, 172] on div at bounding box center [655, 176] width 27 height 27
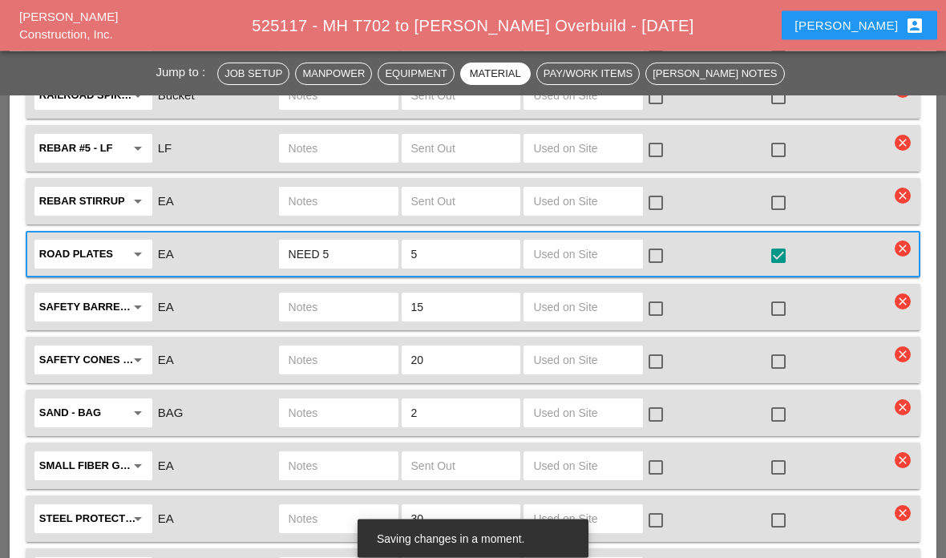
scroll to position [3962, 0]
click at [576, 299] on input "text" at bounding box center [583, 306] width 100 height 26
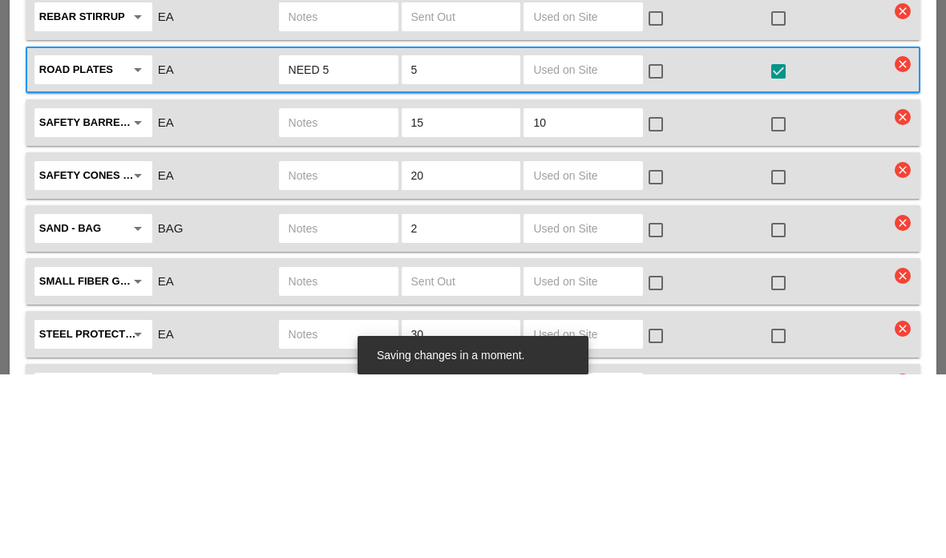
type input "10"
click at [596, 346] on input "text" at bounding box center [583, 359] width 100 height 26
type input "20"
click at [660, 347] on div at bounding box center [655, 360] width 27 height 27
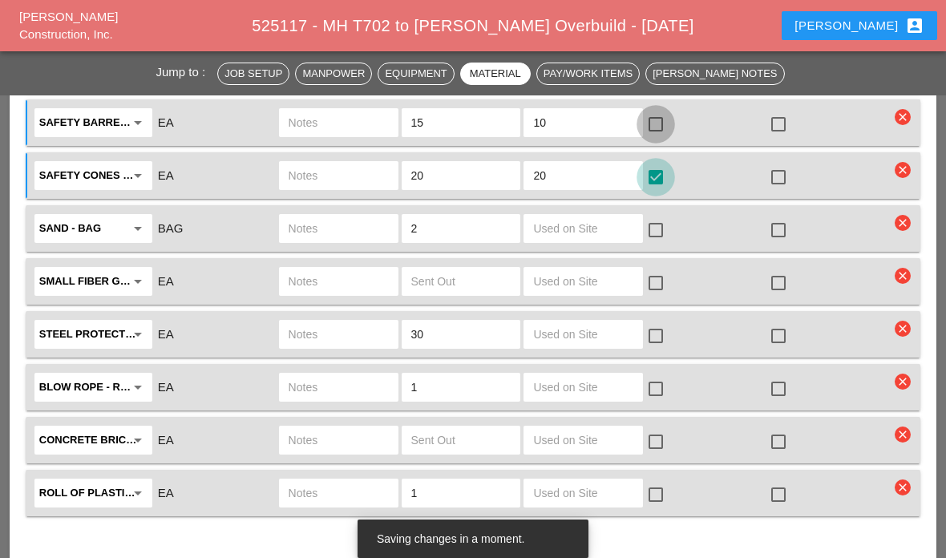
click at [656, 112] on div at bounding box center [655, 124] width 27 height 27
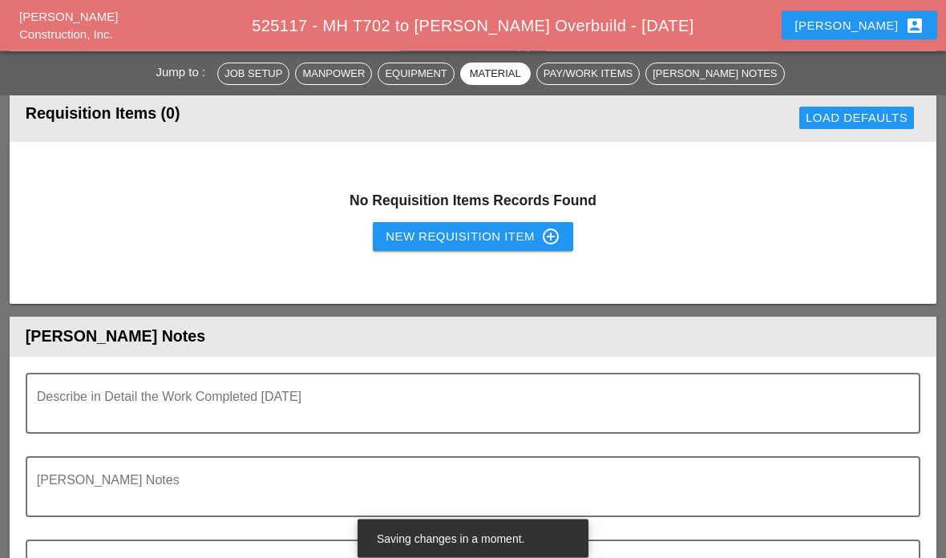
scroll to position [4642, 0]
click at [559, 406] on textarea "Describe in Detail the Work Completed Today" at bounding box center [466, 412] width 859 height 38
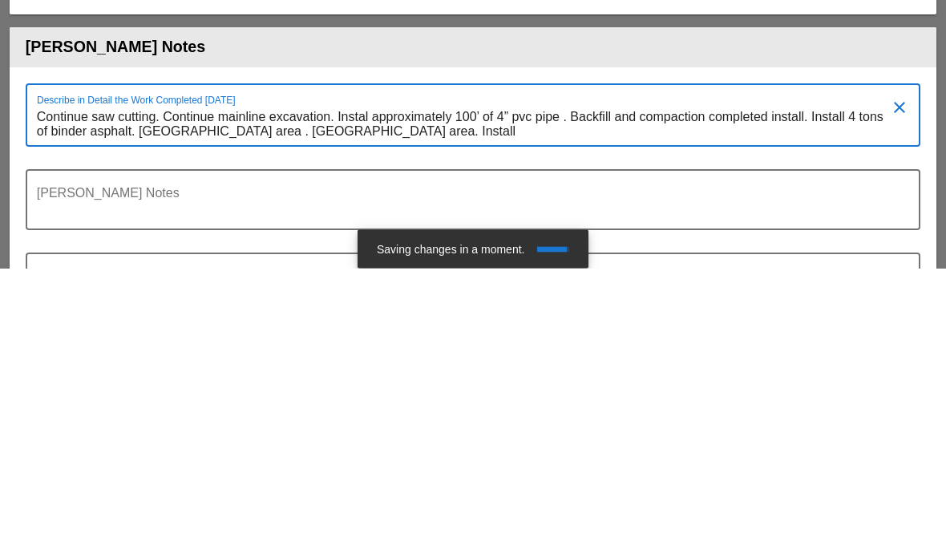
scroll to position [0, 0]
click at [576, 394] on textarea "Continue saw cutting. Continue mainline excavation. Instal approximately 100’ o…" at bounding box center [466, 414] width 859 height 41
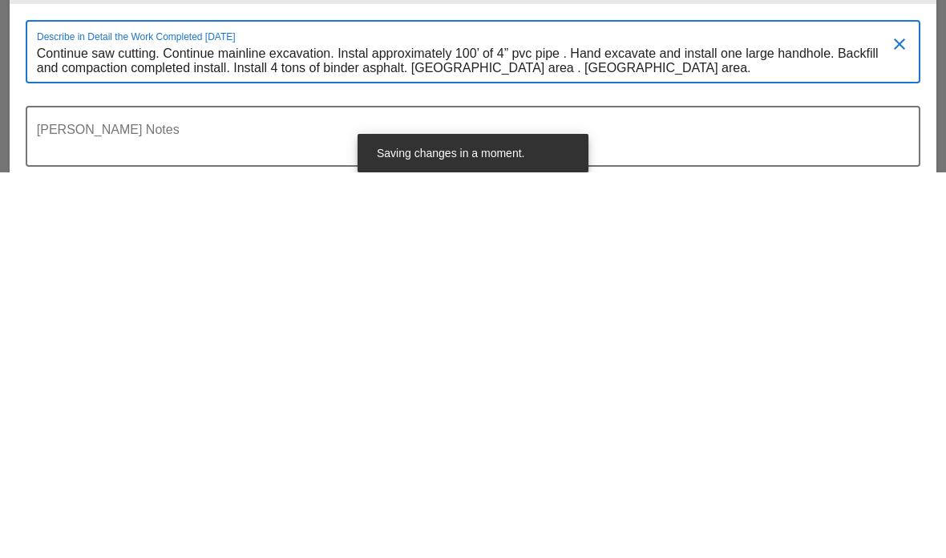
scroll to position [4612, 0]
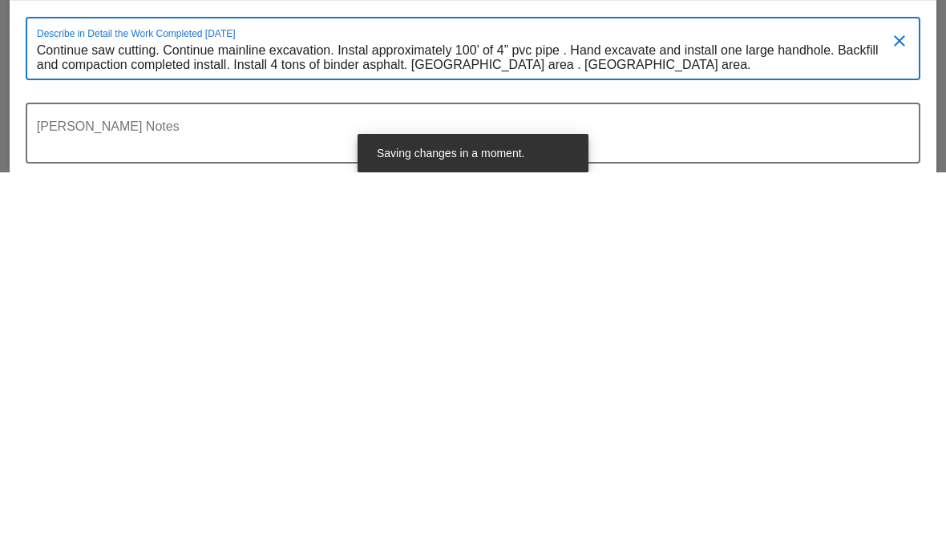
click at [692, 423] on textarea "Continue saw cutting. Continue mainline excavation. Instal approximately 100’ o…" at bounding box center [466, 443] width 859 height 41
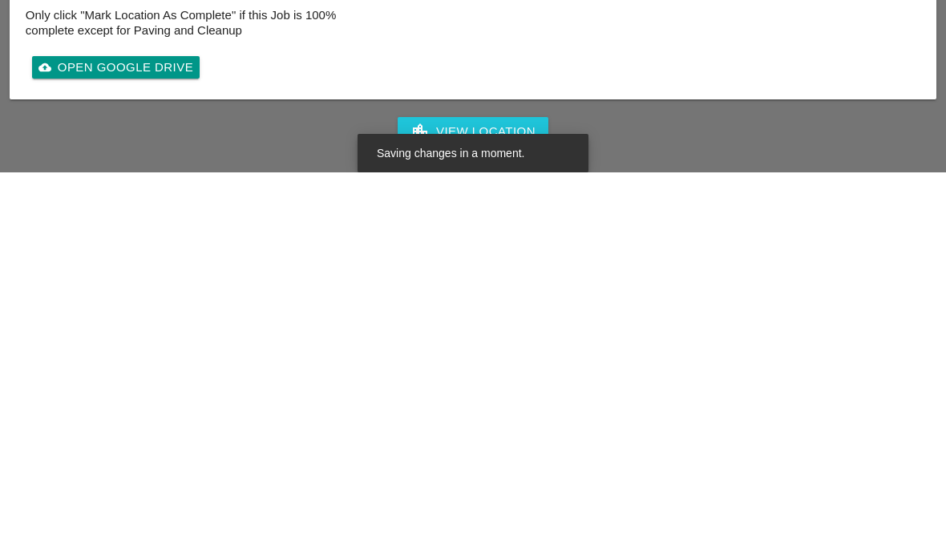
scroll to position [5078, 0]
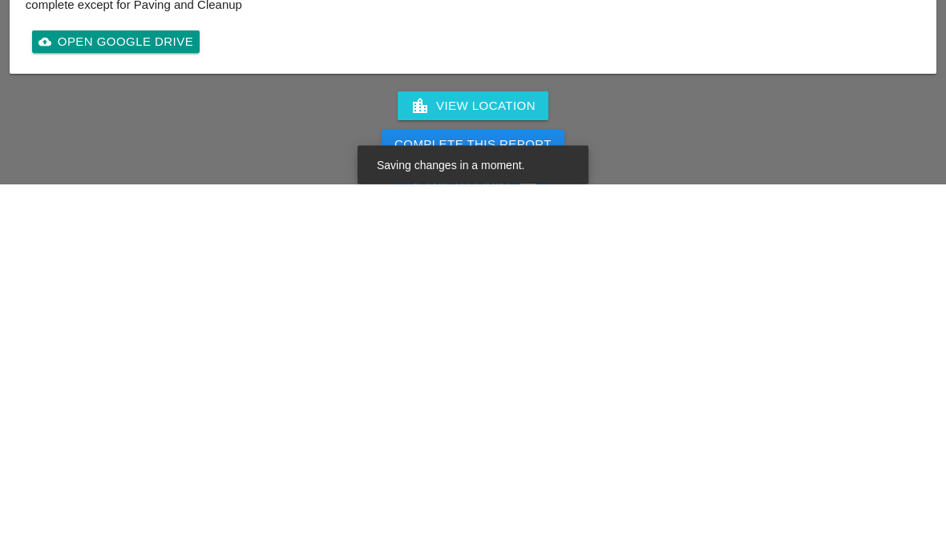
type textarea "Continue saw cutting. Continue mainline excavation. Instal approximately 100’ o…"
click at [517, 510] on div "Complete This Report" at bounding box center [472, 519] width 157 height 18
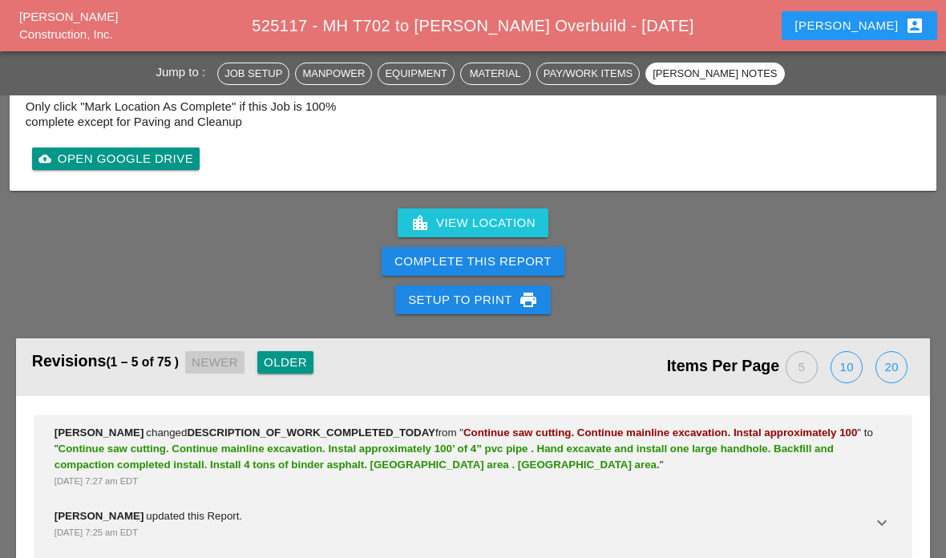
scroll to position [5323, 0]
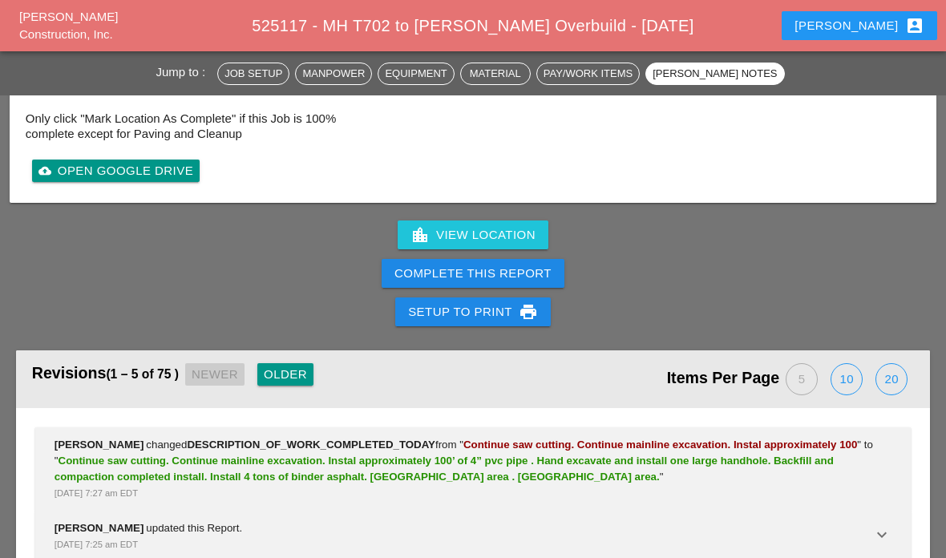
click at [484, 264] on div "Complete This Report" at bounding box center [472, 273] width 157 height 18
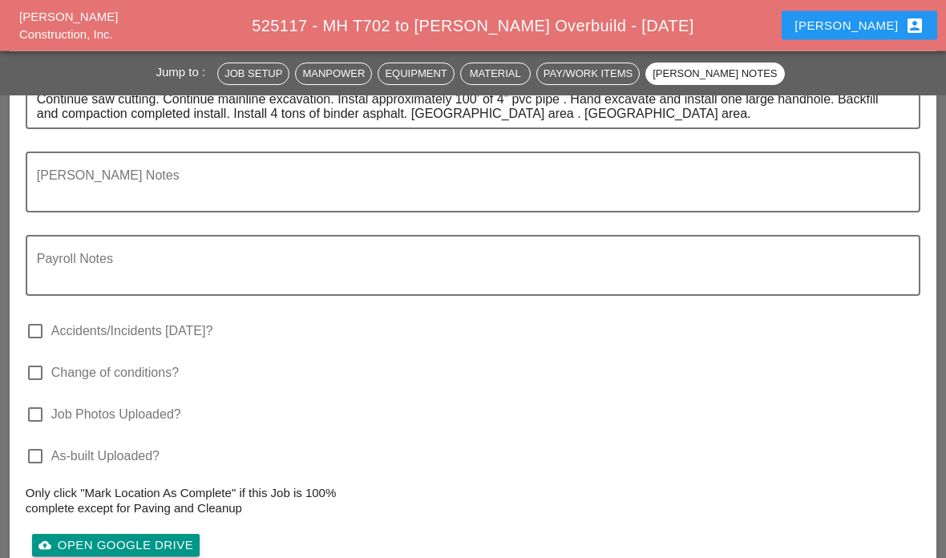
scroll to position [5360, 0]
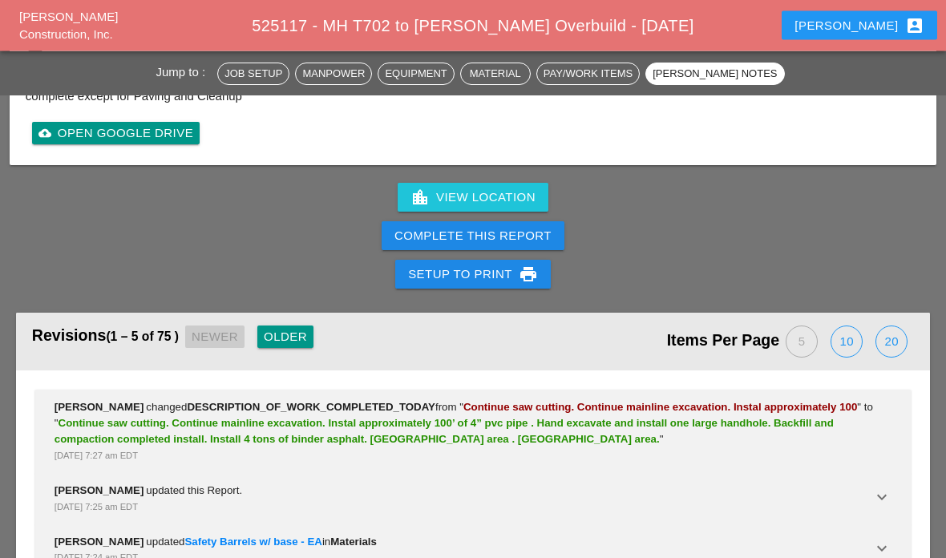
click at [498, 233] on div "Complete This Report" at bounding box center [472, 237] width 157 height 18
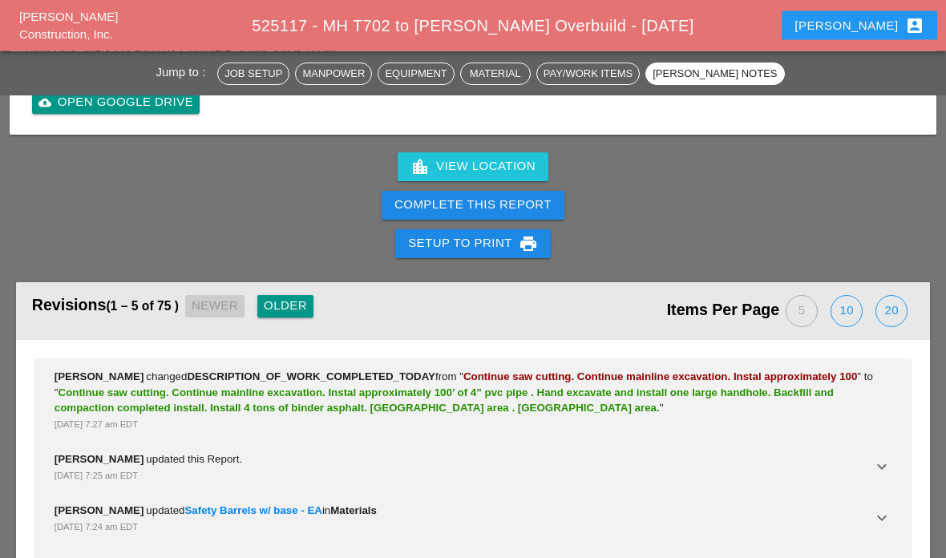
scroll to position [4500, 0]
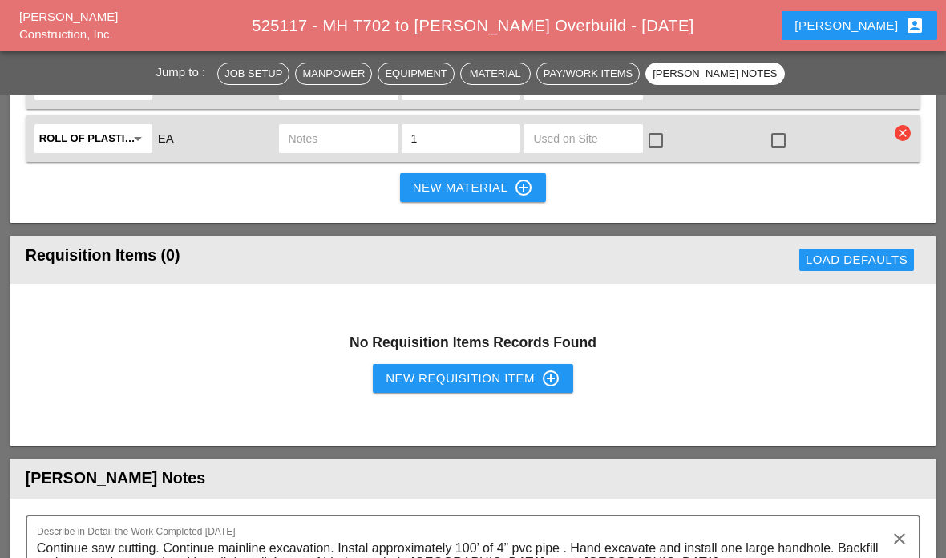
click at [508, 179] on div "New Material control_point" at bounding box center [473, 187] width 120 height 19
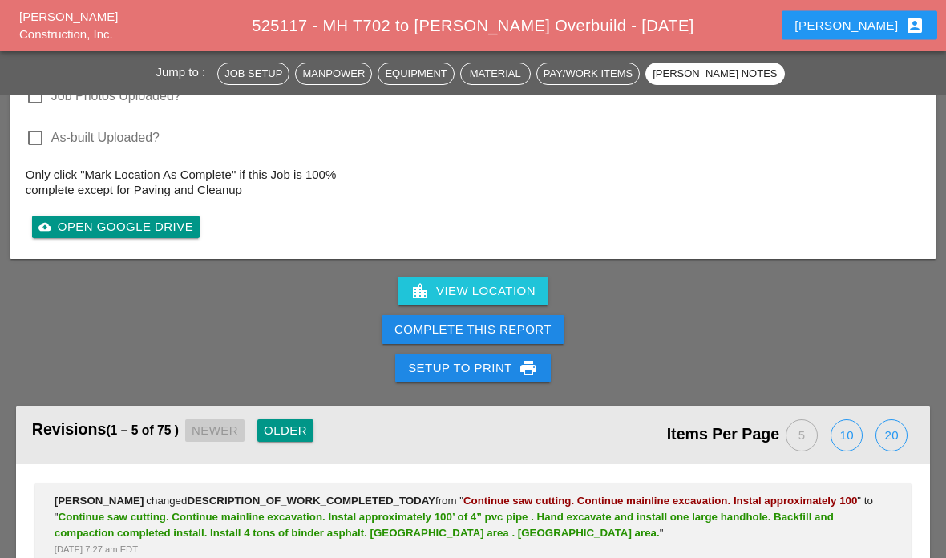
scroll to position [5320, 0]
click at [482, 321] on div "Complete This Report" at bounding box center [472, 330] width 157 height 18
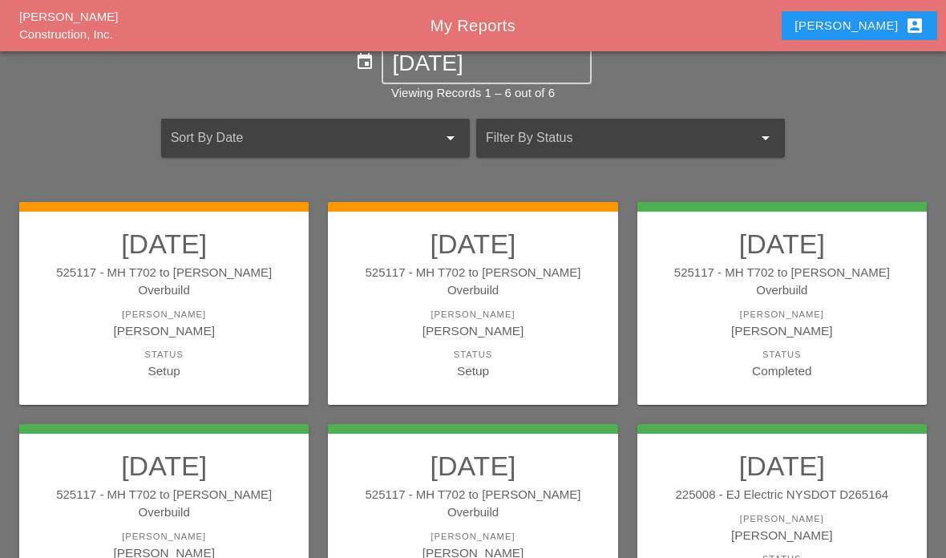
scroll to position [129, 0]
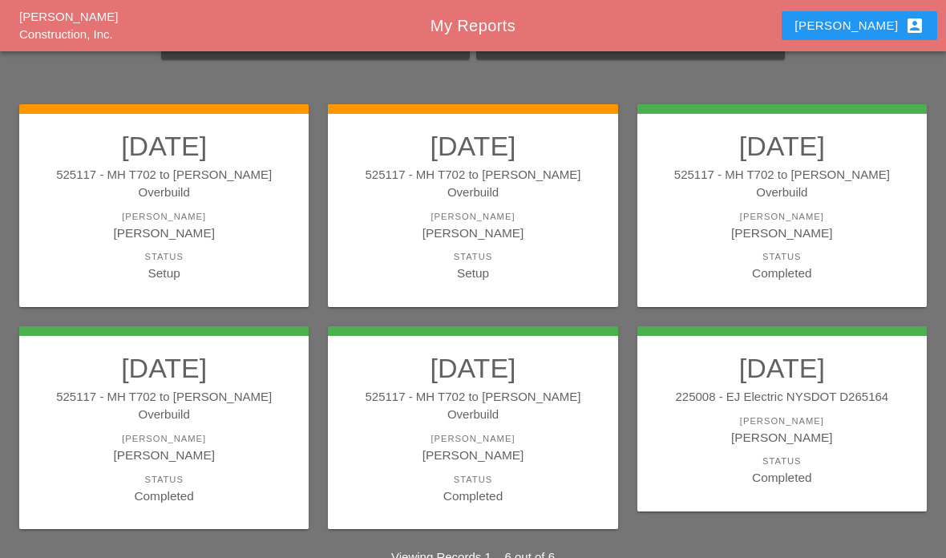
click at [253, 473] on div "Status" at bounding box center [163, 480] width 257 height 14
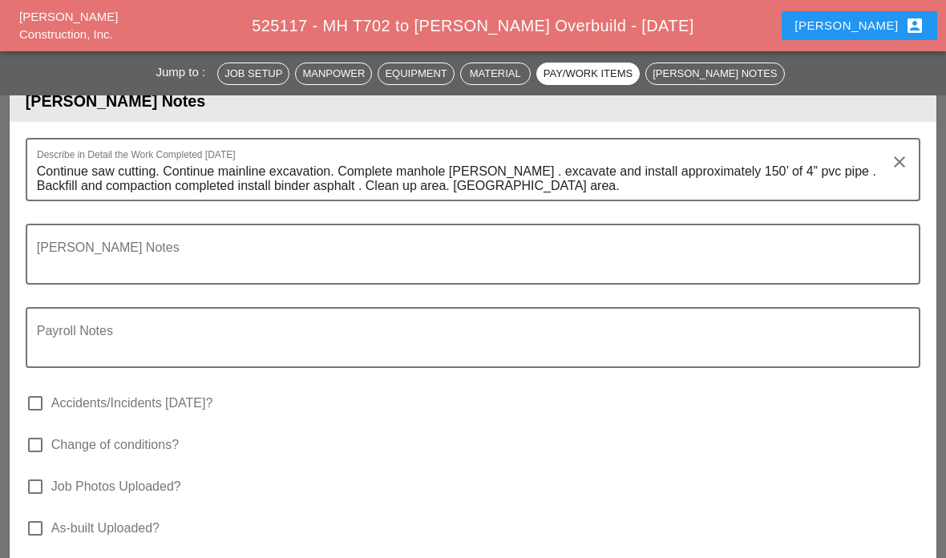
scroll to position [4645, 0]
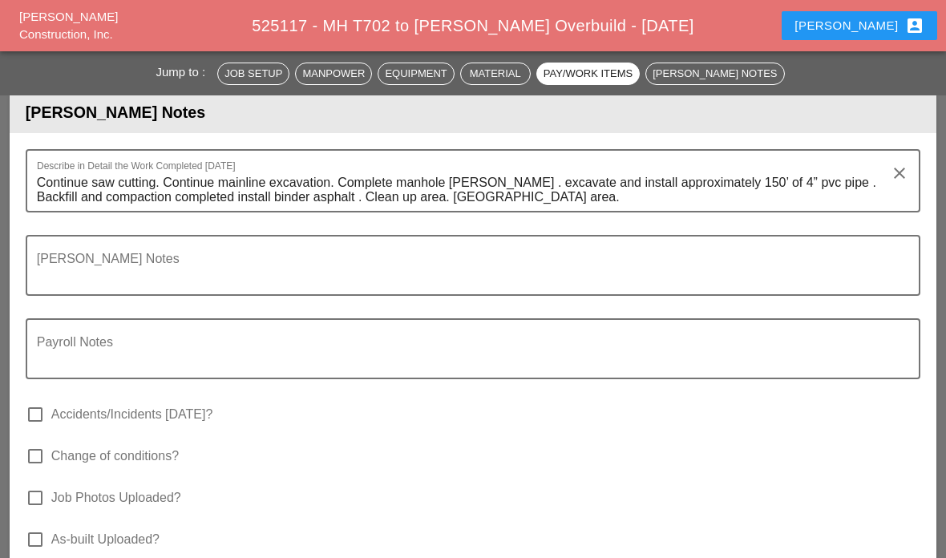
click at [213, 198] on textarea "Continue saw cutting. Continue mainline excavation. Complete manhole Poe . exca…" at bounding box center [466, 190] width 859 height 41
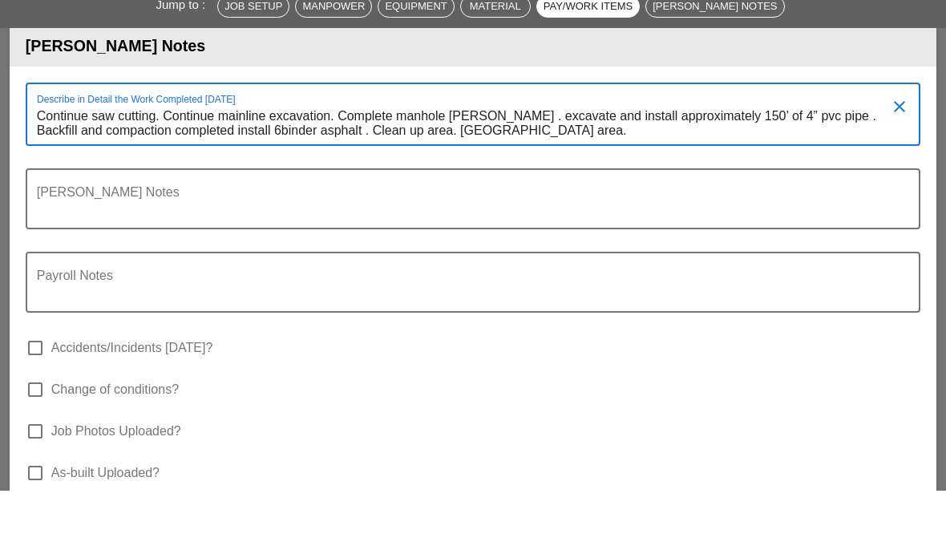
scroll to position [0, 0]
click at [216, 171] on textarea "Continue saw cutting. Continue mainline excavation. Complete manhole Poe . exca…" at bounding box center [466, 191] width 859 height 41
click at [209, 171] on textarea "Continue saw cutting. Continue mainline excavation. Complete manhole Poe . exca…" at bounding box center [466, 191] width 859 height 41
click at [211, 171] on textarea "Continue saw cutting. Continue mainline excavation. Complete manhole Poe . exca…" at bounding box center [466, 191] width 859 height 41
click at [223, 171] on textarea "Continue saw cutting. Continue mainline excavation. Complete manhole Poe . exca…" at bounding box center [466, 191] width 859 height 41
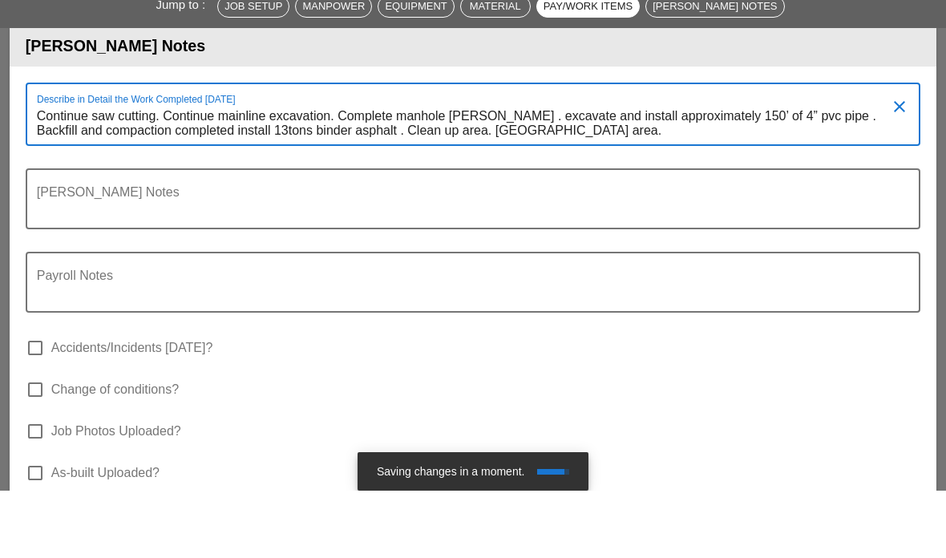
type textarea "Continue saw cutting. Continue mainline excavation. Complete manhole Poe . exca…"
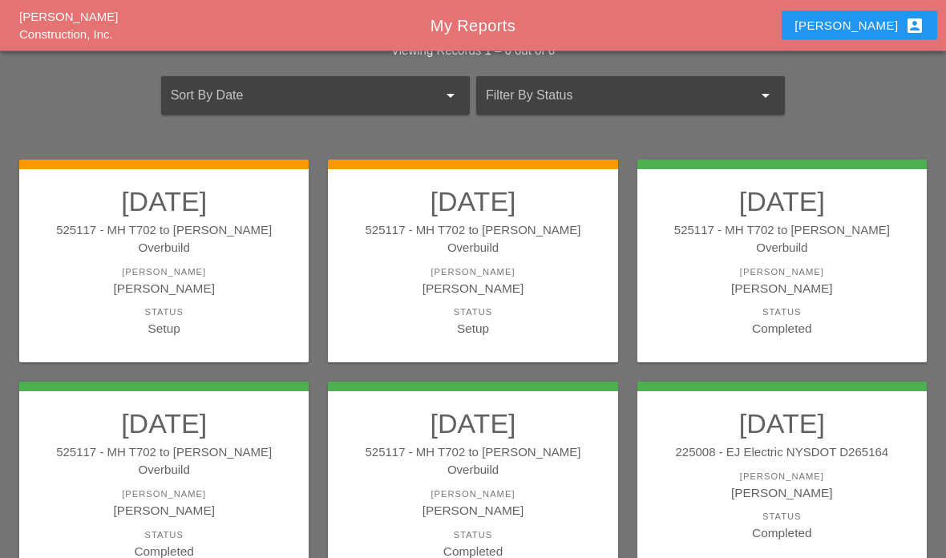
scroll to position [129, 0]
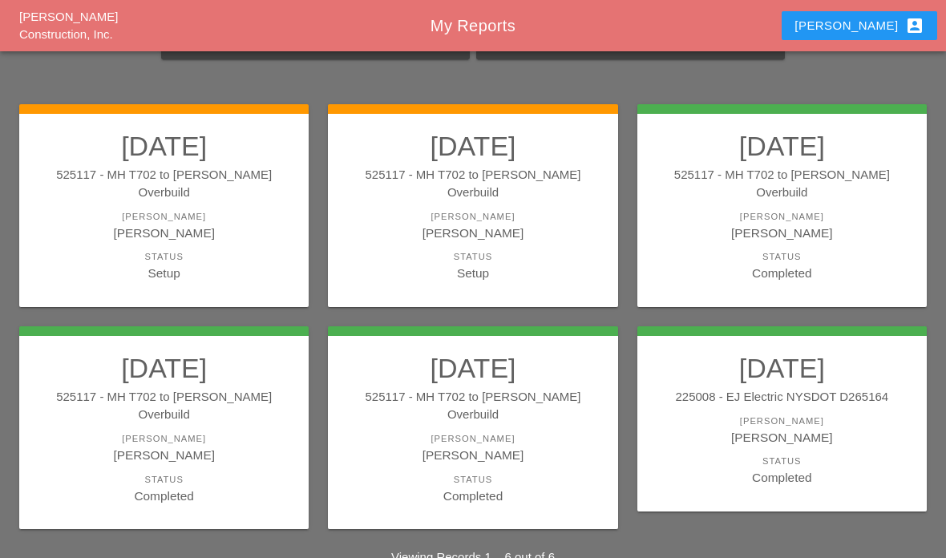
click at [525, 225] on link "08/28/2025 525117 - MH T702 to Boldyn MH Overbuild Foreman Gillie Etnel Status …" at bounding box center [472, 206] width 257 height 153
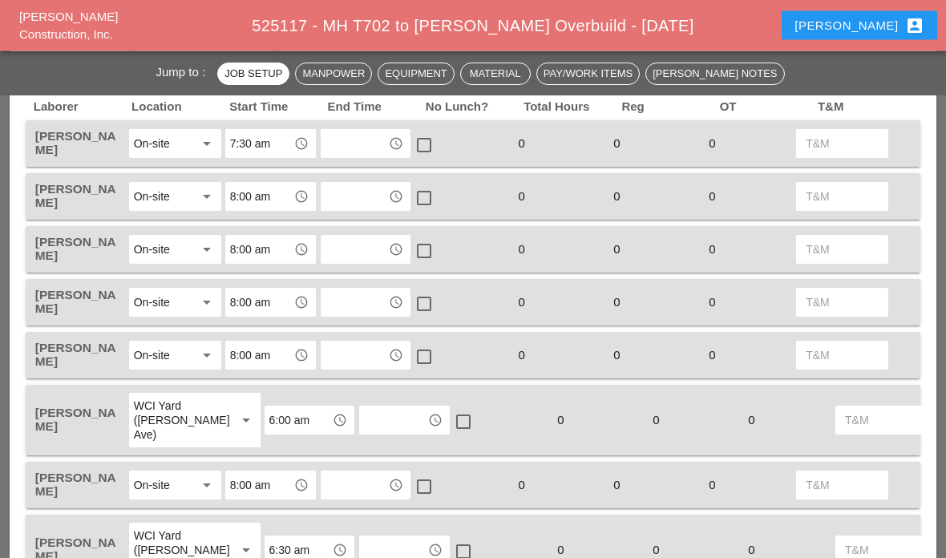
scroll to position [751, 0]
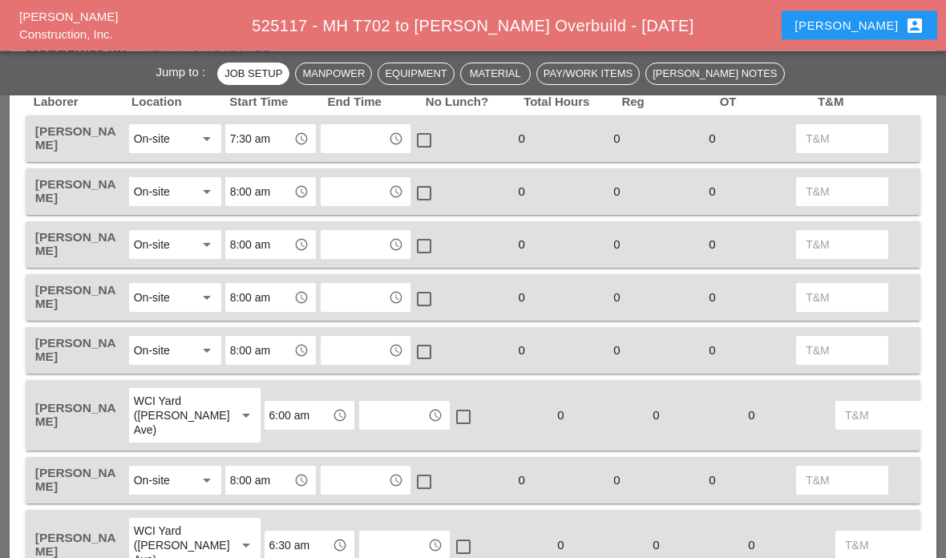
click at [373, 145] on input "text" at bounding box center [354, 140] width 59 height 26
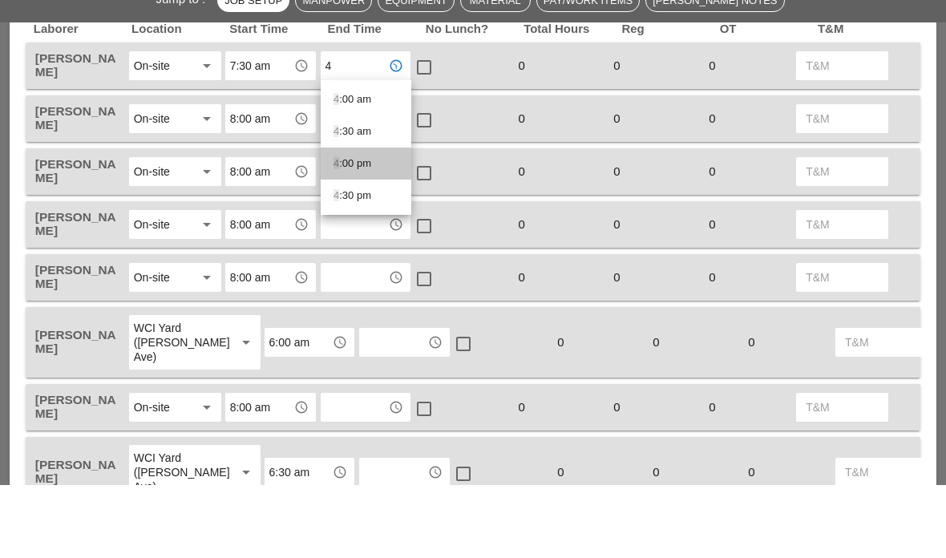
click at [361, 228] on div "4 :00 pm" at bounding box center [365, 237] width 65 height 19
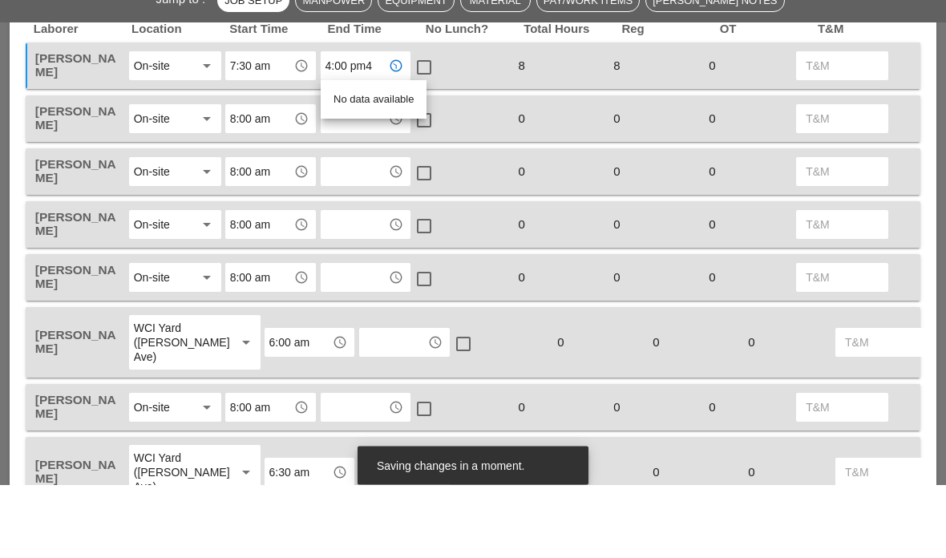
type input "4:00 pm"
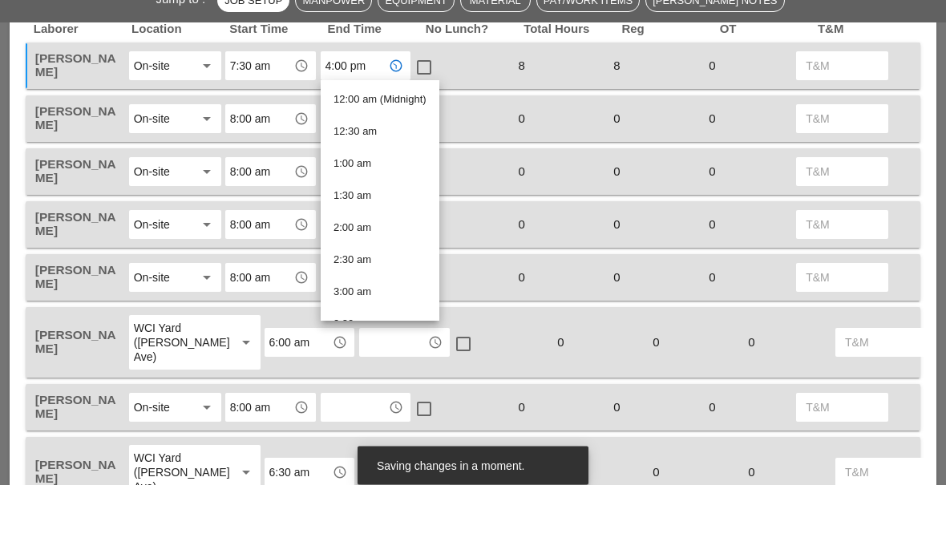
click at [494, 281] on div "check_box_outline_blank" at bounding box center [460, 298] width 95 height 34
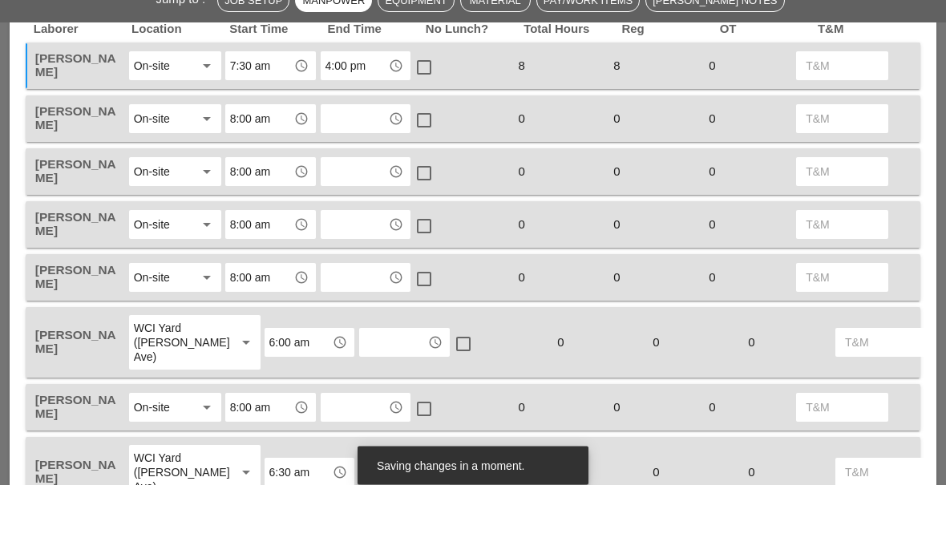
scroll to position [825, 0]
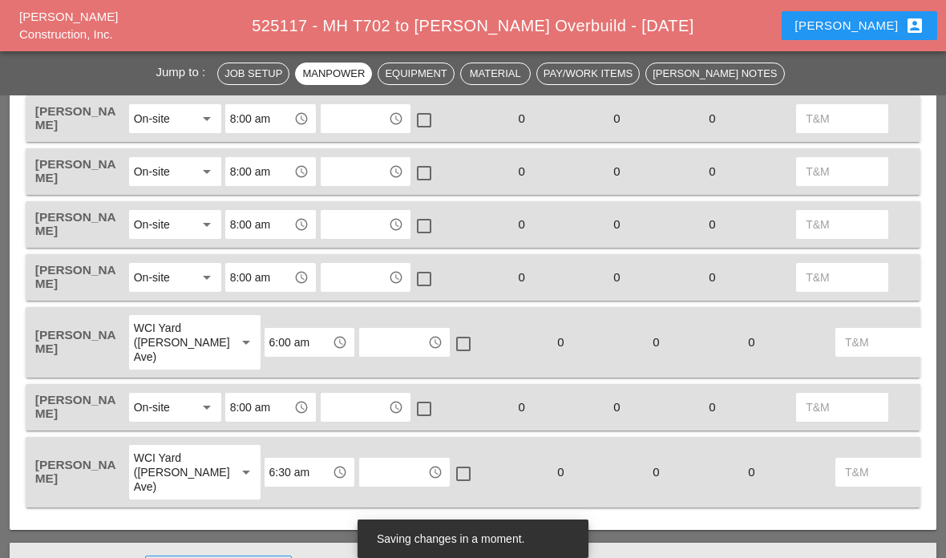
click at [360, 182] on input "text" at bounding box center [354, 172] width 59 height 26
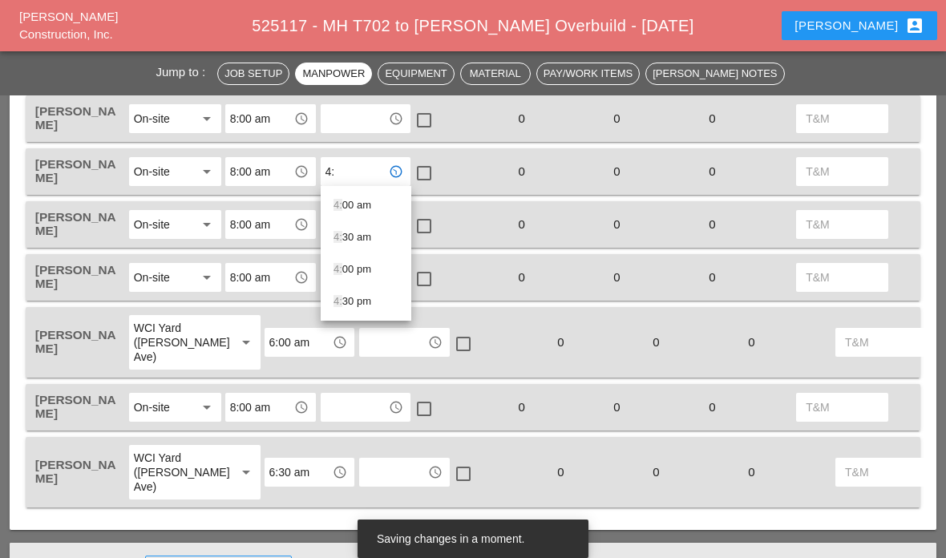
type input "4:0"
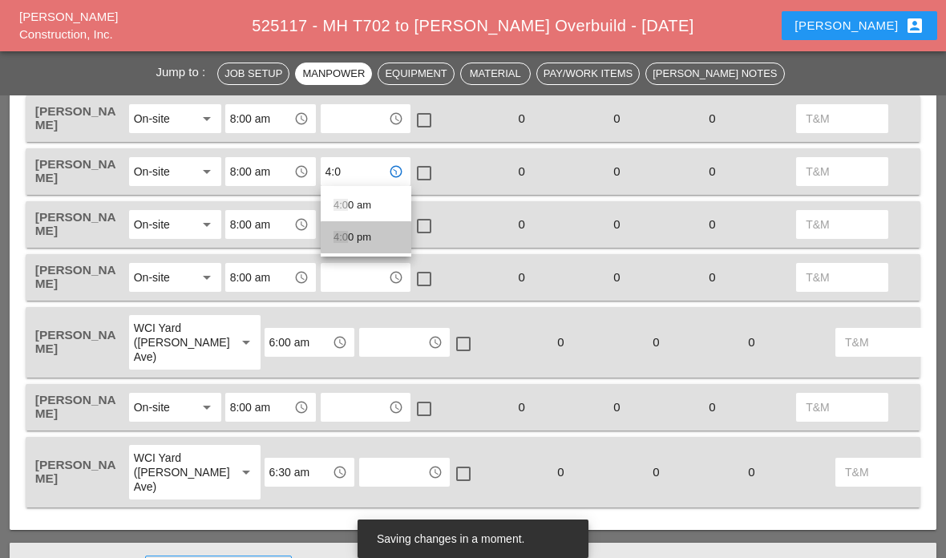
click at [352, 229] on div "4:0 0 pm" at bounding box center [365, 237] width 65 height 19
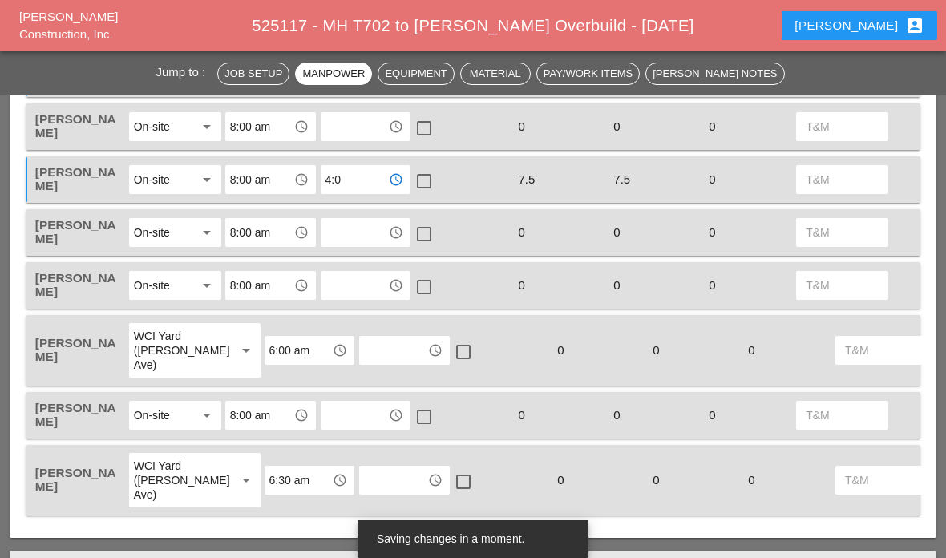
scroll to position [813, 0]
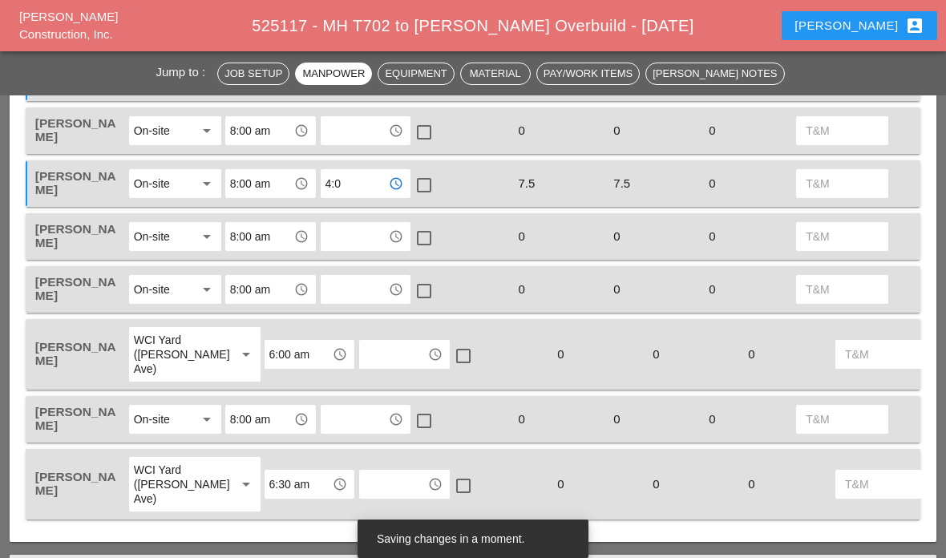
click at [349, 127] on input "text" at bounding box center [354, 131] width 59 height 26
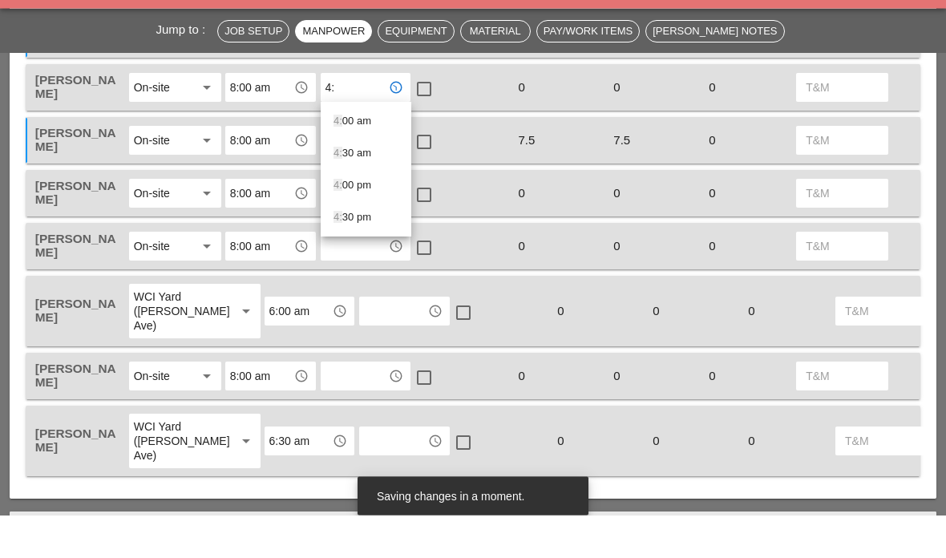
type input "4:0"
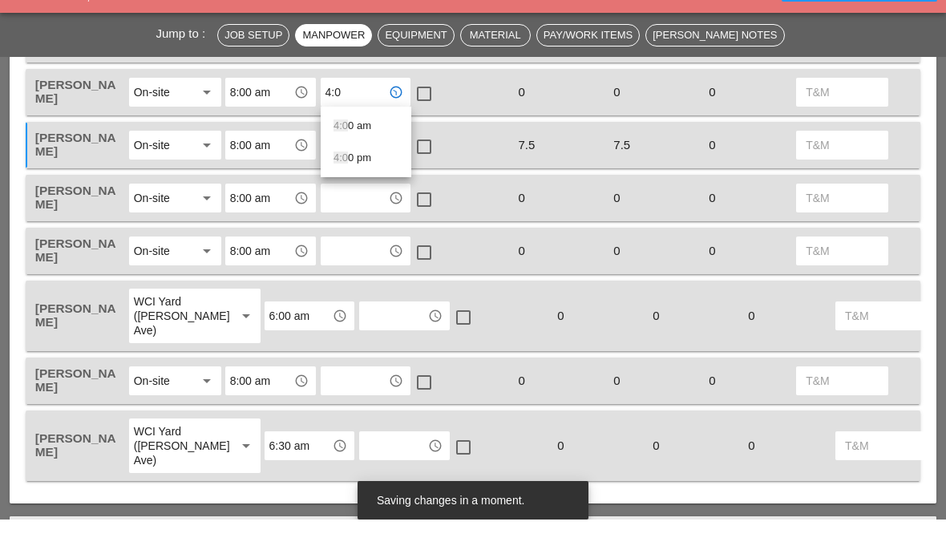
click at [358, 187] on div "4:0 0 pm" at bounding box center [365, 196] width 65 height 19
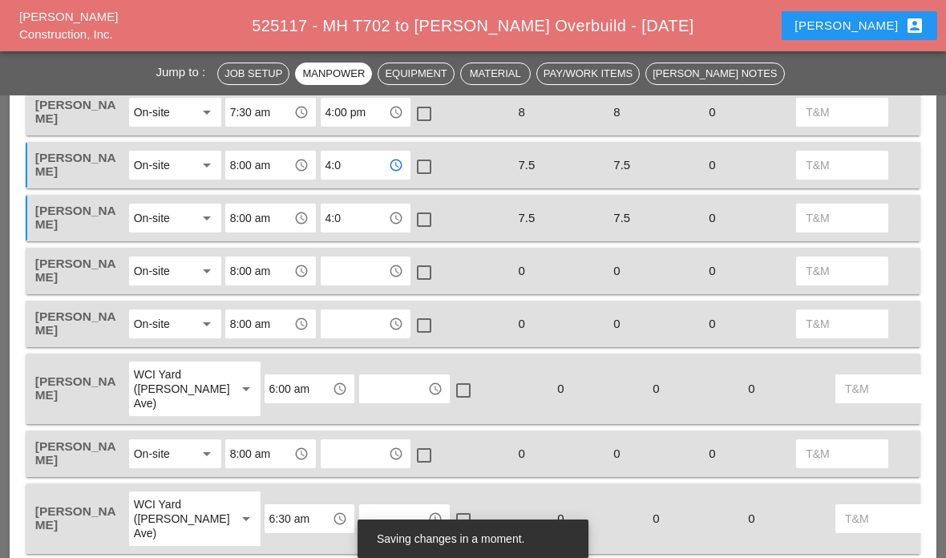
scroll to position [770, 0]
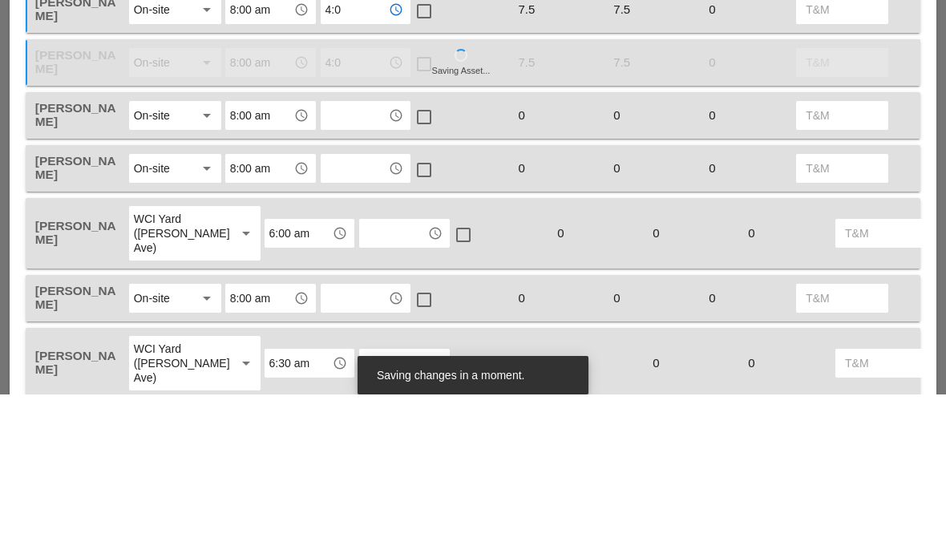
click at [354, 266] on input "text" at bounding box center [354, 279] width 59 height 26
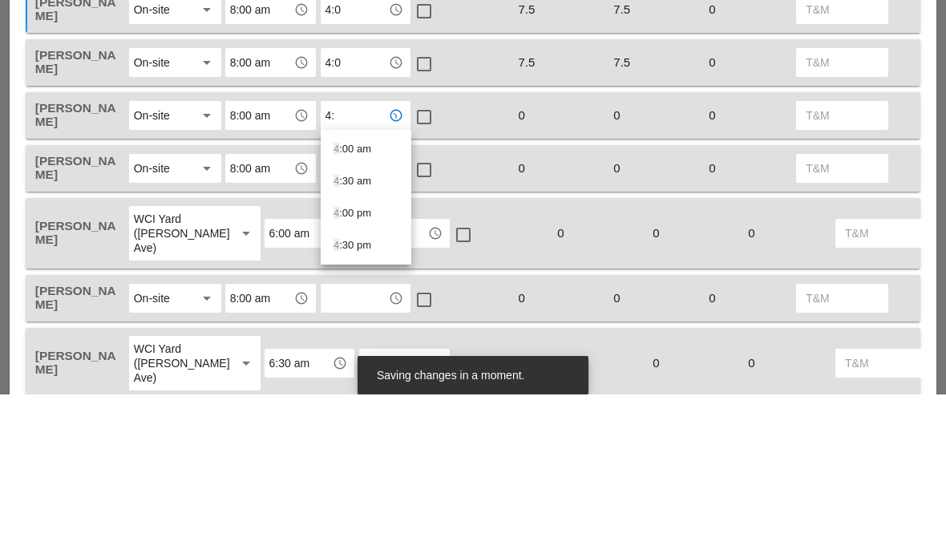
type input "4:0"
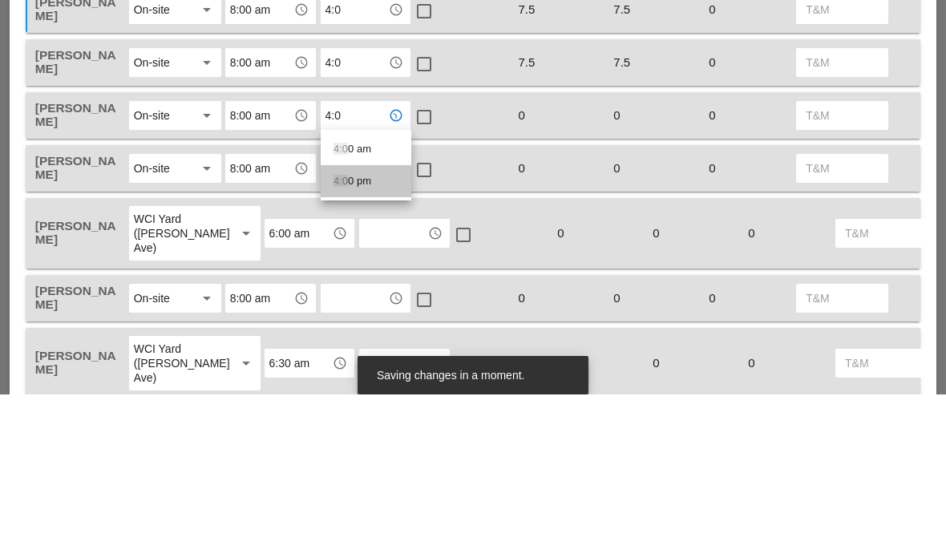
click at [365, 335] on div "4:0 0 pm" at bounding box center [365, 344] width 65 height 19
click at [361, 319] on input "text" at bounding box center [354, 332] width 59 height 26
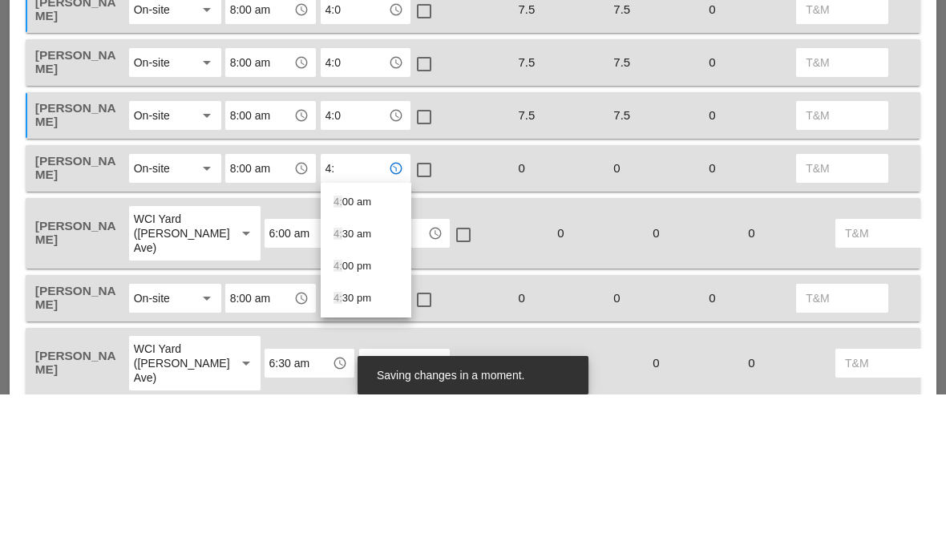
type input "4:0"
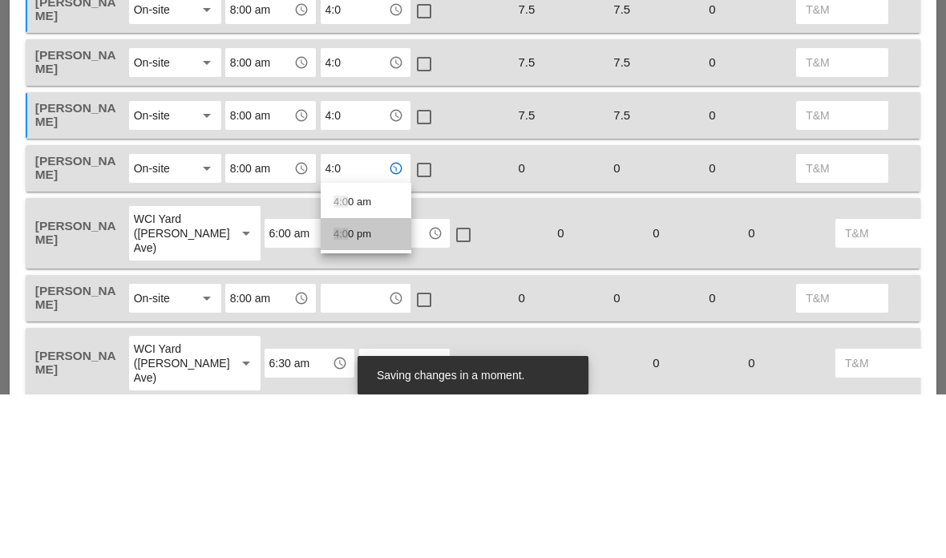
click at [366, 388] on div "4:0 0 pm" at bounding box center [365, 397] width 65 height 19
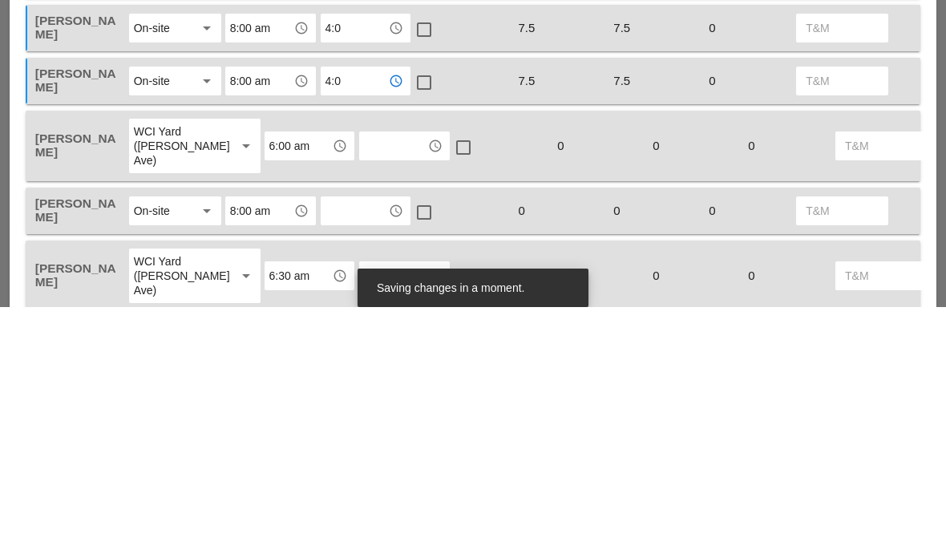
click at [369, 384] on input "text" at bounding box center [393, 397] width 59 height 26
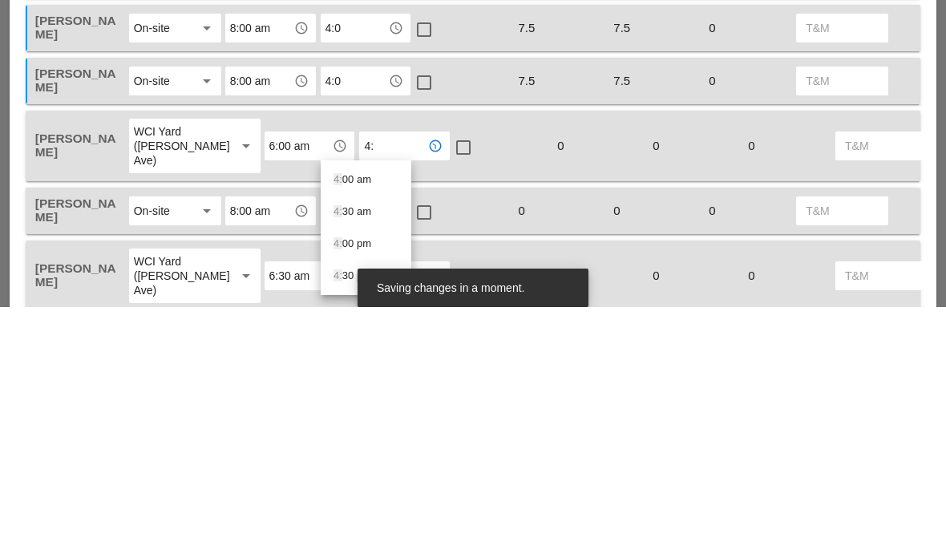
type input "4:0"
click at [359, 453] on div "4:0 0 pm" at bounding box center [365, 462] width 65 height 19
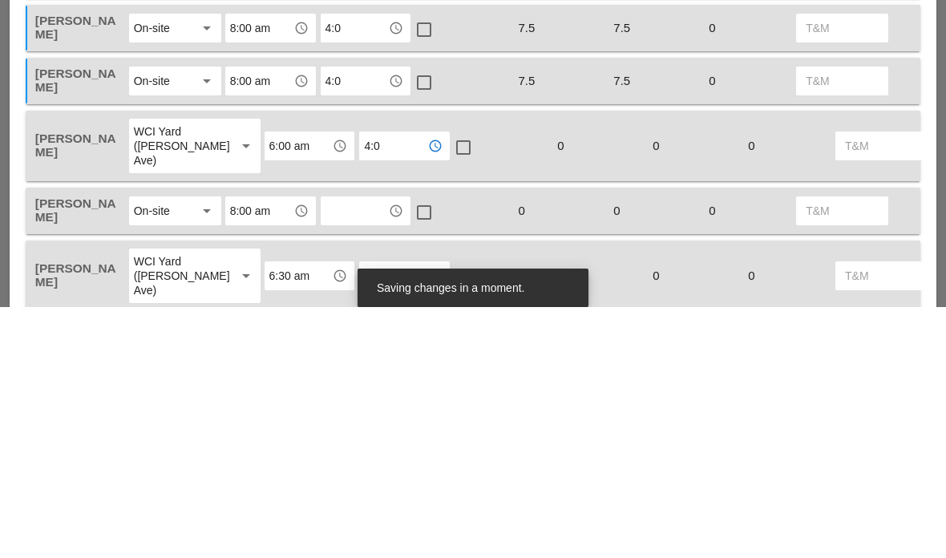
click at [357, 449] on input "text" at bounding box center [354, 462] width 59 height 26
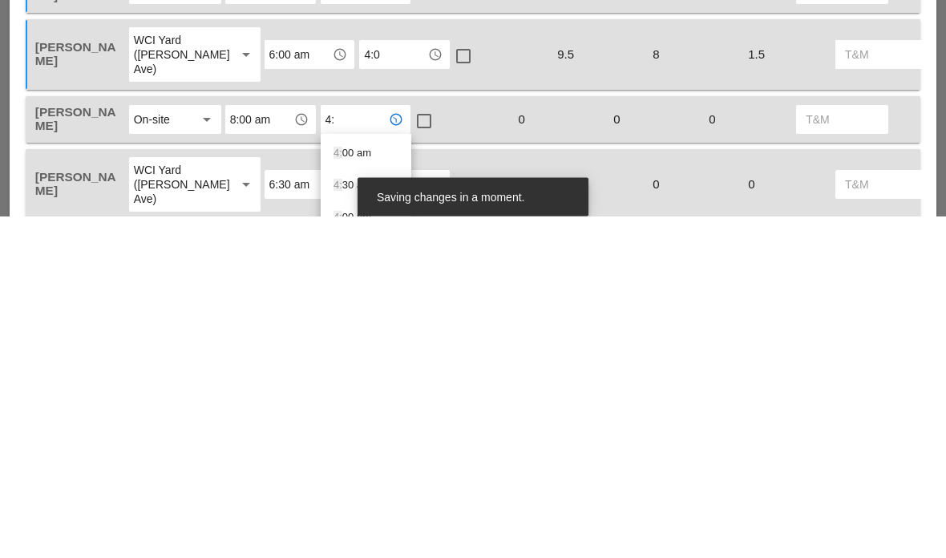
type input "4:0"
click at [357, 518] on div "4:0 0 pm" at bounding box center [365, 527] width 65 height 19
click at [364, 514] on input "text" at bounding box center [393, 527] width 59 height 26
type input "4:0"
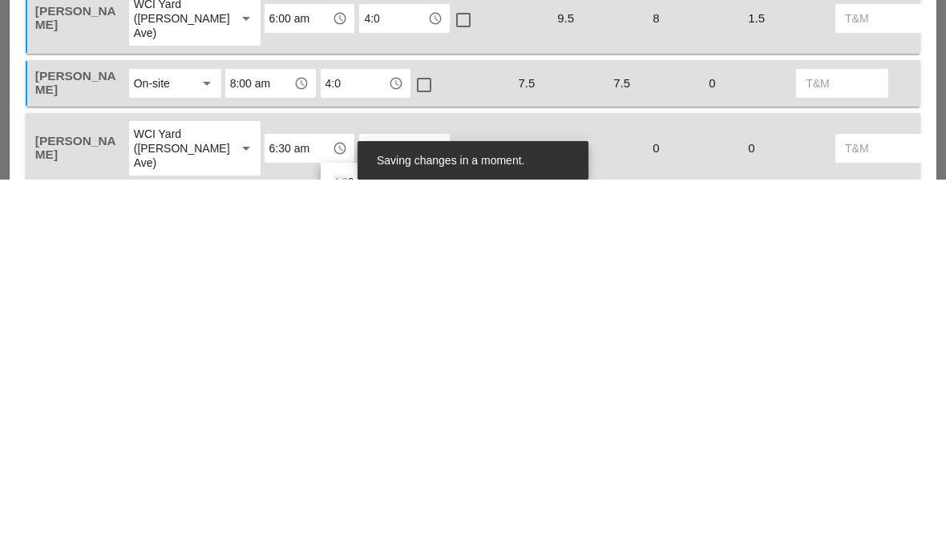
scroll to position [779, 0]
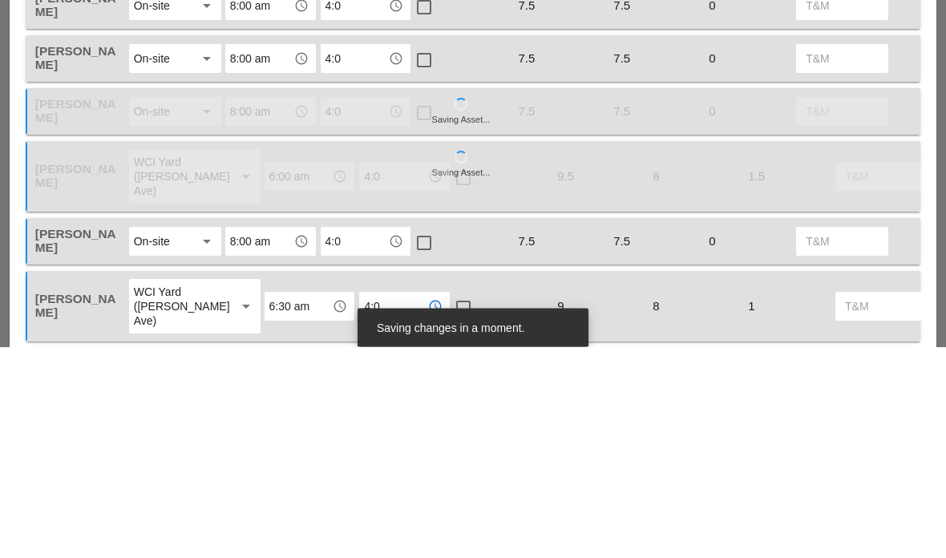
click at [208, 313] on icon "arrow_drop_down" at bounding box center [206, 322] width 19 height 19
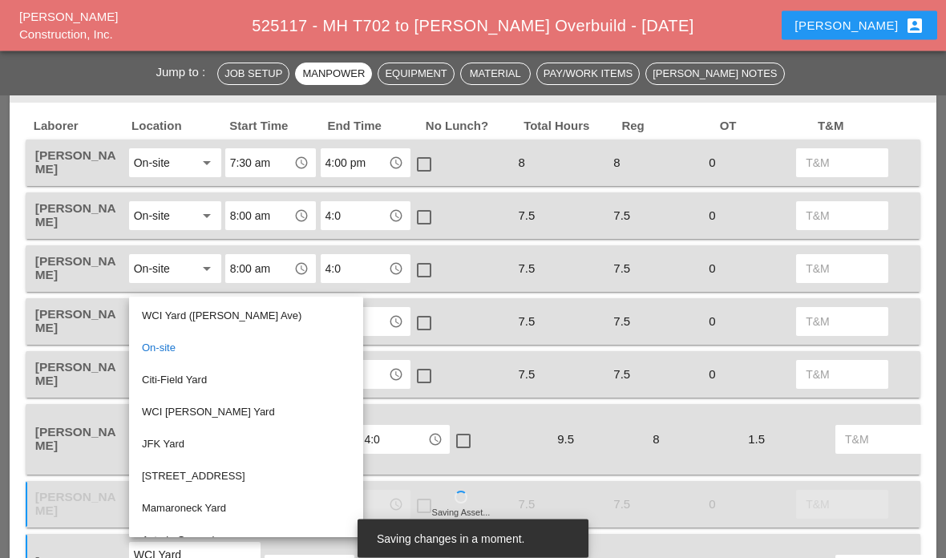
scroll to position [652, 0]
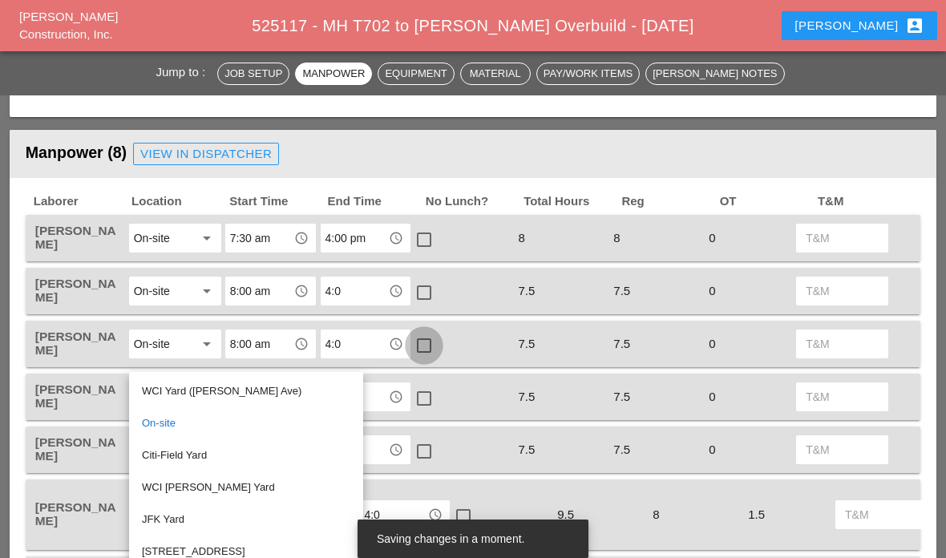
click at [426, 344] on div at bounding box center [423, 345] width 27 height 27
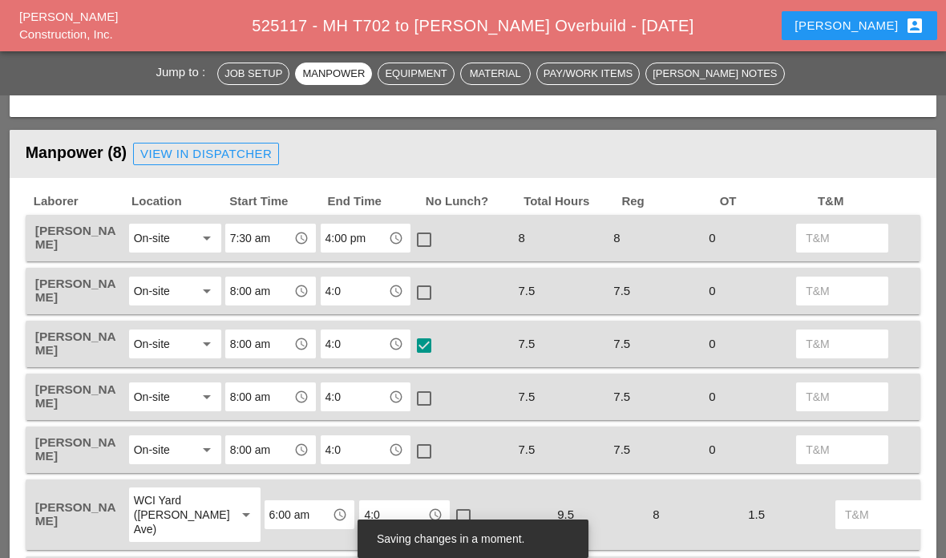
click at [423, 279] on div at bounding box center [423, 292] width 27 height 27
click at [432, 446] on div at bounding box center [423, 451] width 27 height 27
click at [426, 391] on div at bounding box center [423, 398] width 27 height 27
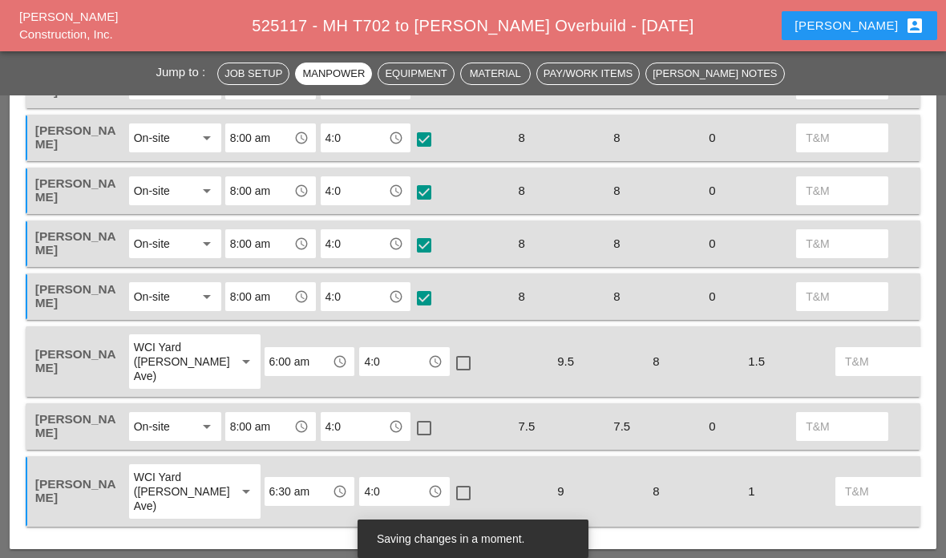
scroll to position [813, 0]
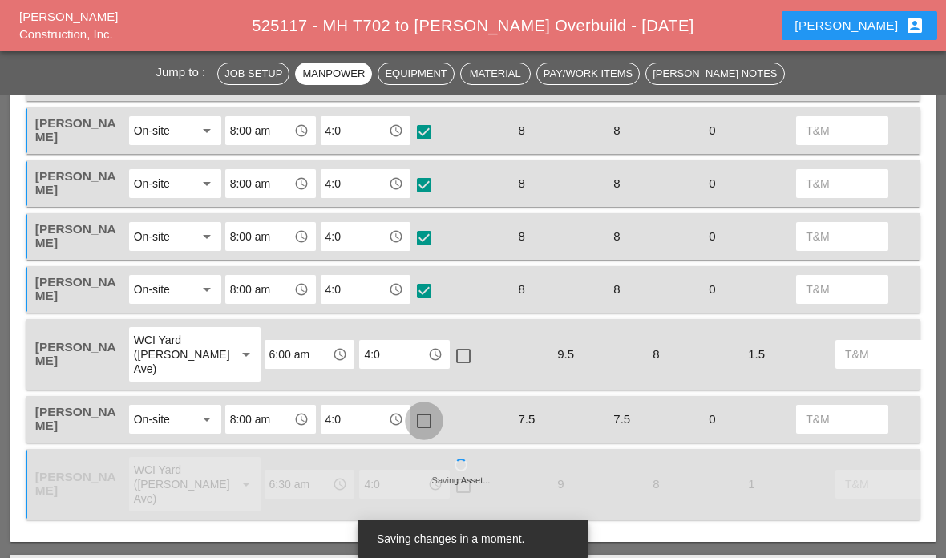
click at [420, 411] on div at bounding box center [423, 420] width 27 height 27
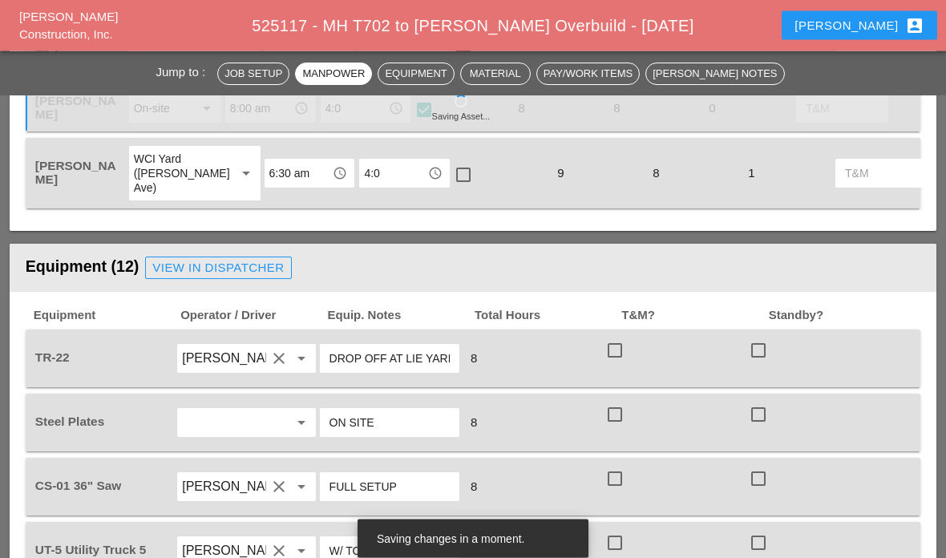
scroll to position [1244, 0]
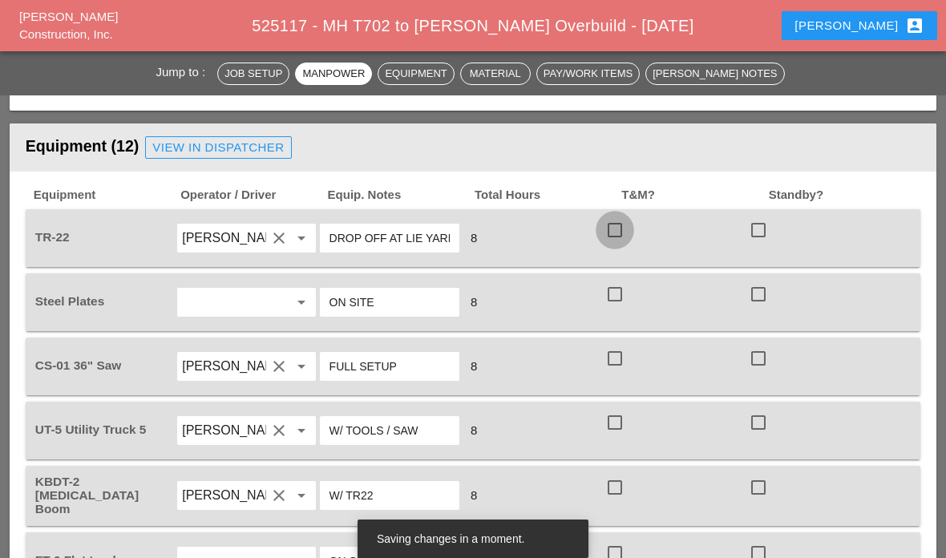
click at [619, 228] on div at bounding box center [614, 229] width 27 height 27
click at [606, 293] on div at bounding box center [614, 293] width 27 height 27
click at [611, 422] on div at bounding box center [614, 422] width 27 height 27
click at [602, 494] on div "8" at bounding box center [531, 496] width 139 height 22
click at [622, 532] on div "FT-6 Flat truck arrow_drop_down ON SITE 8 check_box_outline_blank check_box_out…" at bounding box center [473, 561] width 894 height 58
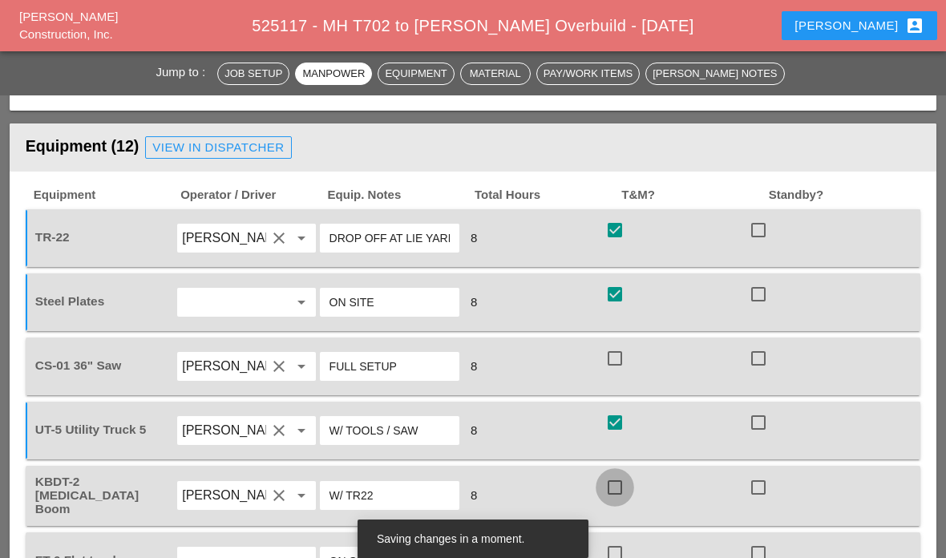
click at [620, 488] on div at bounding box center [614, 487] width 27 height 27
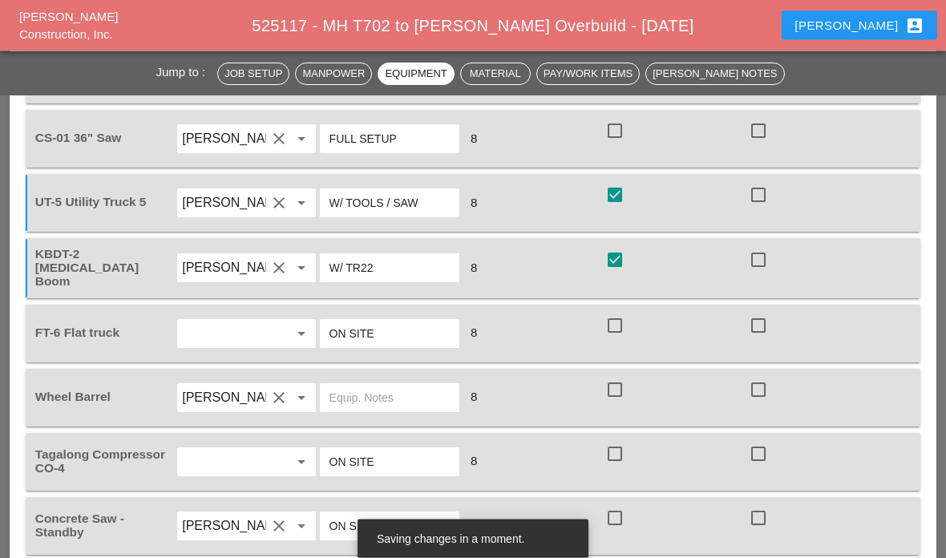
scroll to position [1471, 0]
click at [611, 329] on div at bounding box center [614, 325] width 27 height 27
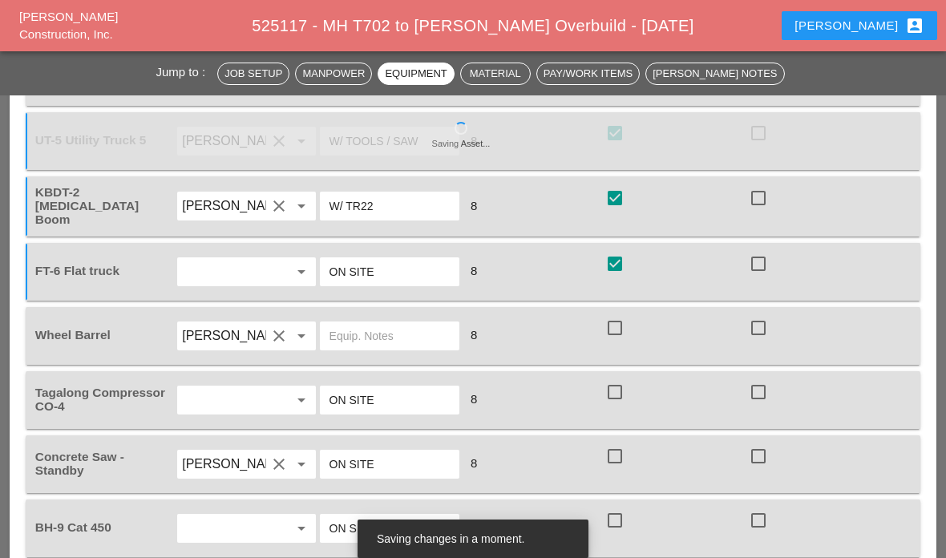
click at [615, 325] on div at bounding box center [614, 327] width 27 height 27
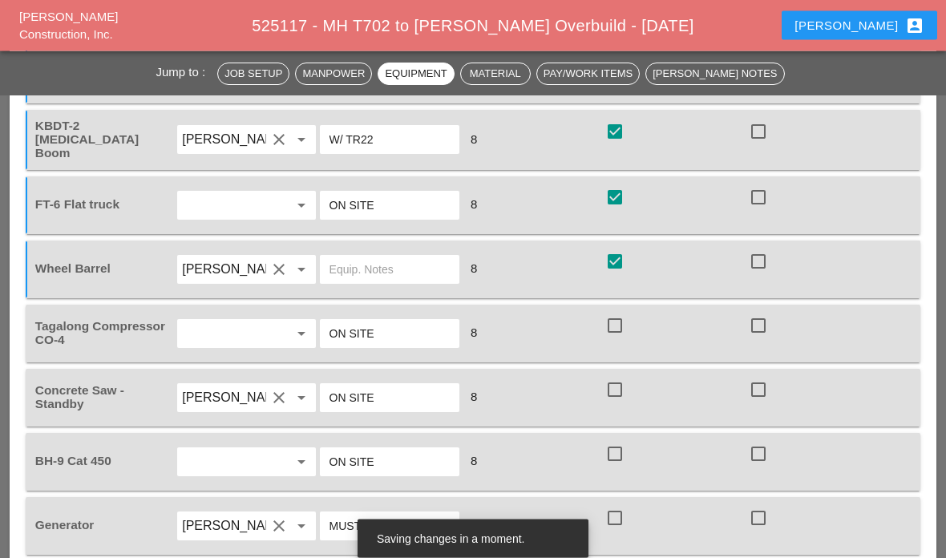
scroll to position [1600, 0]
click at [612, 318] on div at bounding box center [614, 325] width 27 height 27
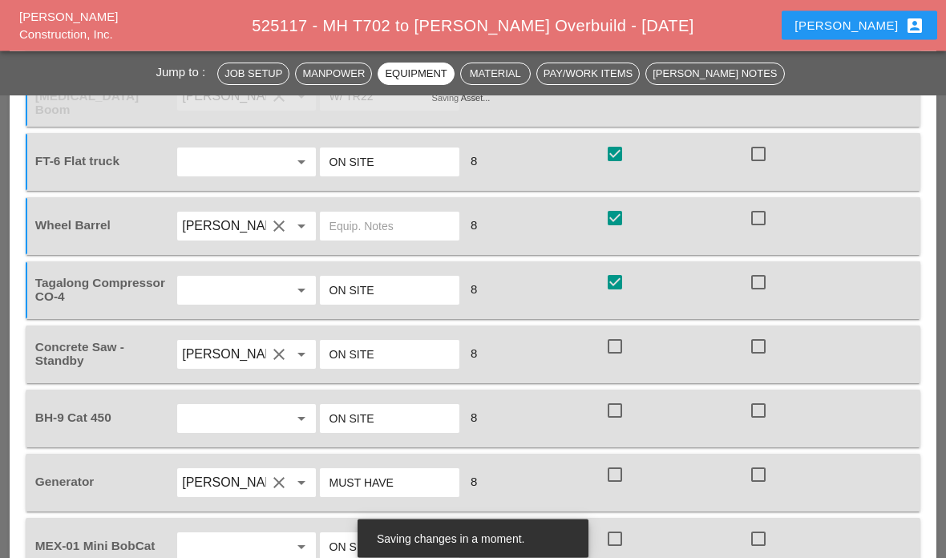
scroll to position [1645, 0]
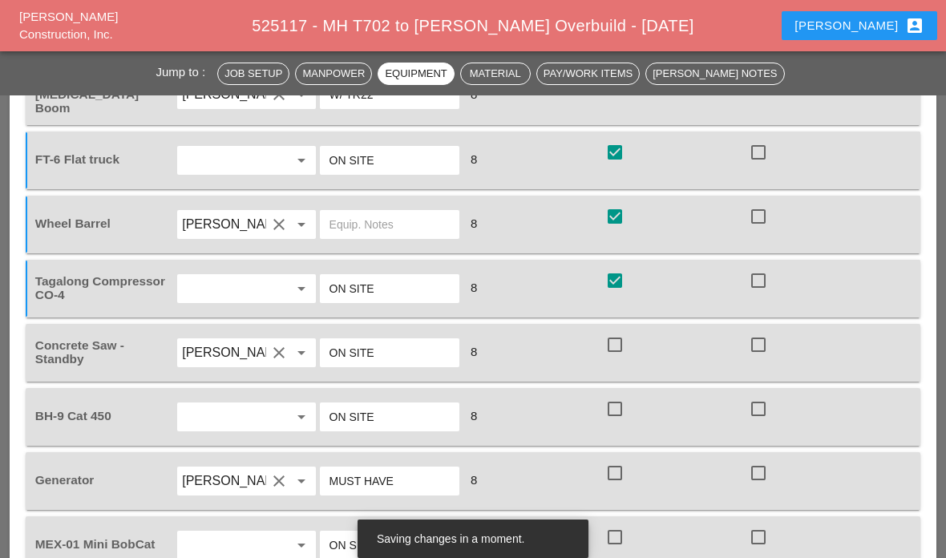
click at [753, 342] on div at bounding box center [758, 344] width 27 height 27
click at [611, 408] on div at bounding box center [614, 408] width 27 height 27
click at [618, 466] on div at bounding box center [614, 472] width 27 height 27
click at [620, 543] on div at bounding box center [614, 536] width 27 height 27
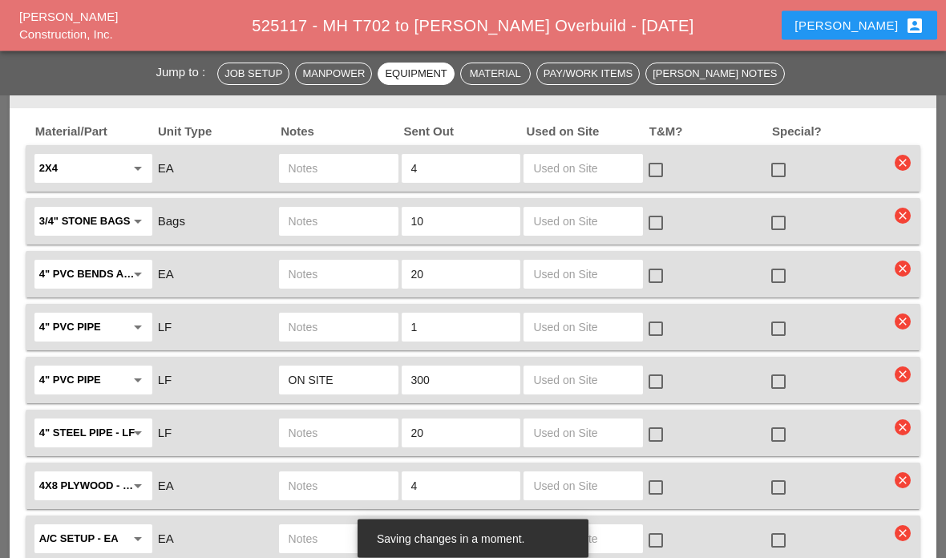
scroll to position [2193, 0]
click at [585, 377] on input "text" at bounding box center [583, 380] width 100 height 26
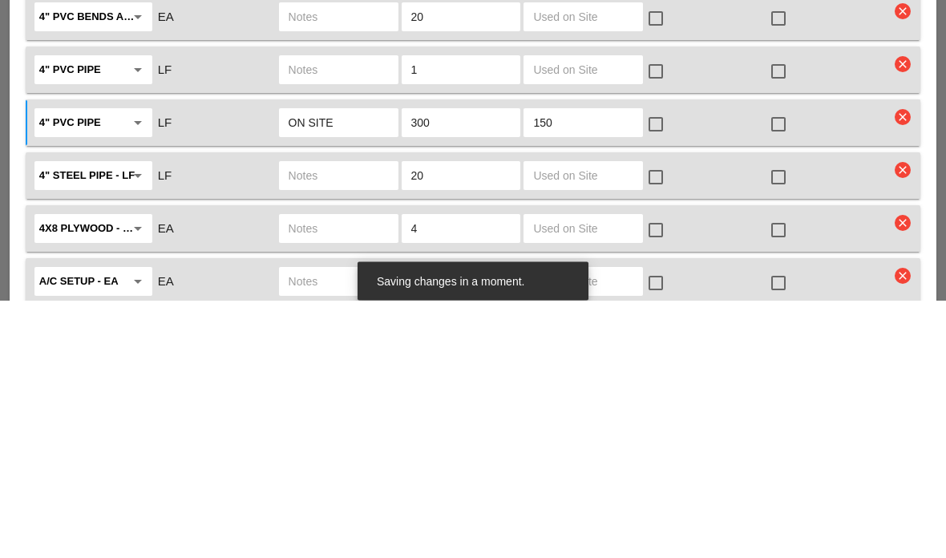
click at [658, 369] on div at bounding box center [655, 382] width 27 height 27
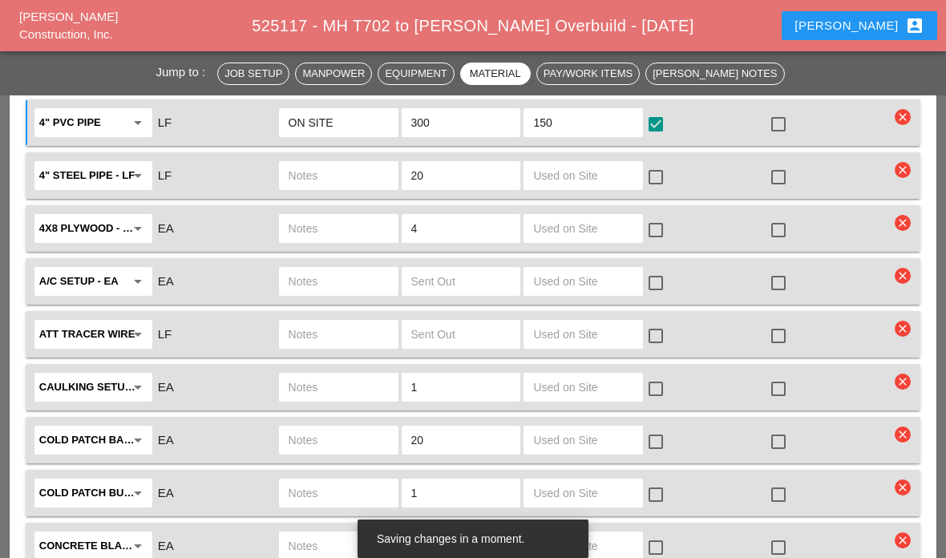
click at [588, 131] on input "150" at bounding box center [583, 123] width 100 height 26
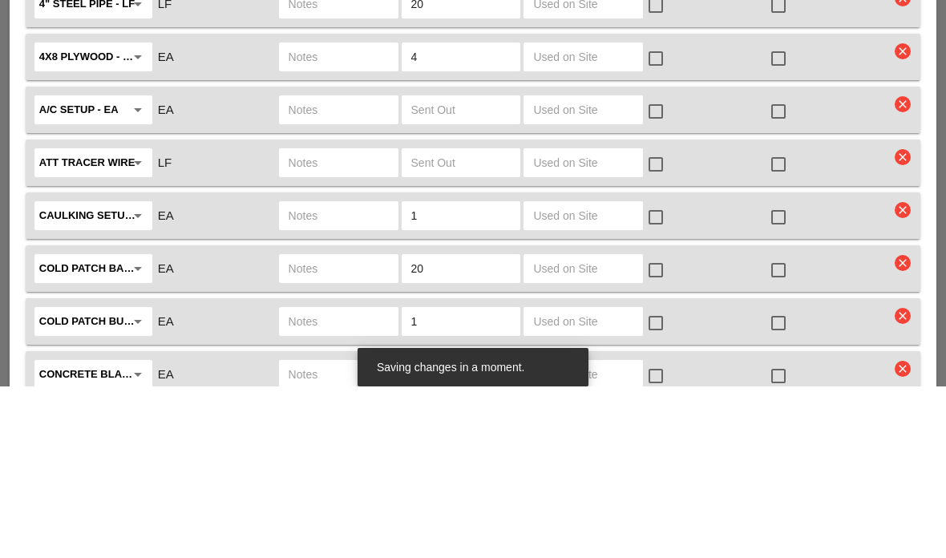
type input "100"
click at [584, 321] on input "text" at bounding box center [583, 334] width 100 height 26
type input "1"
click at [649, 322] on div at bounding box center [655, 335] width 27 height 27
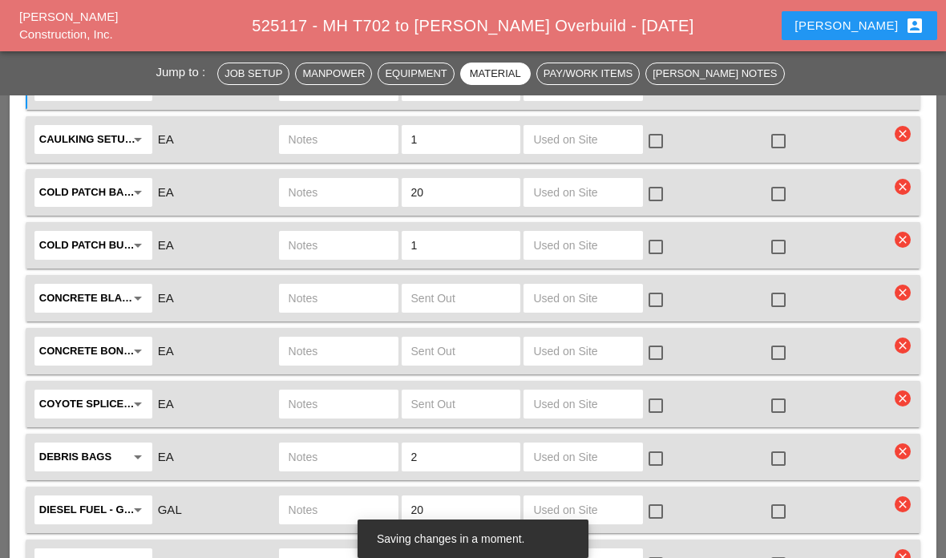
scroll to position [2699, 0]
click at [563, 186] on input "text" at bounding box center [583, 192] width 100 height 26
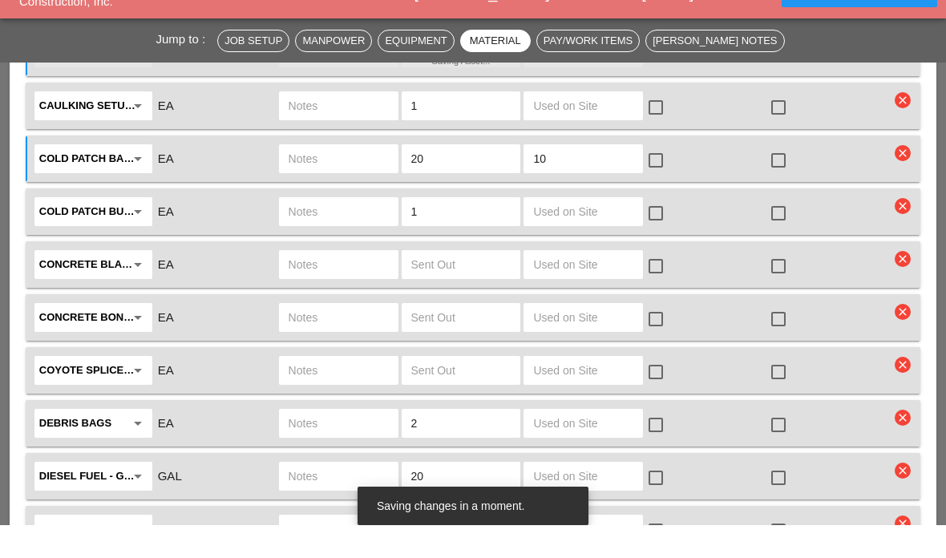
type input "10"
click at [591, 232] on input "text" at bounding box center [583, 245] width 100 height 26
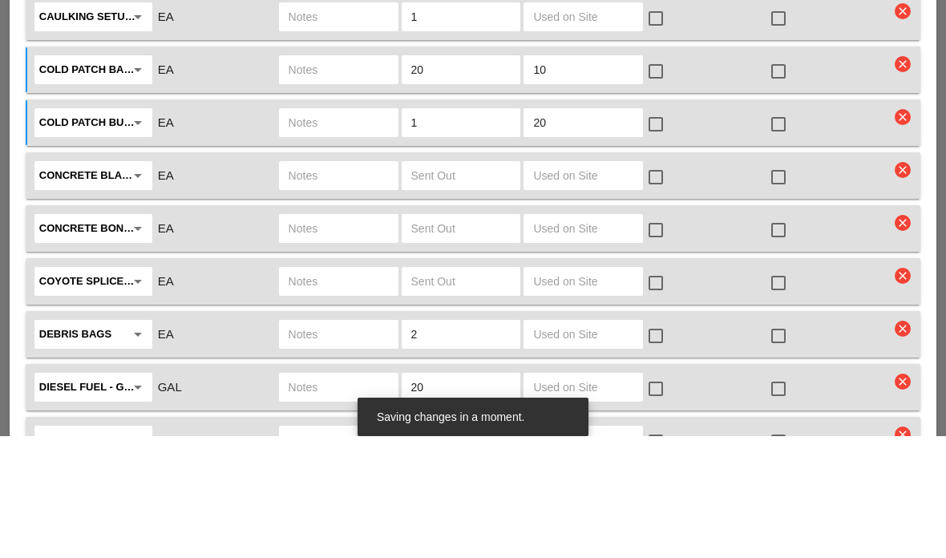
type input "2"
click at [578, 179] on input "10" at bounding box center [583, 192] width 100 height 26
type input "1"
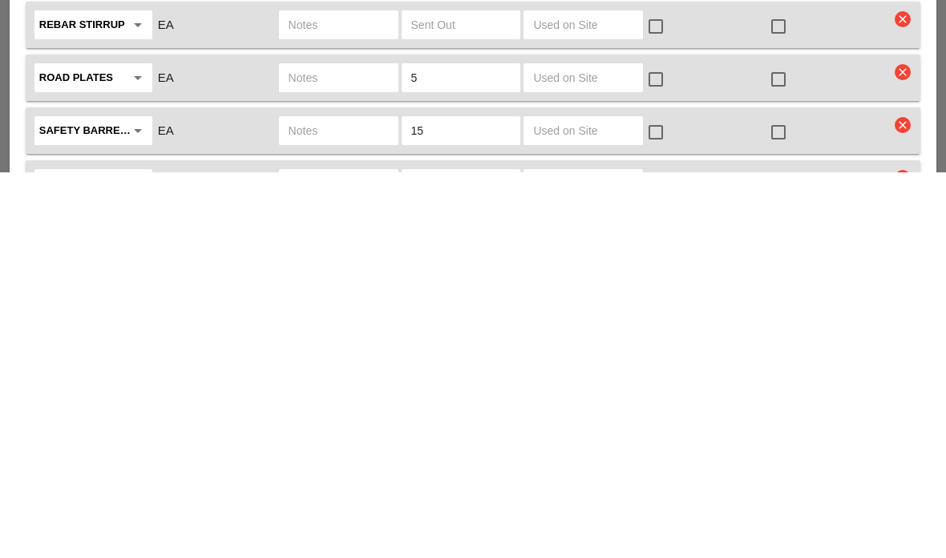
scroll to position [3609, 0]
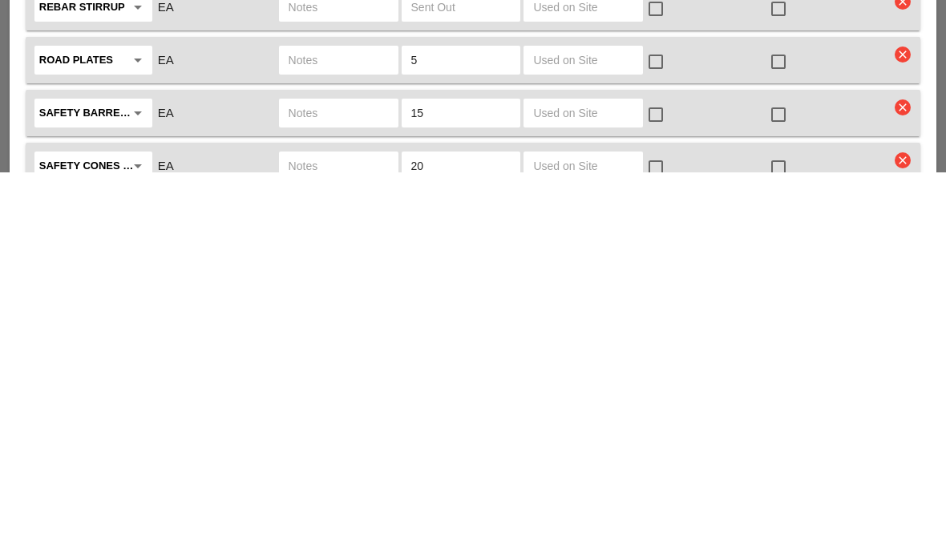
click at [578, 486] on input "text" at bounding box center [583, 499] width 100 height 26
type input "10"
click at [583, 539] on input "text" at bounding box center [583, 552] width 100 height 26
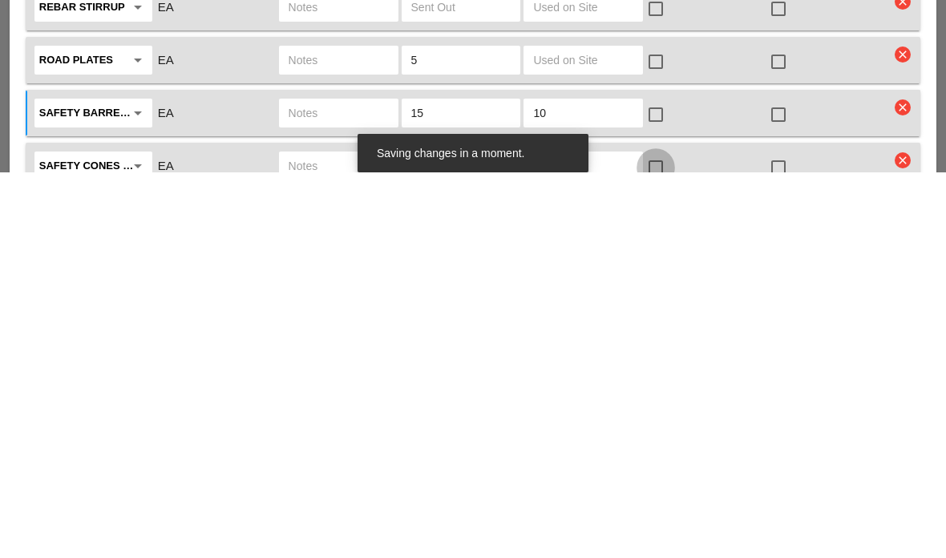
type input "20"
click at [659, 539] on div at bounding box center [655, 552] width 27 height 27
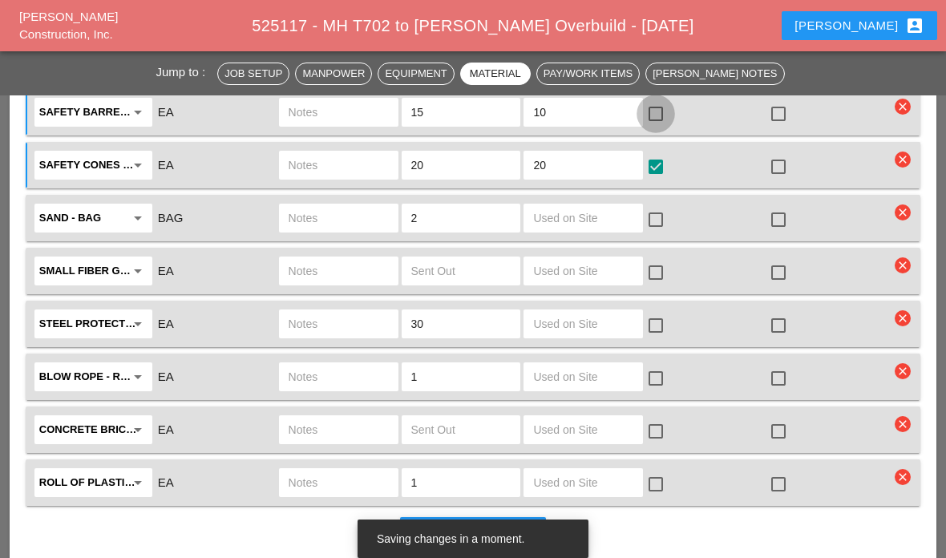
click at [660, 108] on div at bounding box center [655, 113] width 27 height 27
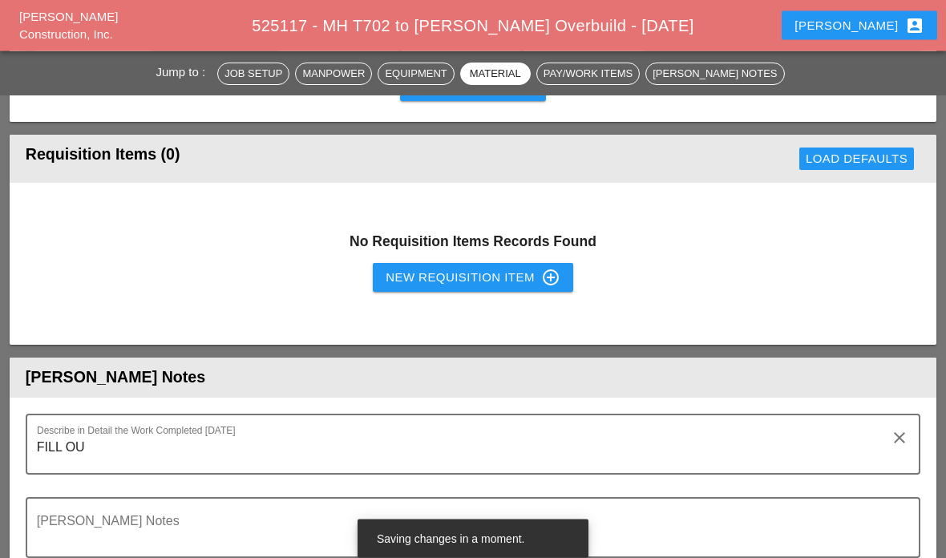
scroll to position [4572, 0]
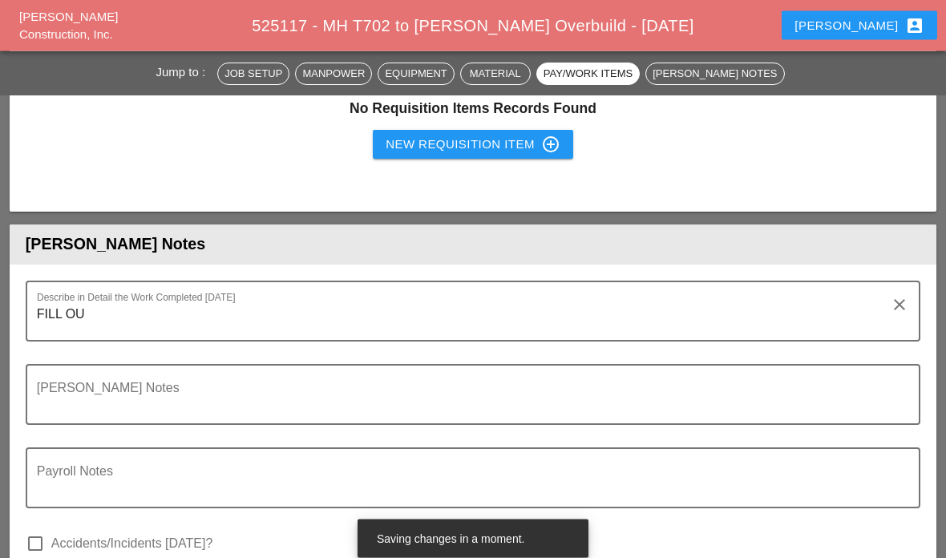
click at [68, 321] on textarea "FILL OU" at bounding box center [466, 321] width 859 height 38
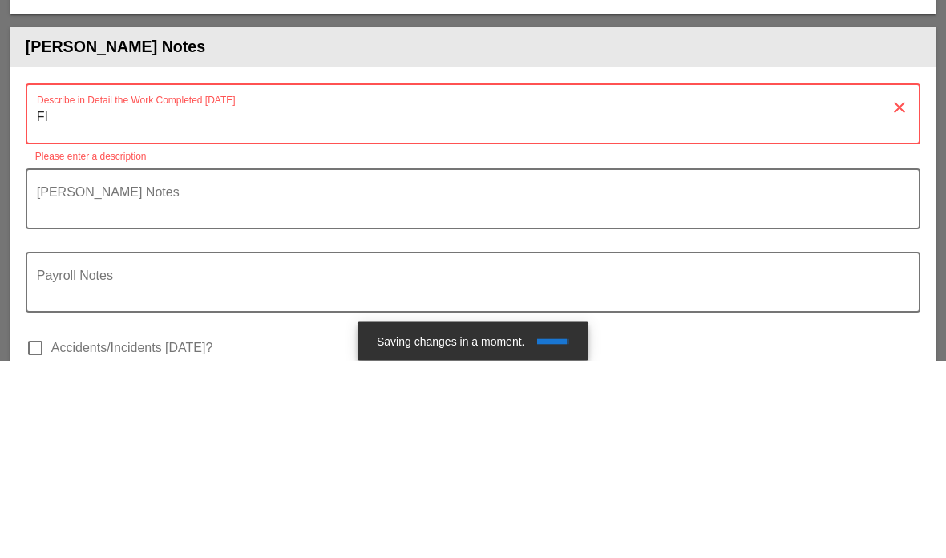
type textarea "F"
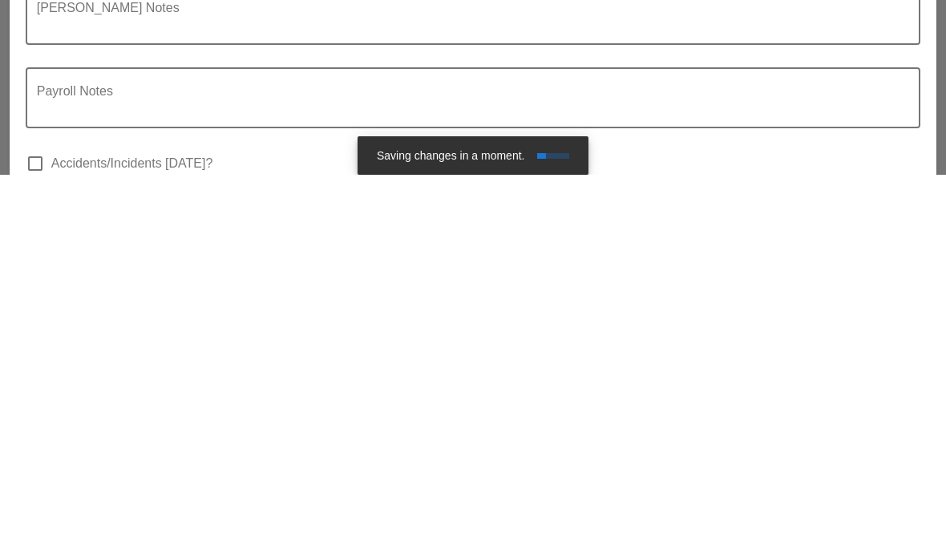
scroll to position [4607, 0]
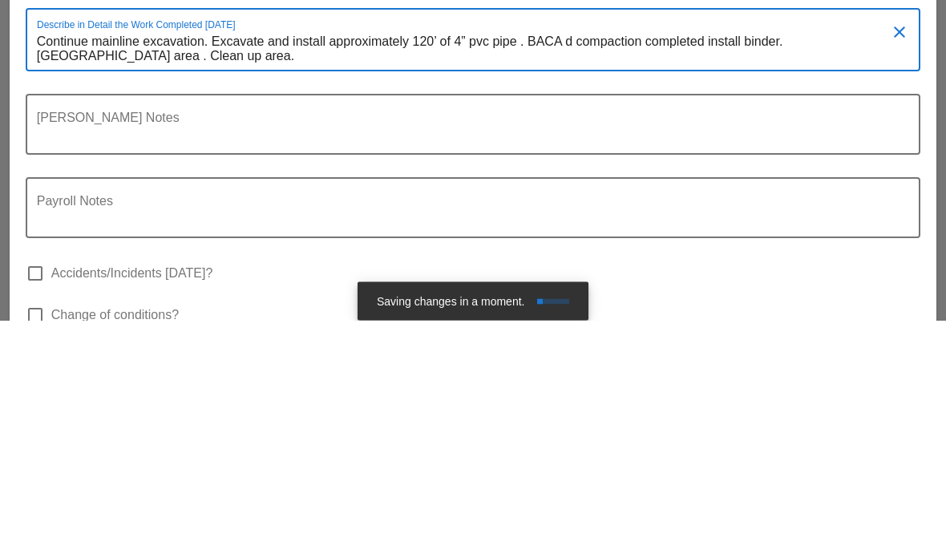
click at [736, 353] on textarea "Foreman's Notes" at bounding box center [466, 372] width 859 height 38
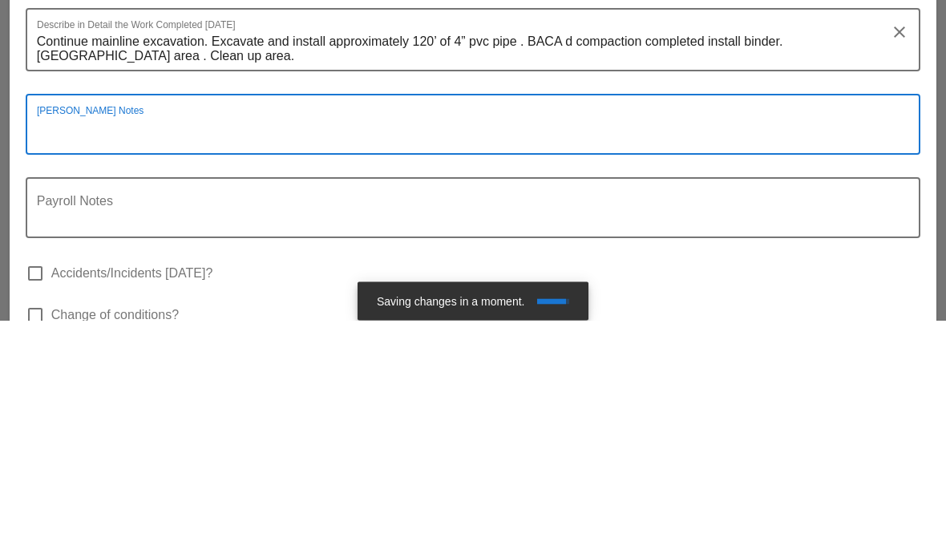
click at [720, 316] on div at bounding box center [472, 321] width 875 height 10
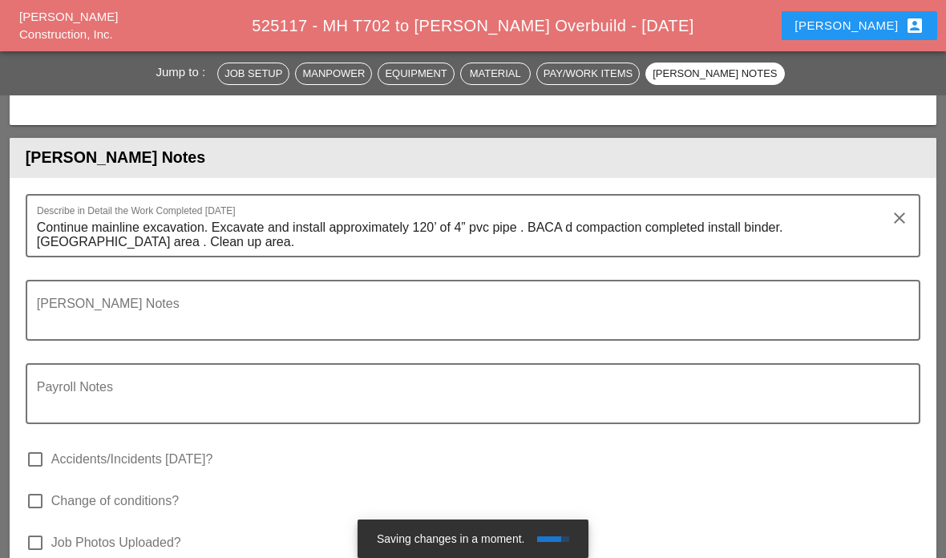
scroll to position [4587, 0]
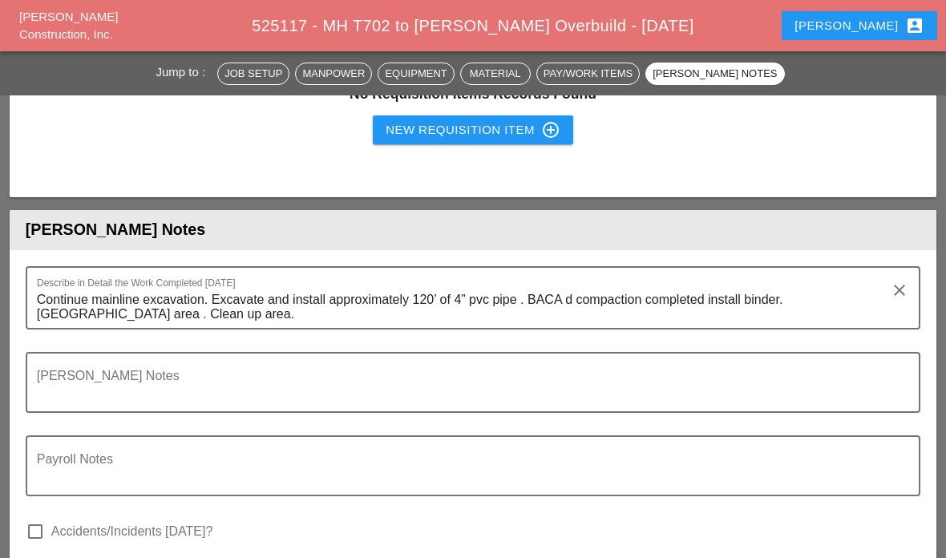
click at [579, 299] on textarea "Continue mainline excavation. Excavate and install approximately 120’ of 4” pvc…" at bounding box center [466, 307] width 859 height 41
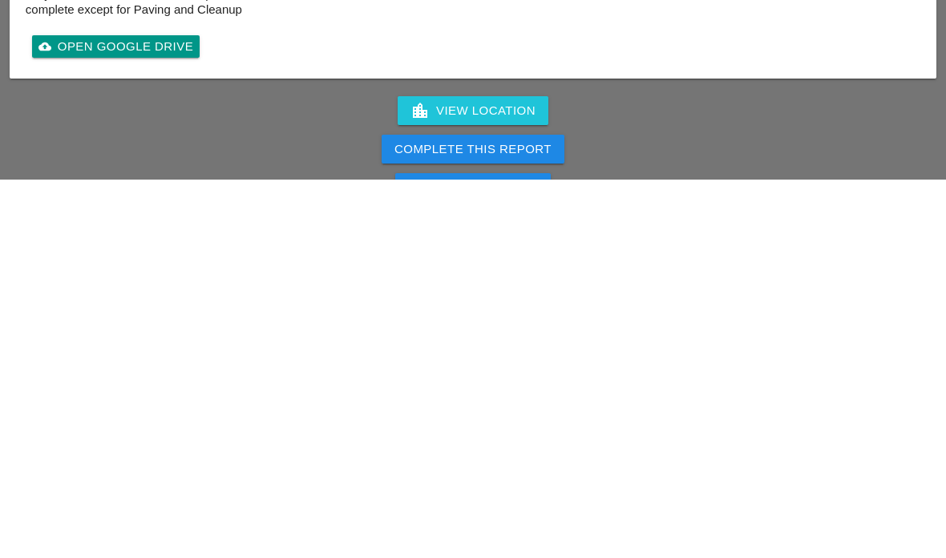
scroll to position [4917, 0]
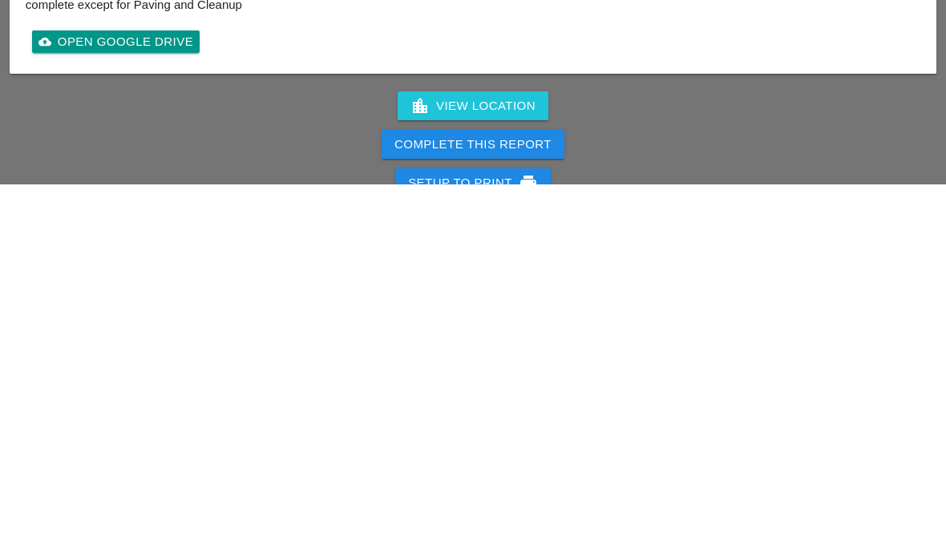
type textarea "Continue mainline excavation. Excavate and install approximately 120’ of 4” pvc…"
click at [454, 509] on div "Complete This Report" at bounding box center [472, 518] width 157 height 18
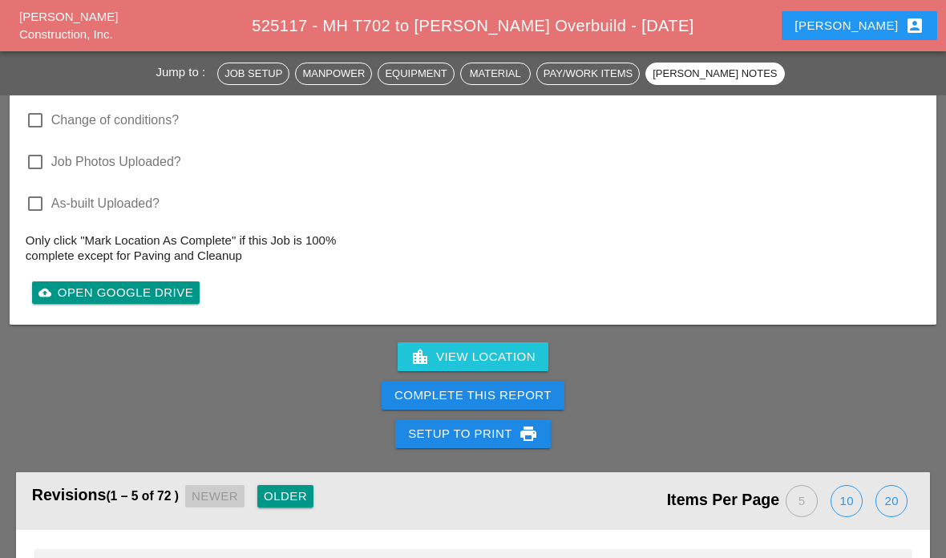
scroll to position [5071, 0]
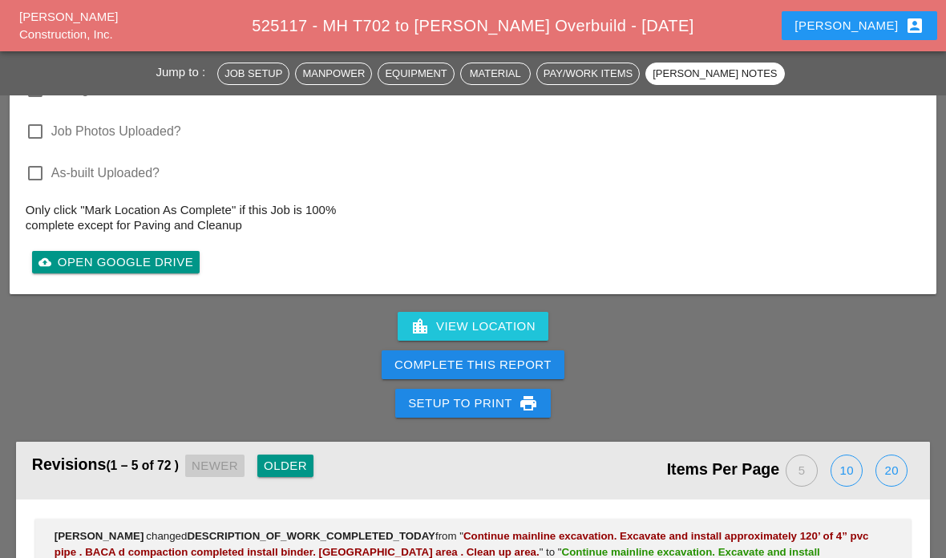
click at [452, 356] on div "Complete This Report" at bounding box center [472, 365] width 157 height 18
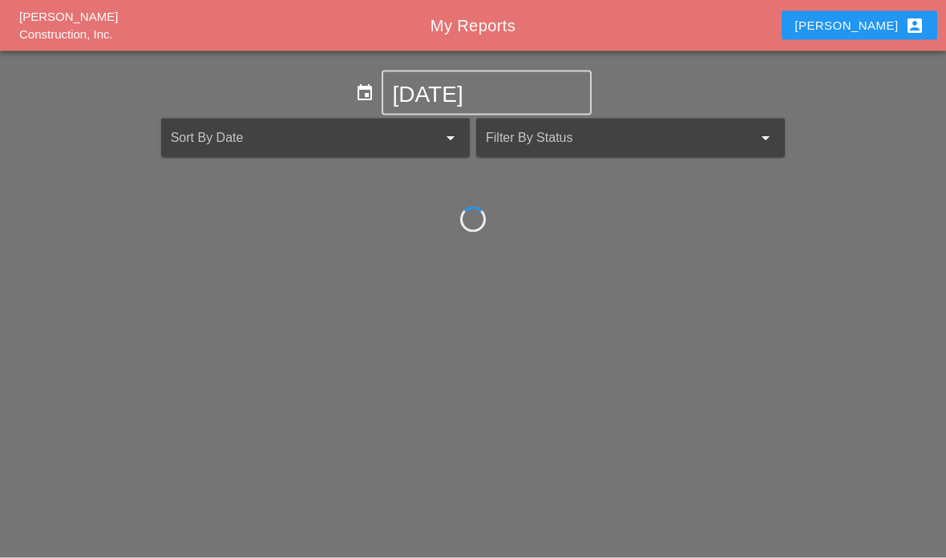
scroll to position [64, 0]
